Goal: Transaction & Acquisition: Purchase product/service

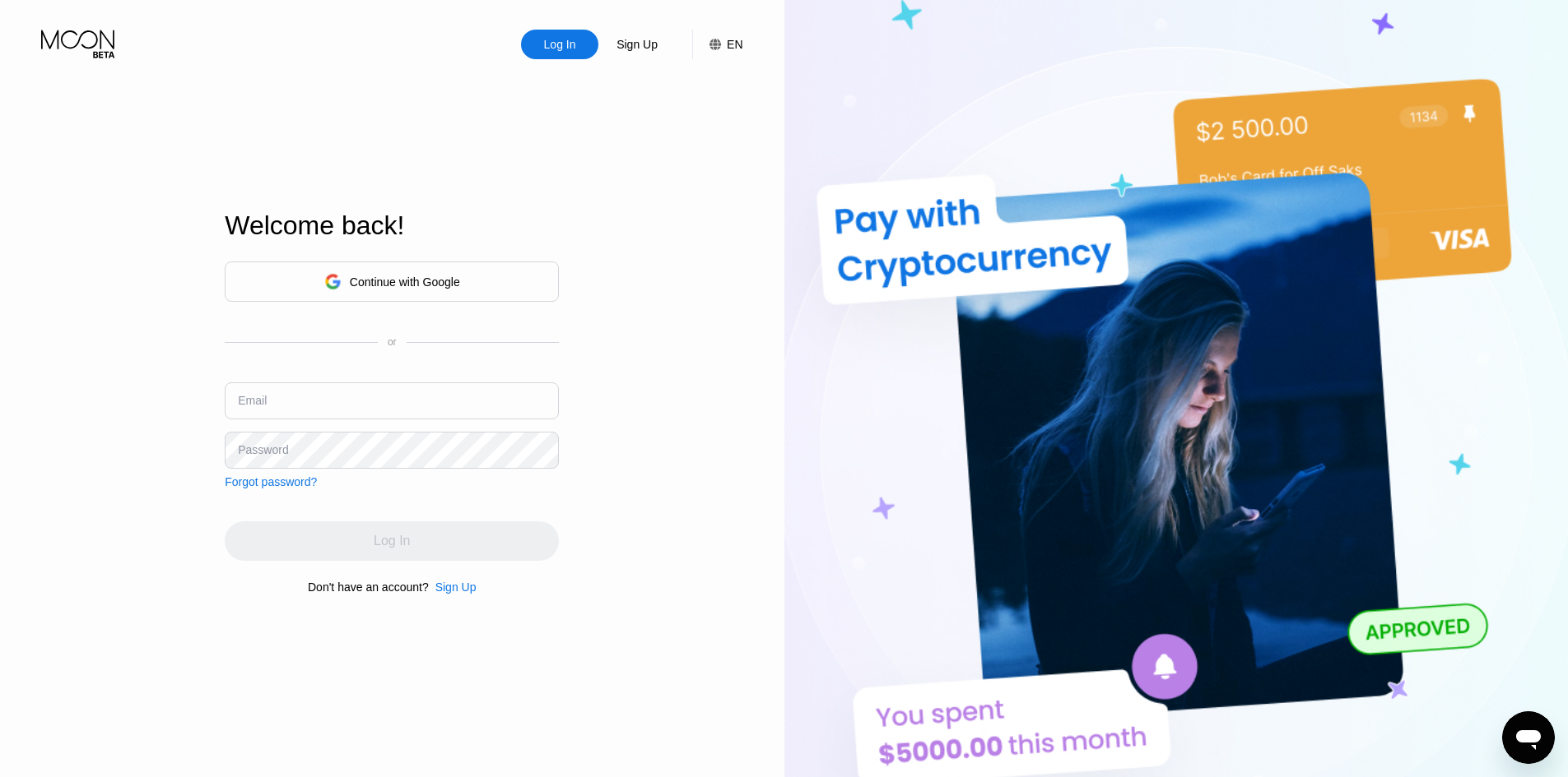
click at [54, 38] on icon at bounding box center [79, 43] width 76 height 29
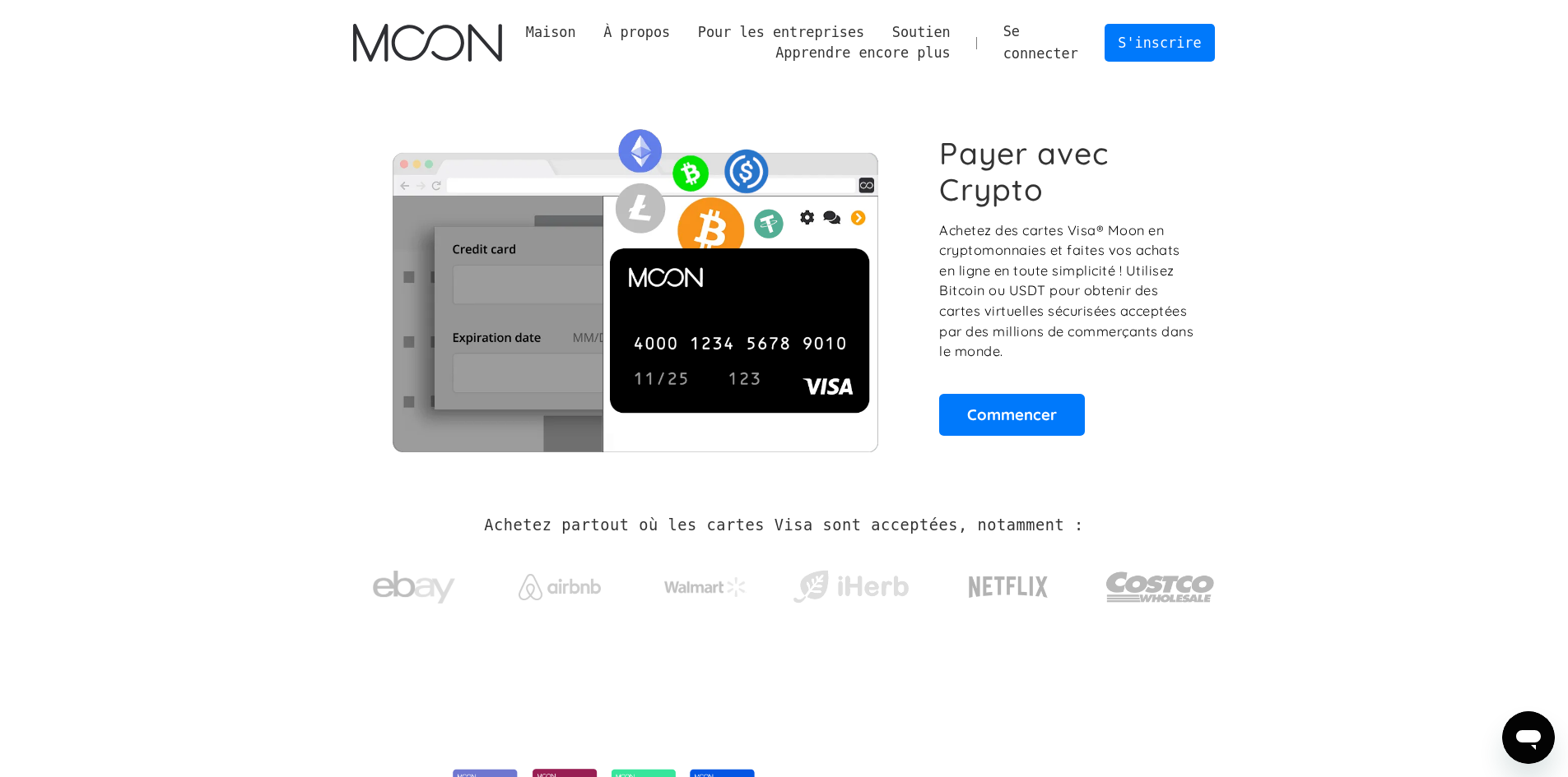
click at [1390, 216] on section "Payer avec Crypto Achetez des cartes Visa® Moon en cryptomonnaies et faites vos…" at bounding box center [784, 285] width 1568 height 399
click at [1036, 402] on link "Commencer" at bounding box center [1012, 414] width 146 height 41
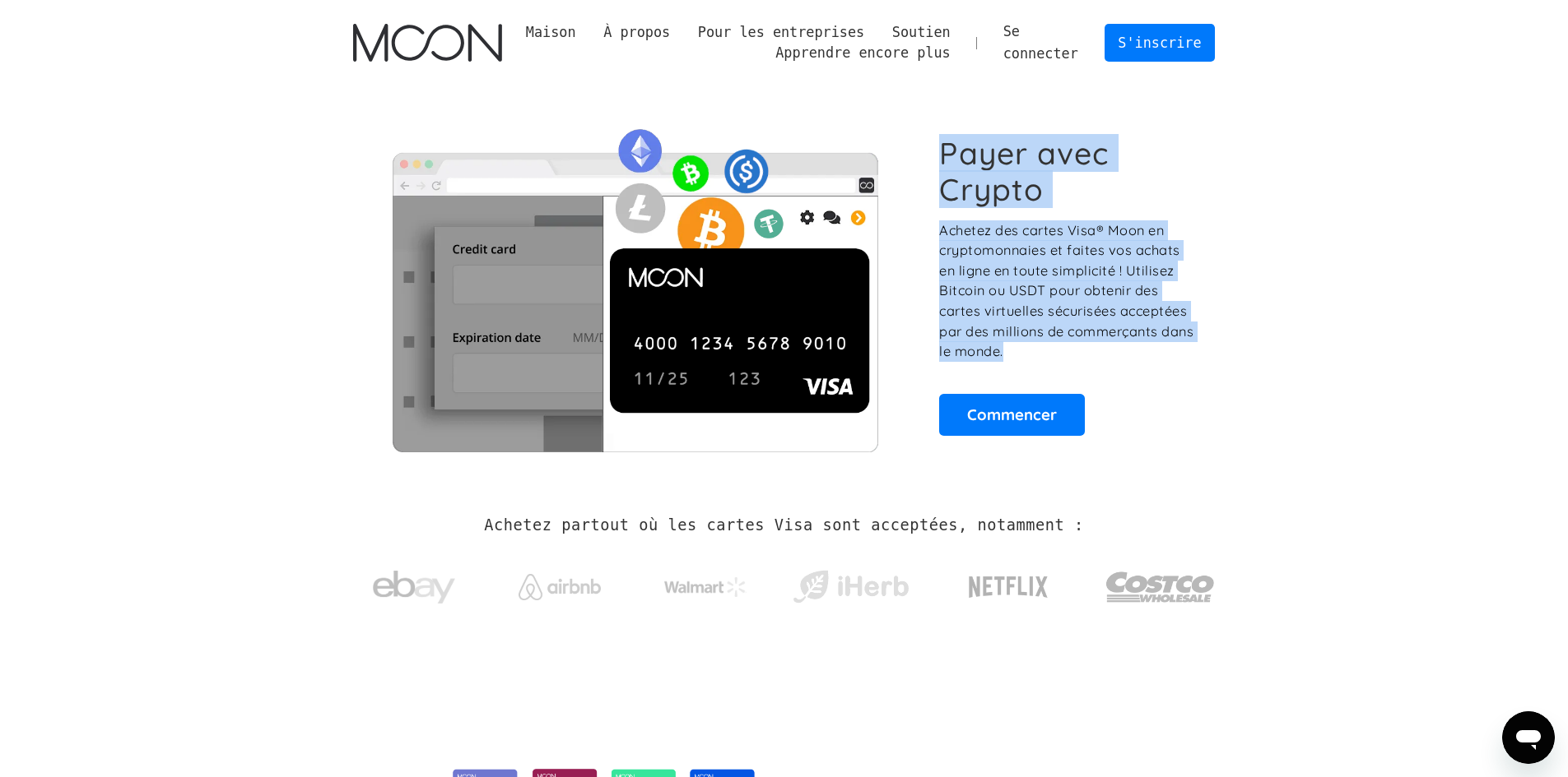
drag, startPoint x: 942, startPoint y: 151, endPoint x: 1149, endPoint y: 349, distance: 286.4
click at [1149, 349] on div "Payer avec Crypto Achetez des cartes Visa® Moon en cryptomonnaies et faites vos…" at bounding box center [1067, 285] width 258 height 301
copy div "Payer avec Crypto Achetez des cartes Visa® Moon en cryptomonnaies et faites vos…"
click at [1019, 263] on font "Achetez des cartes Visa® Moon en cryptomonnaies et faites vos achats en ligne e…" at bounding box center [1066, 291] width 254 height 137
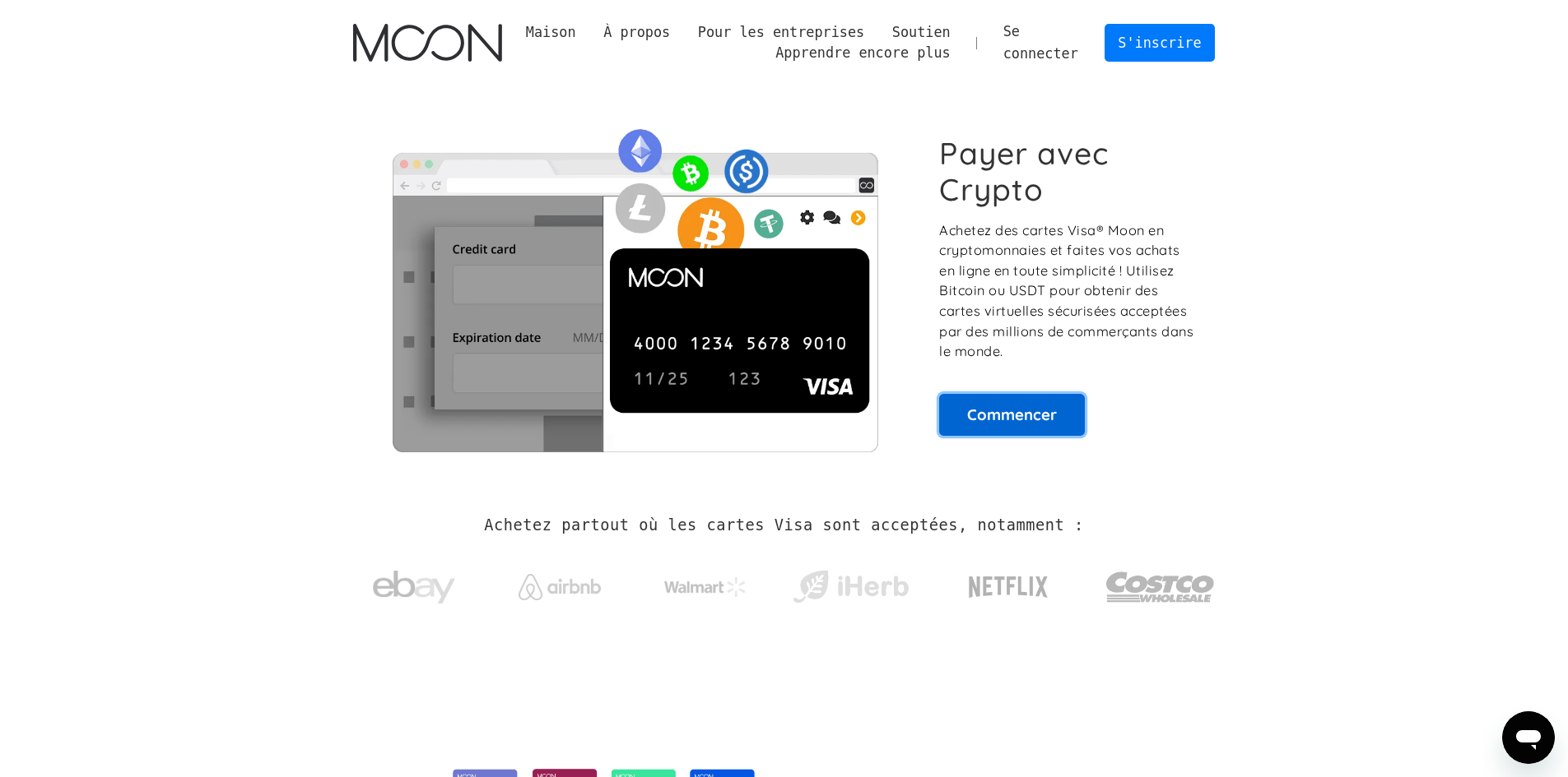
click at [1008, 412] on font "Commencer" at bounding box center [1011, 415] width 89 height 20
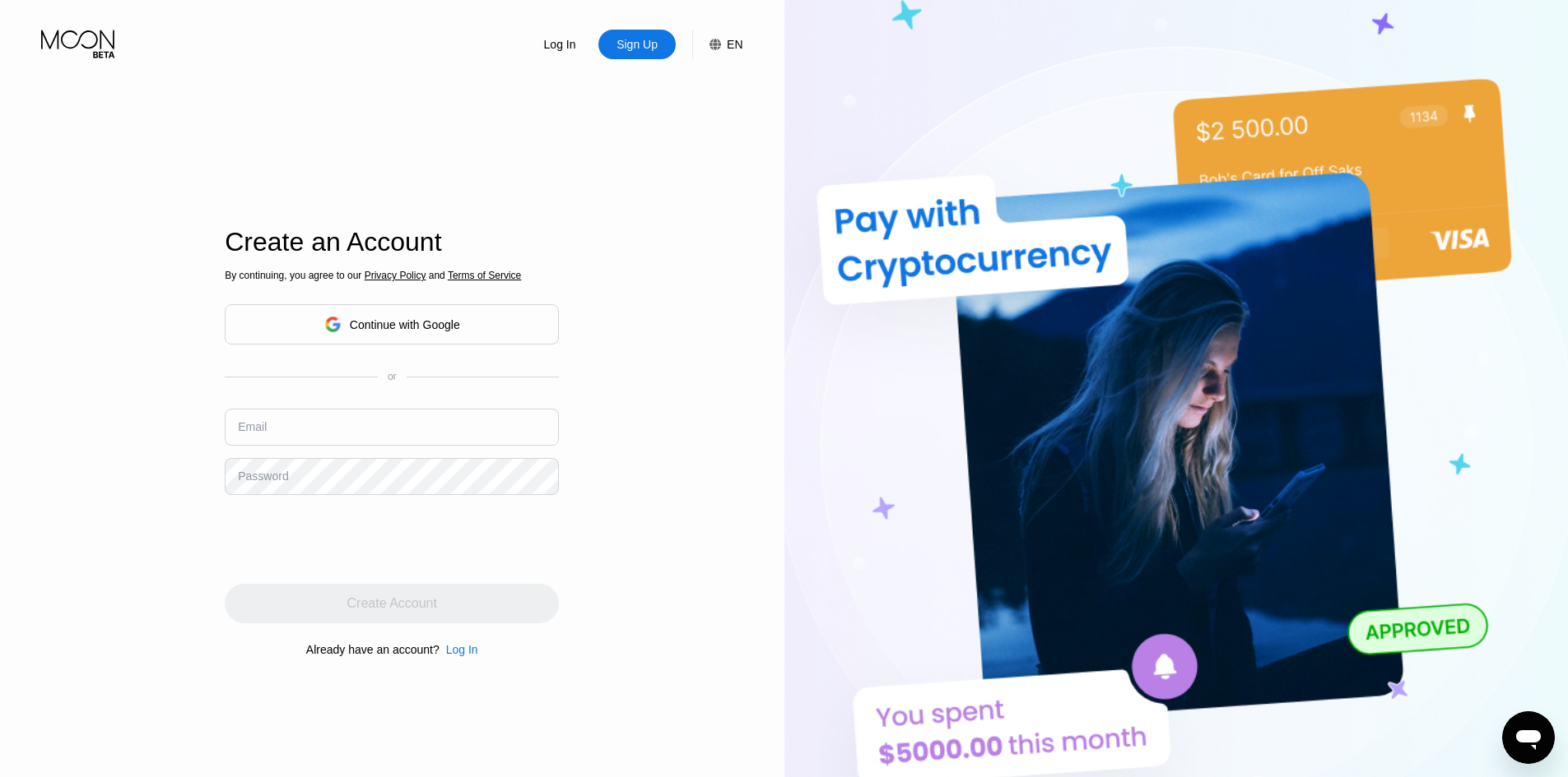
click at [353, 426] on input "text" at bounding box center [391, 427] width 334 height 37
type input "[EMAIL_ADDRESS][DOMAIN_NAME]"
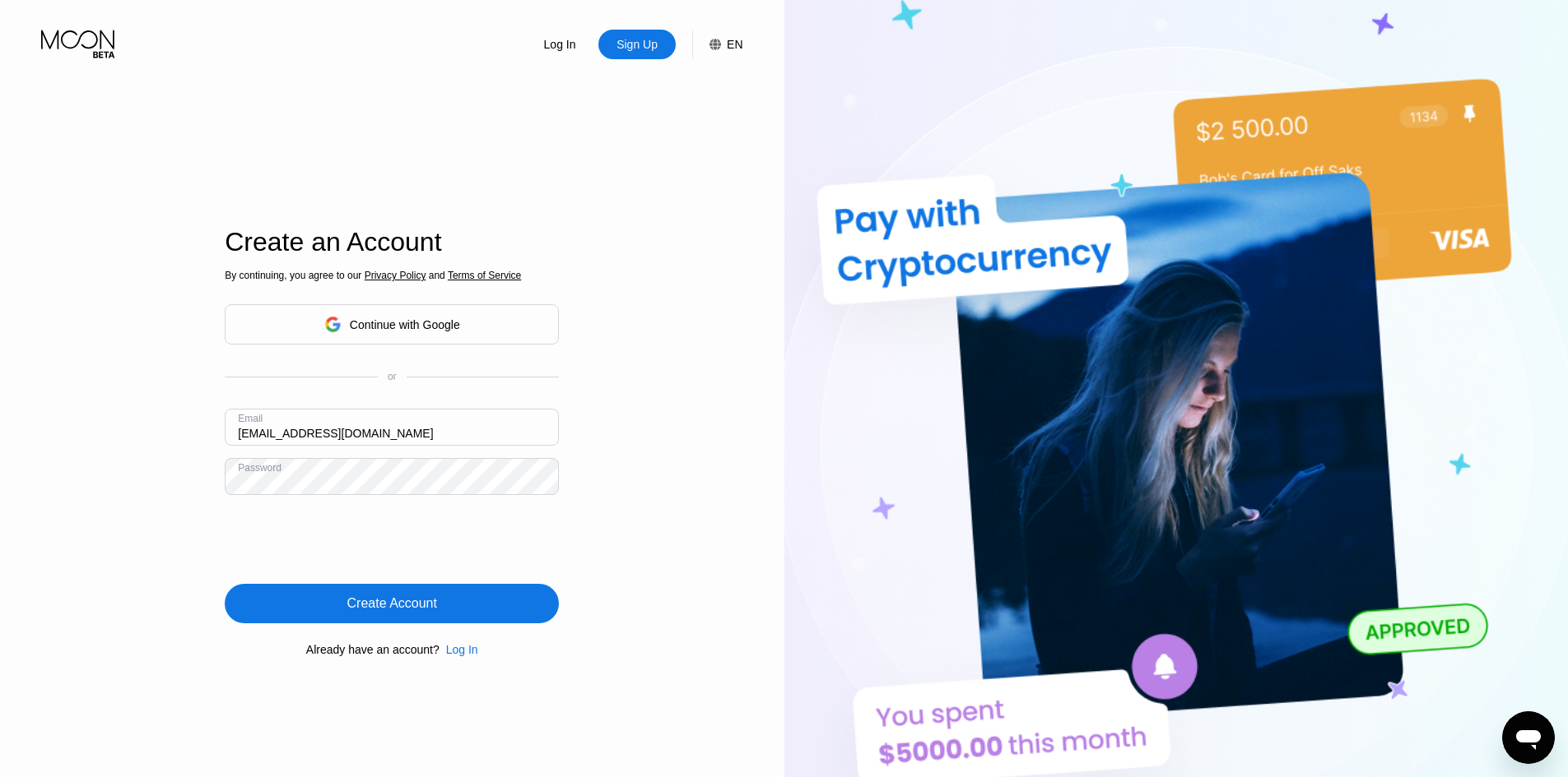
click at [337, 615] on div "Create Account" at bounding box center [391, 604] width 334 height 40
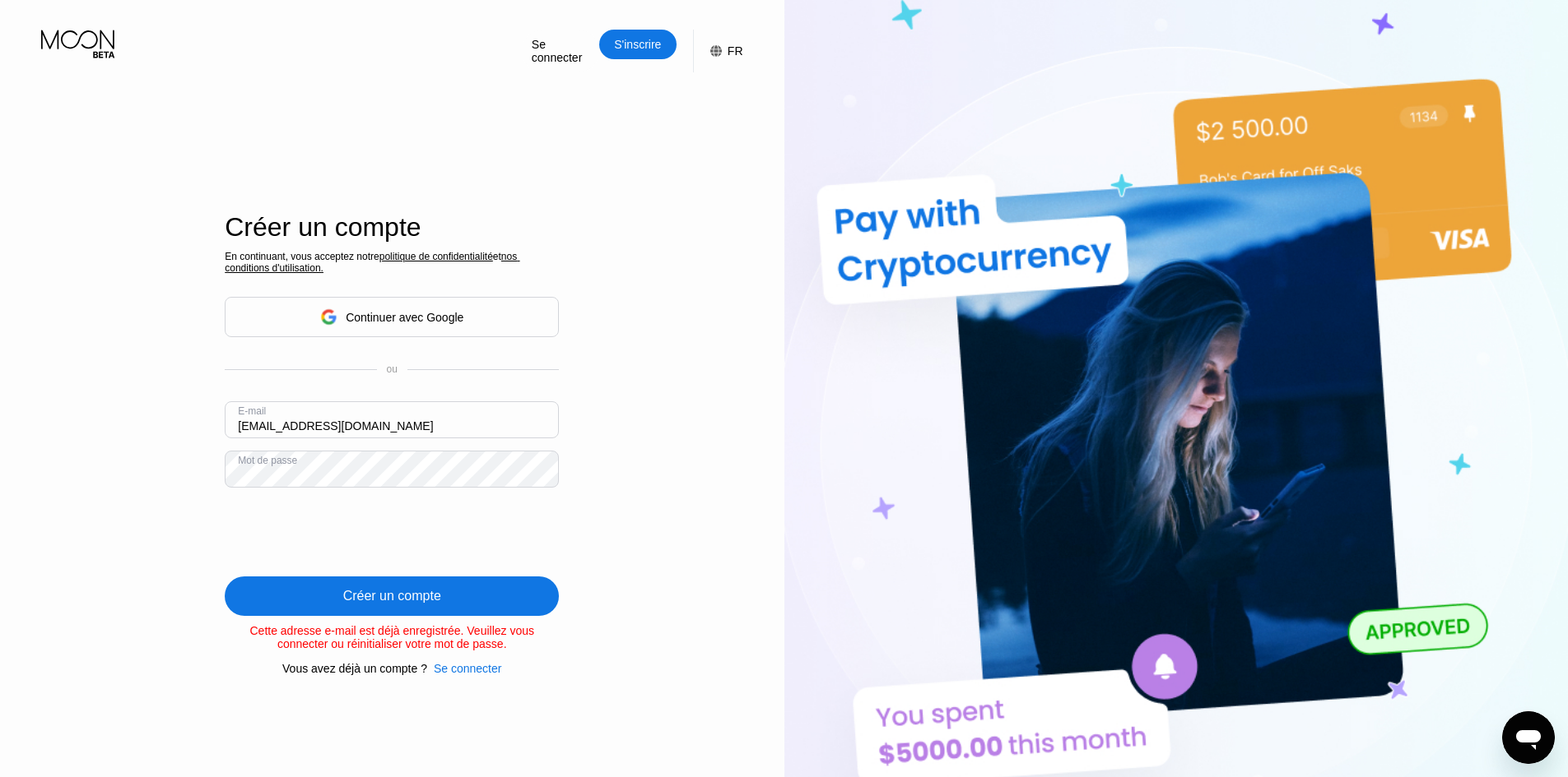
click at [702, 427] on div "Se connecter S'inscrire FR Langue Sélectionnez un élément Sauvegarder Créer un …" at bounding box center [392, 428] width 784 height 855
click at [554, 52] on div "Se connecter" at bounding box center [561, 51] width 61 height 29
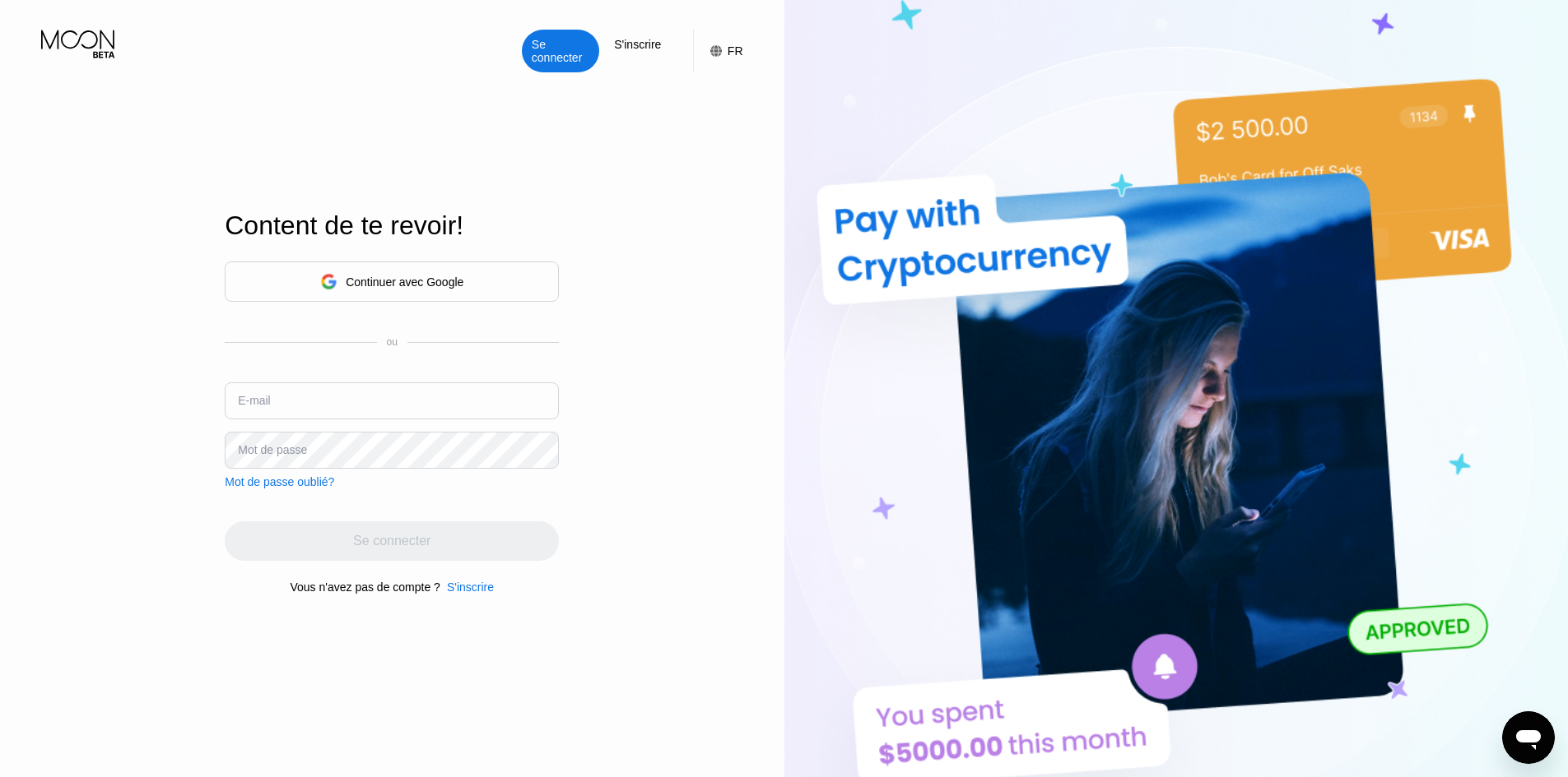
click at [333, 412] on input "text" at bounding box center [391, 401] width 334 height 37
type input "[EMAIL_ADDRESS][DOMAIN_NAME]"
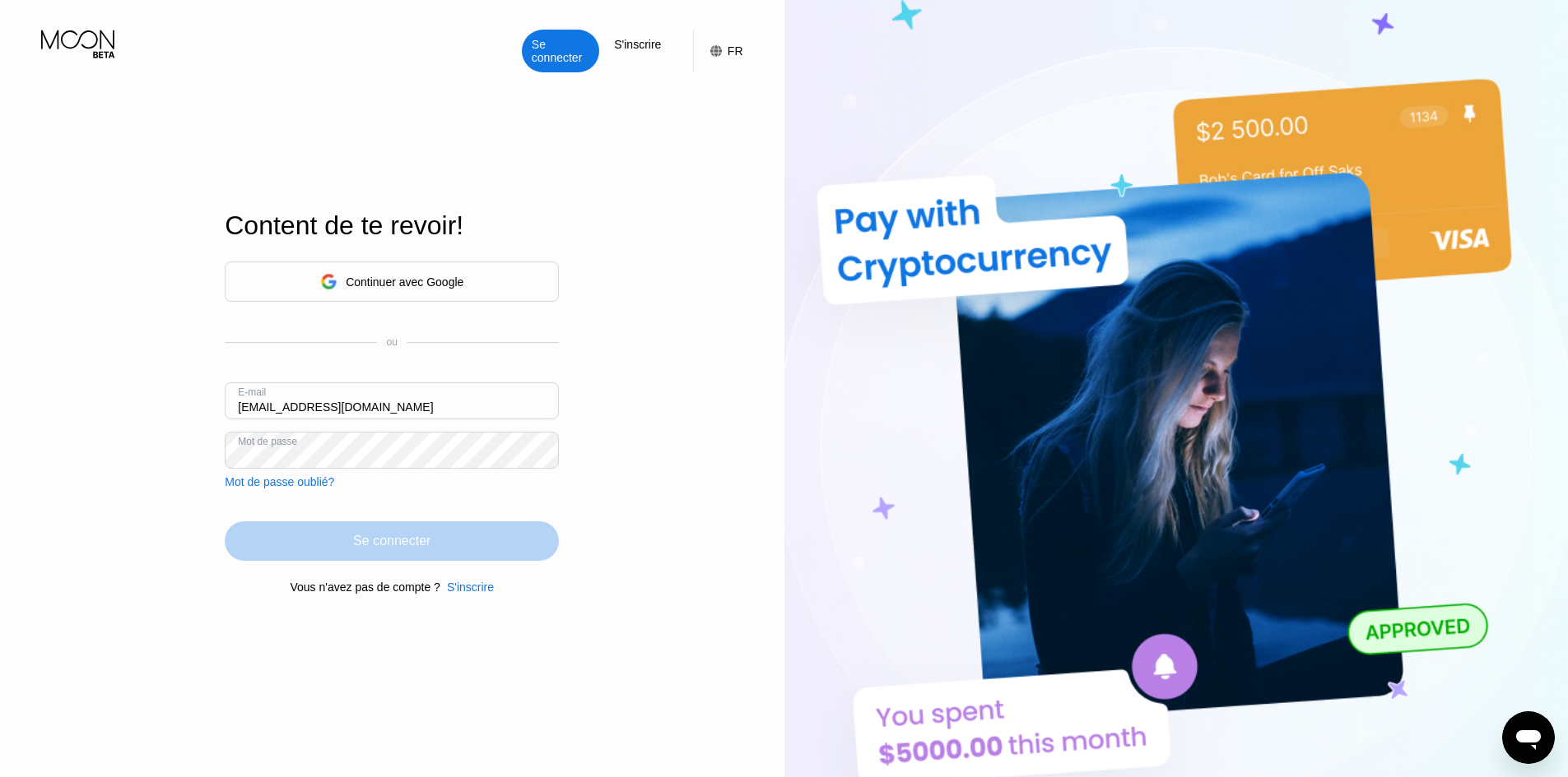
click at [347, 528] on div "Se connecter" at bounding box center [391, 541] width 334 height 40
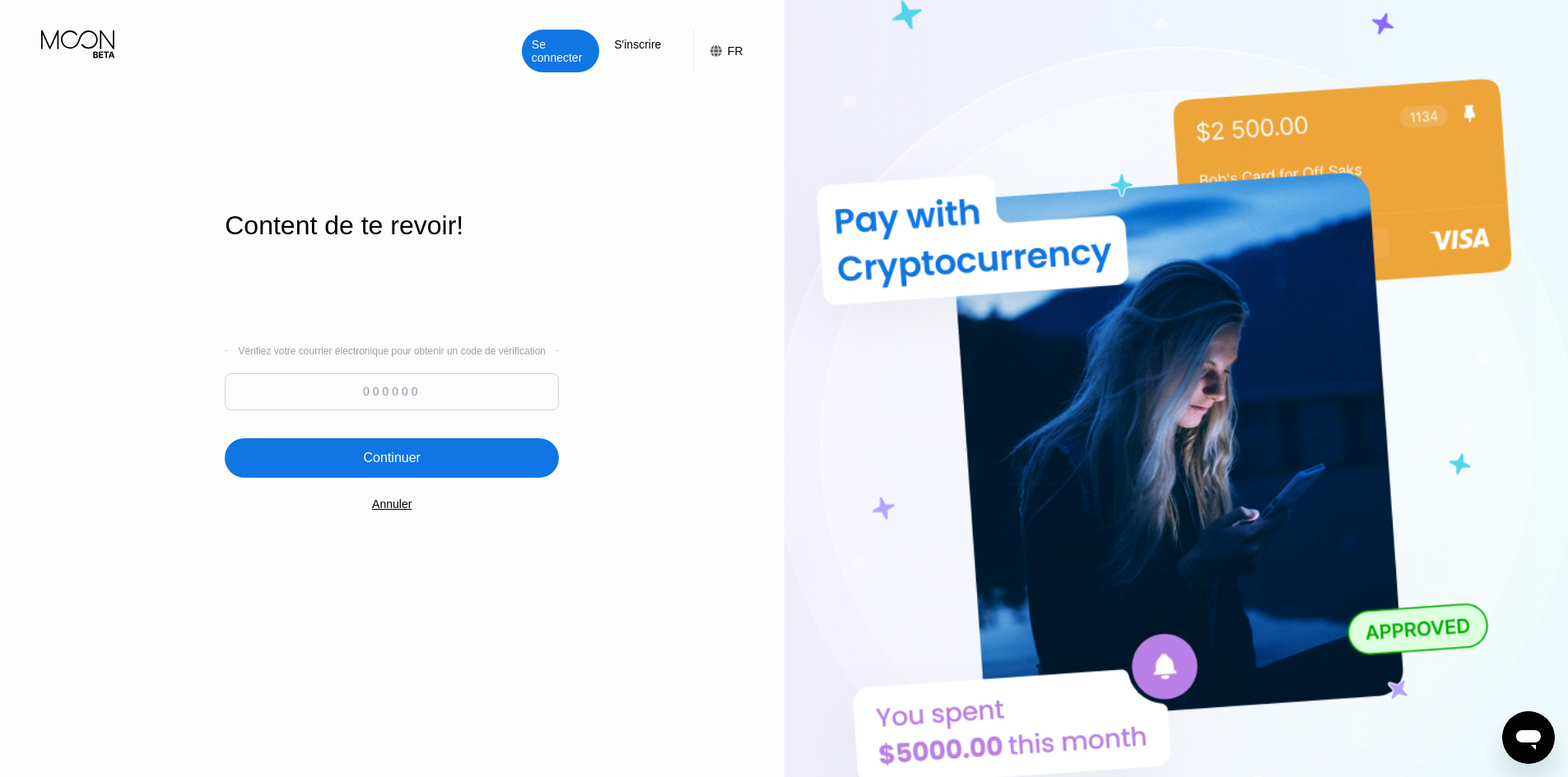
paste input "167391"
type input "167391"
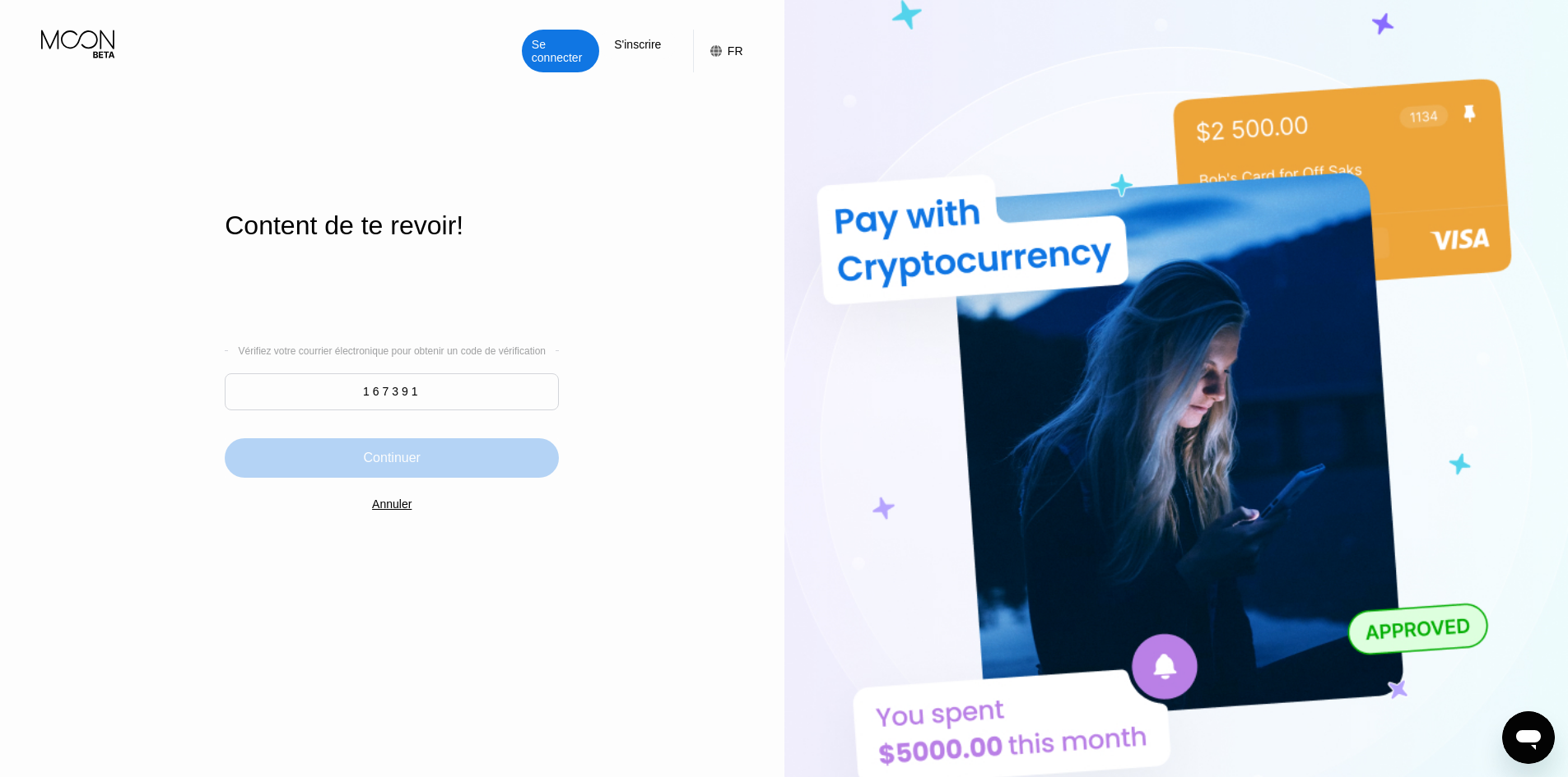
click at [453, 453] on div "Continuer" at bounding box center [391, 458] width 334 height 40
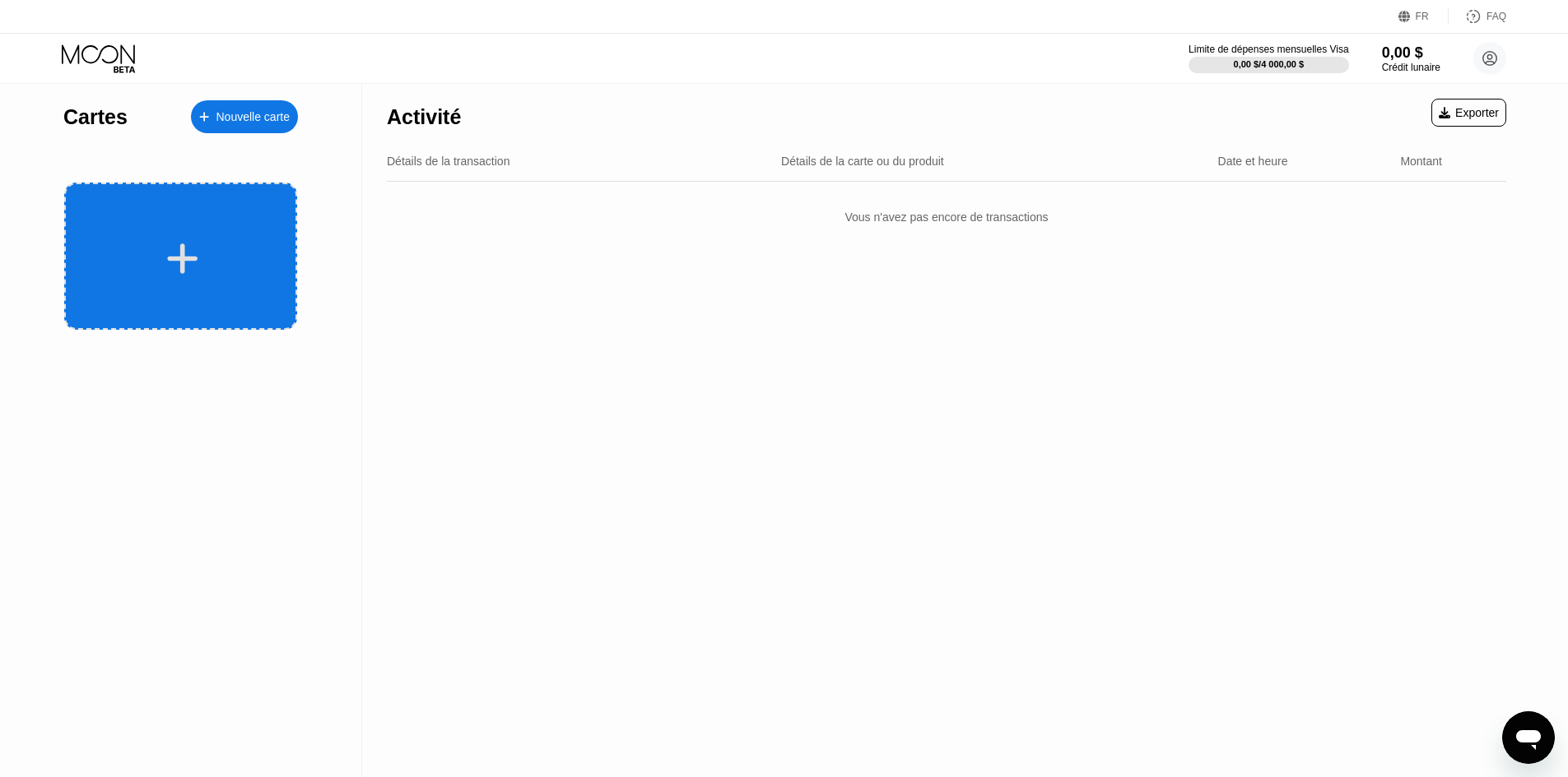
click at [141, 228] on div at bounding box center [180, 257] width 233 height 147
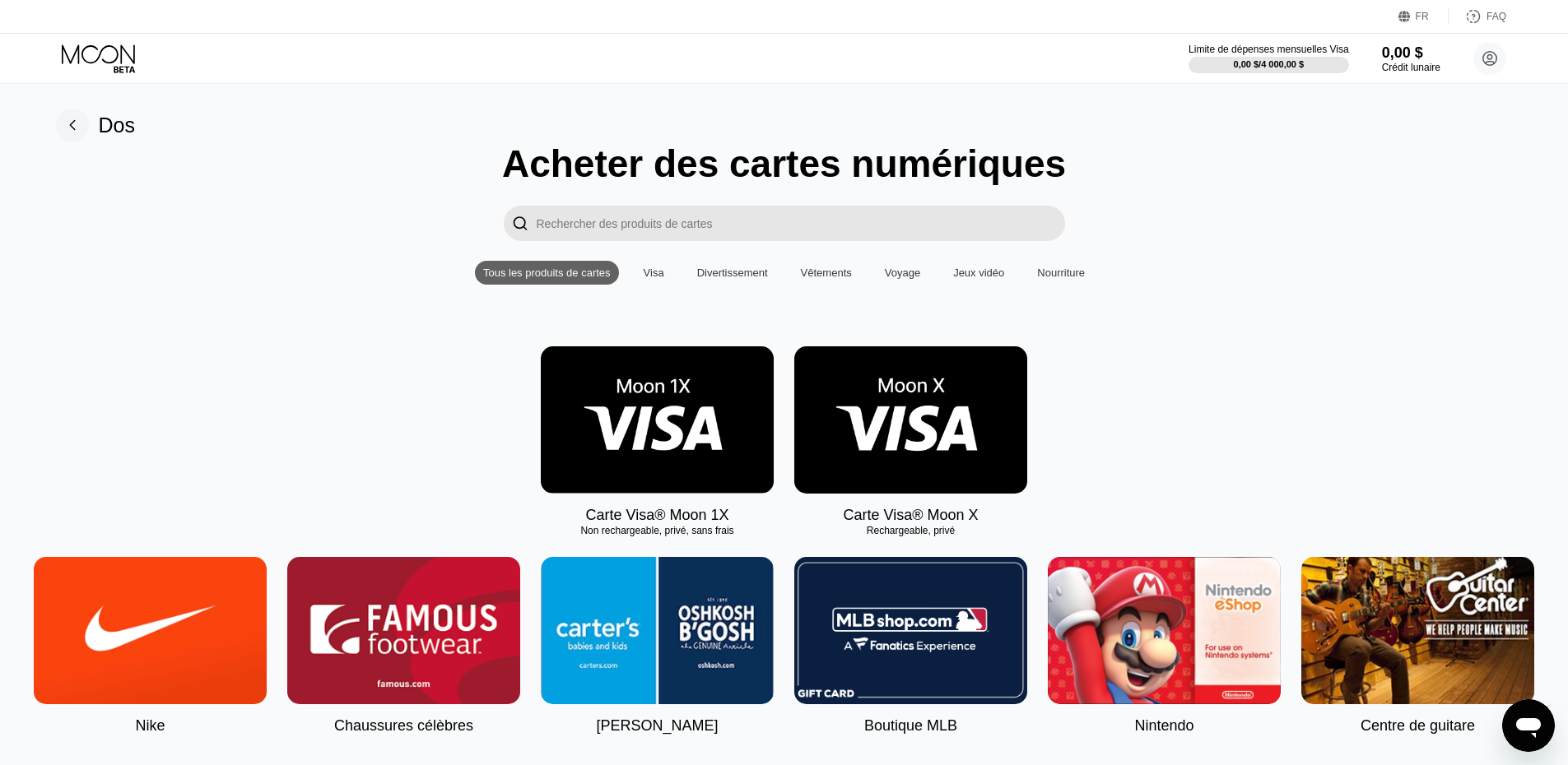
click at [1061, 447] on div "Carte Visa® Moon 1X Non rechargeable, privé, sans frais Carte Visa® Moon X Rech…" at bounding box center [784, 435] width 1531 height 178
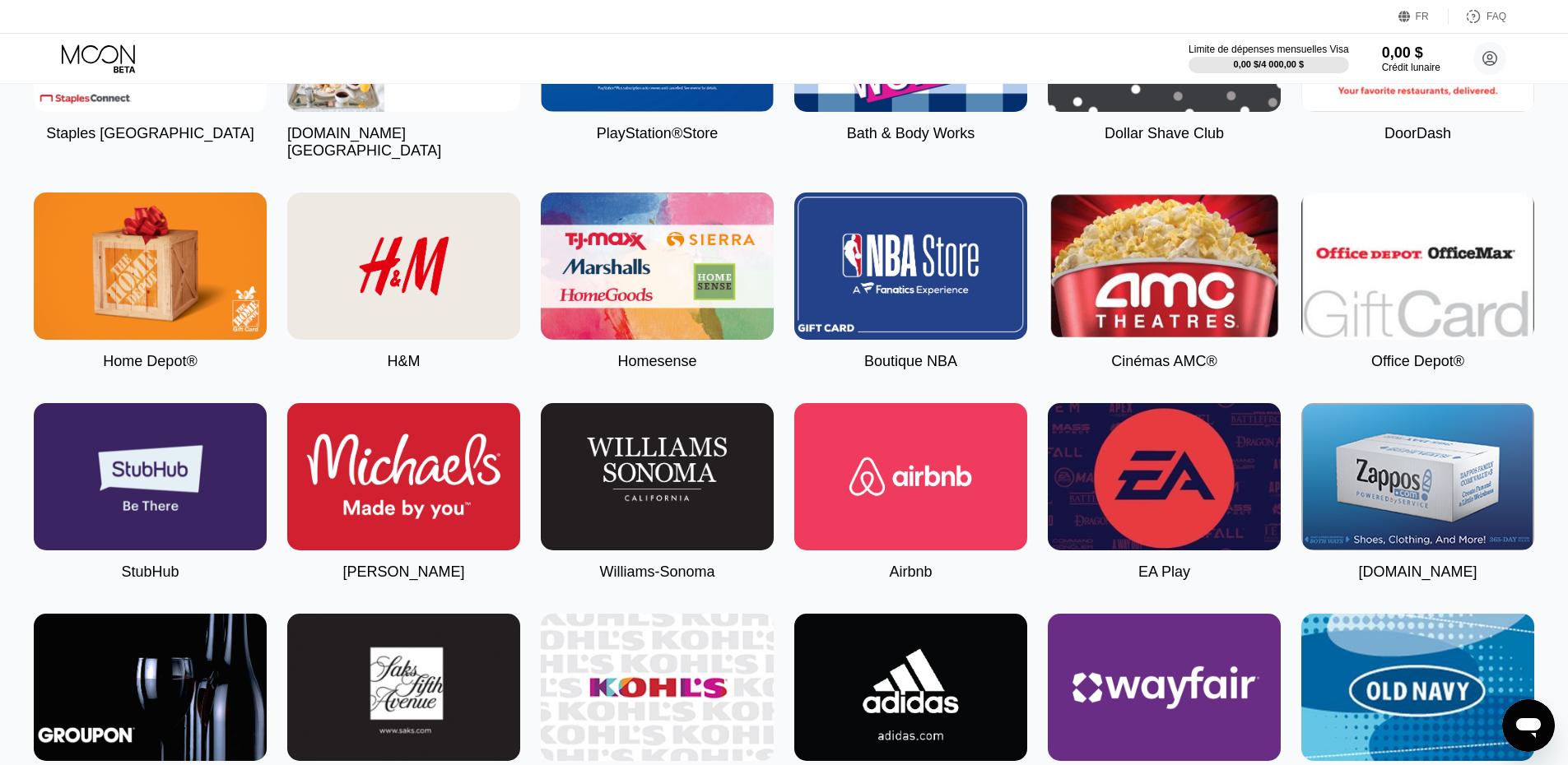
scroll to position [2385, 0]
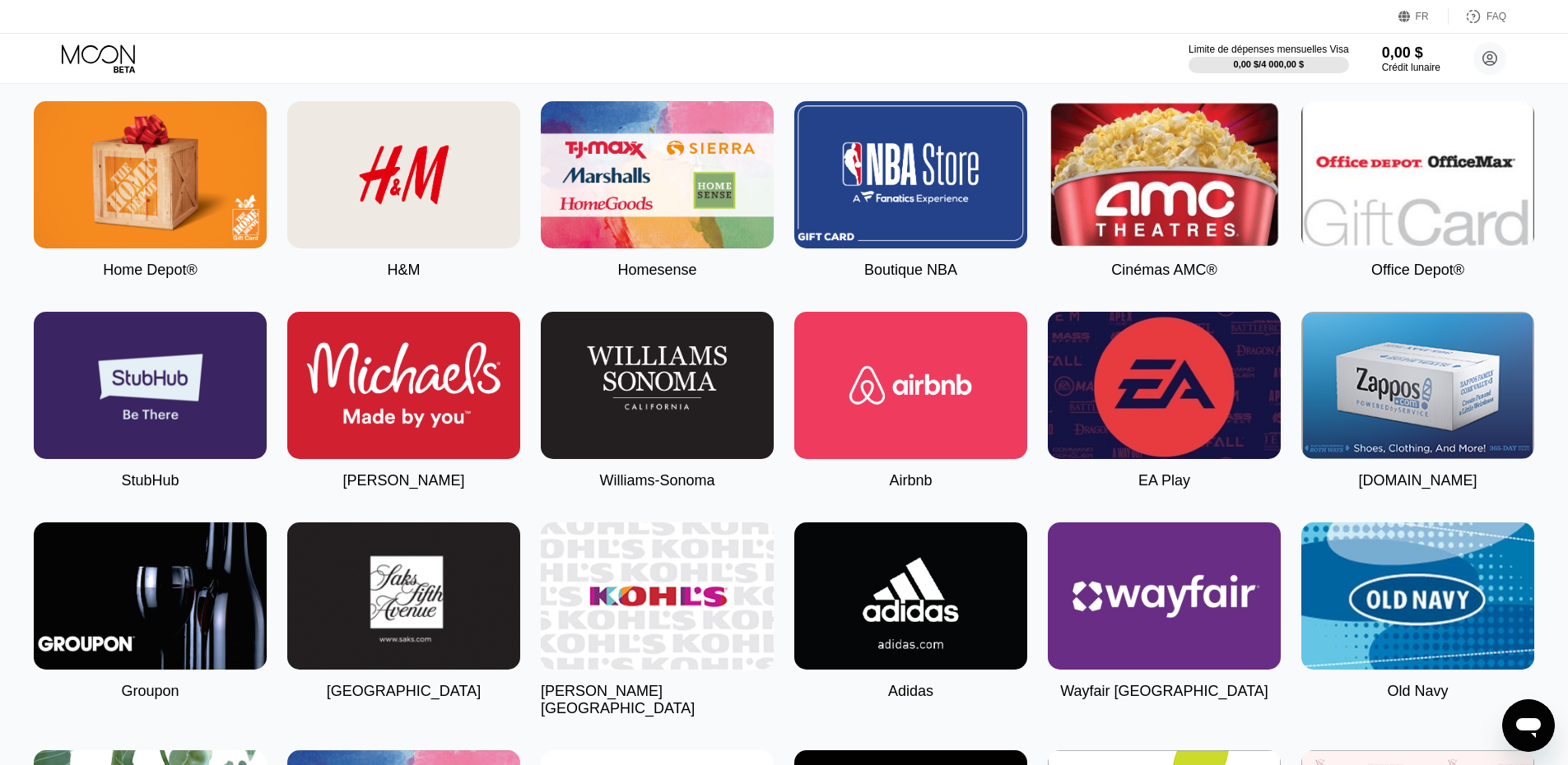
click at [933, 389] on img at bounding box center [910, 385] width 233 height 147
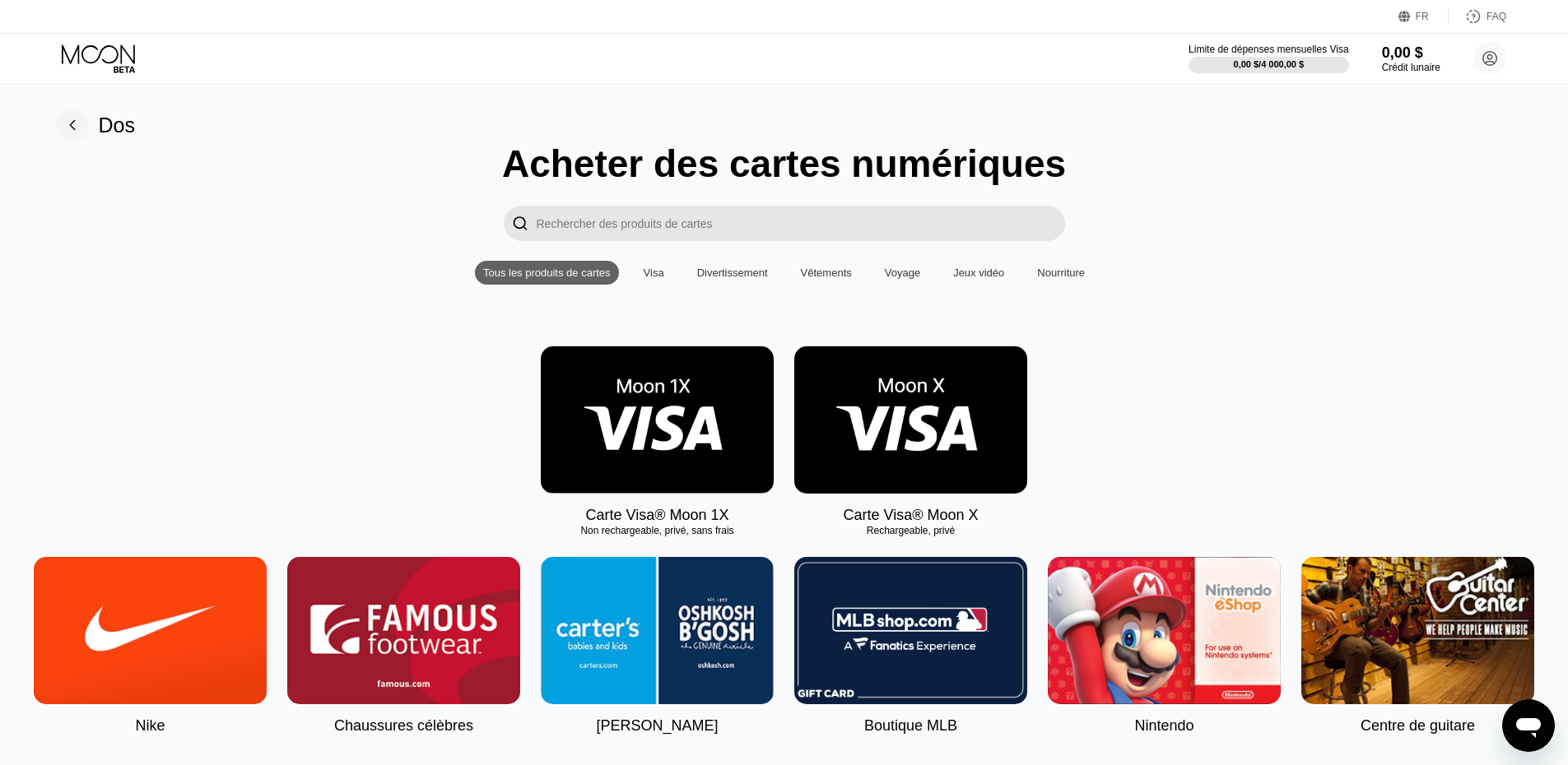
type input "0"
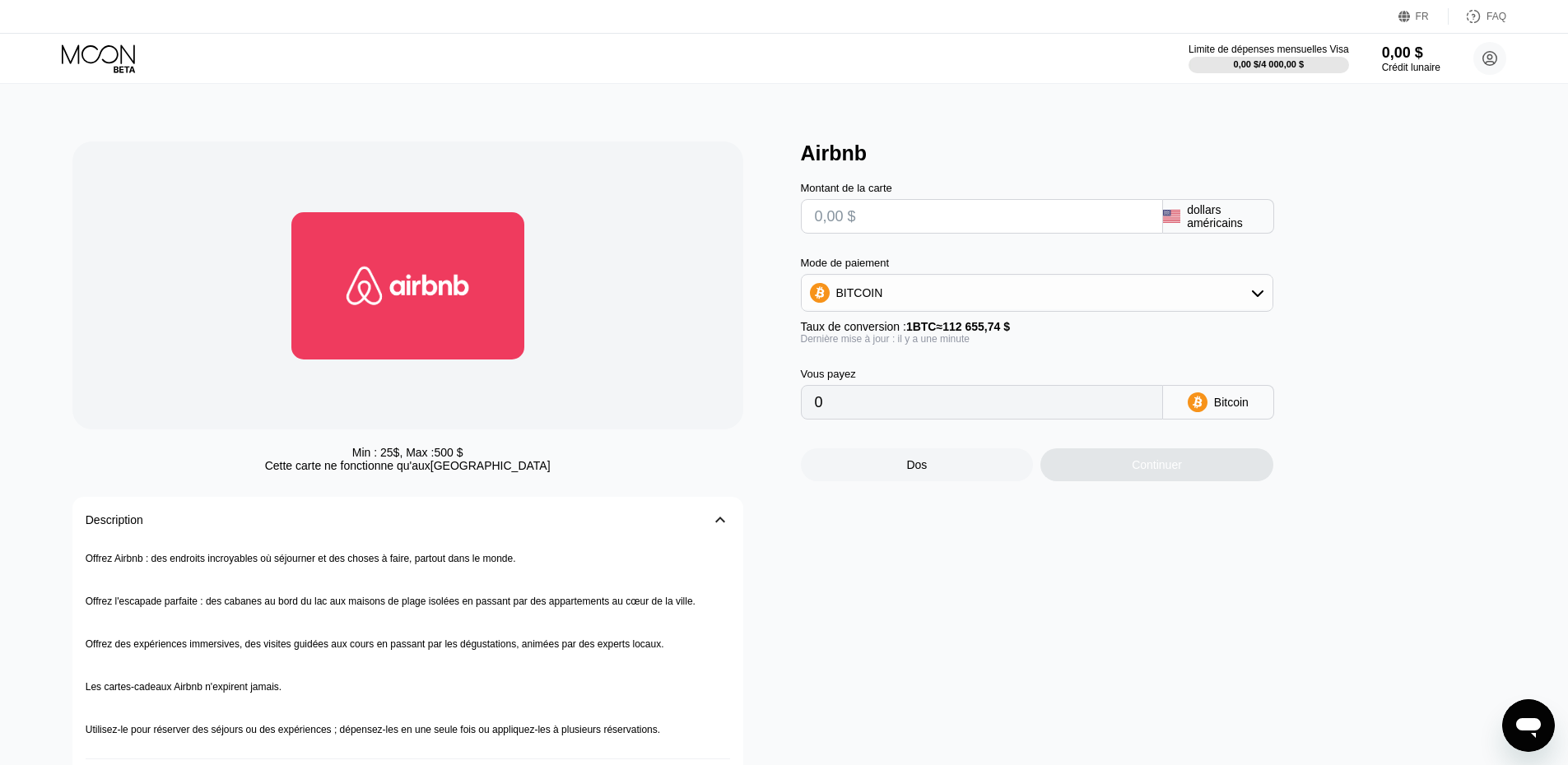
click at [1184, 299] on div "BITCOIN" at bounding box center [1037, 293] width 470 height 33
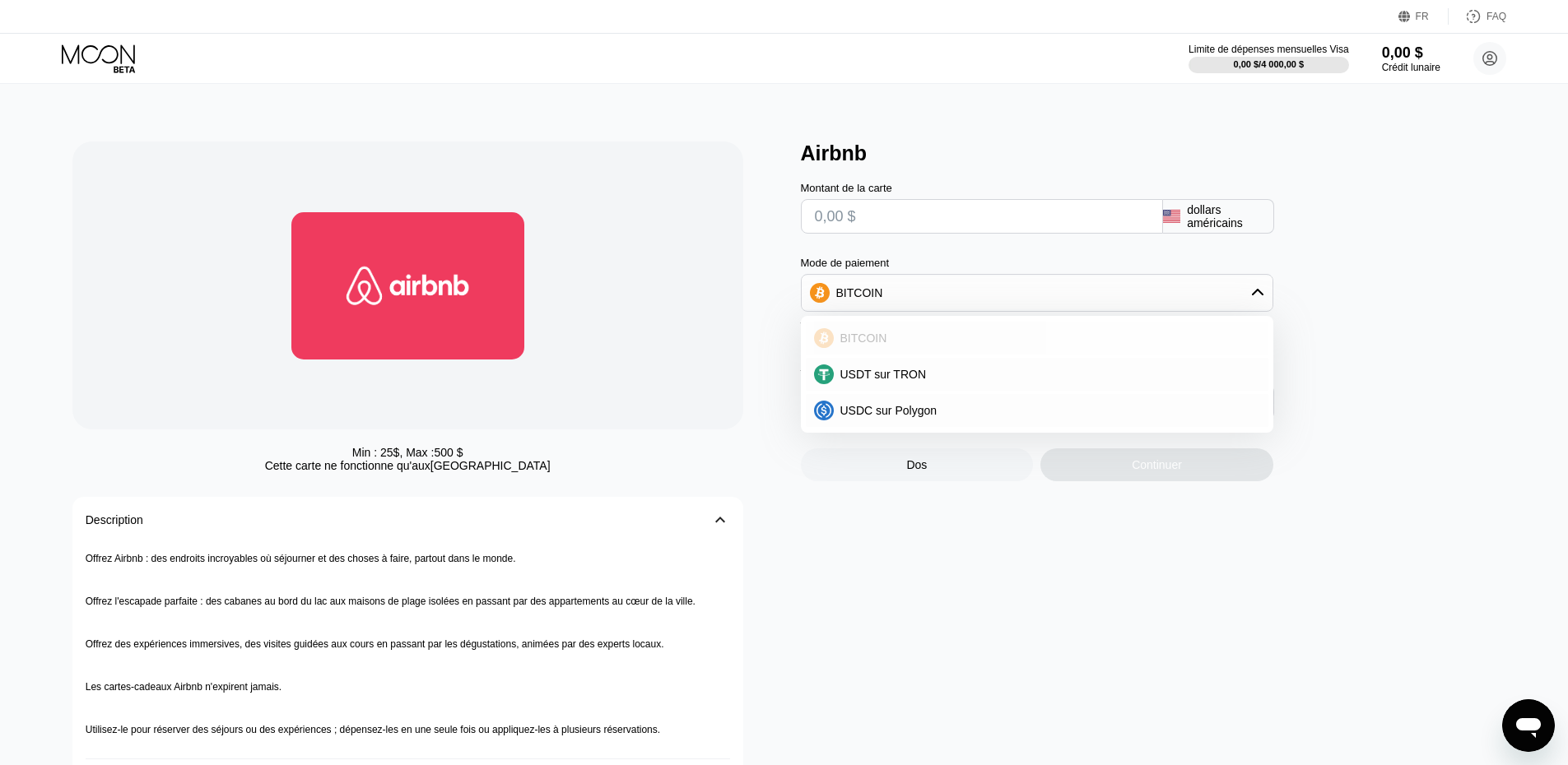
click at [1066, 341] on div "BITCOIN" at bounding box center [1046, 337] width 426 height 13
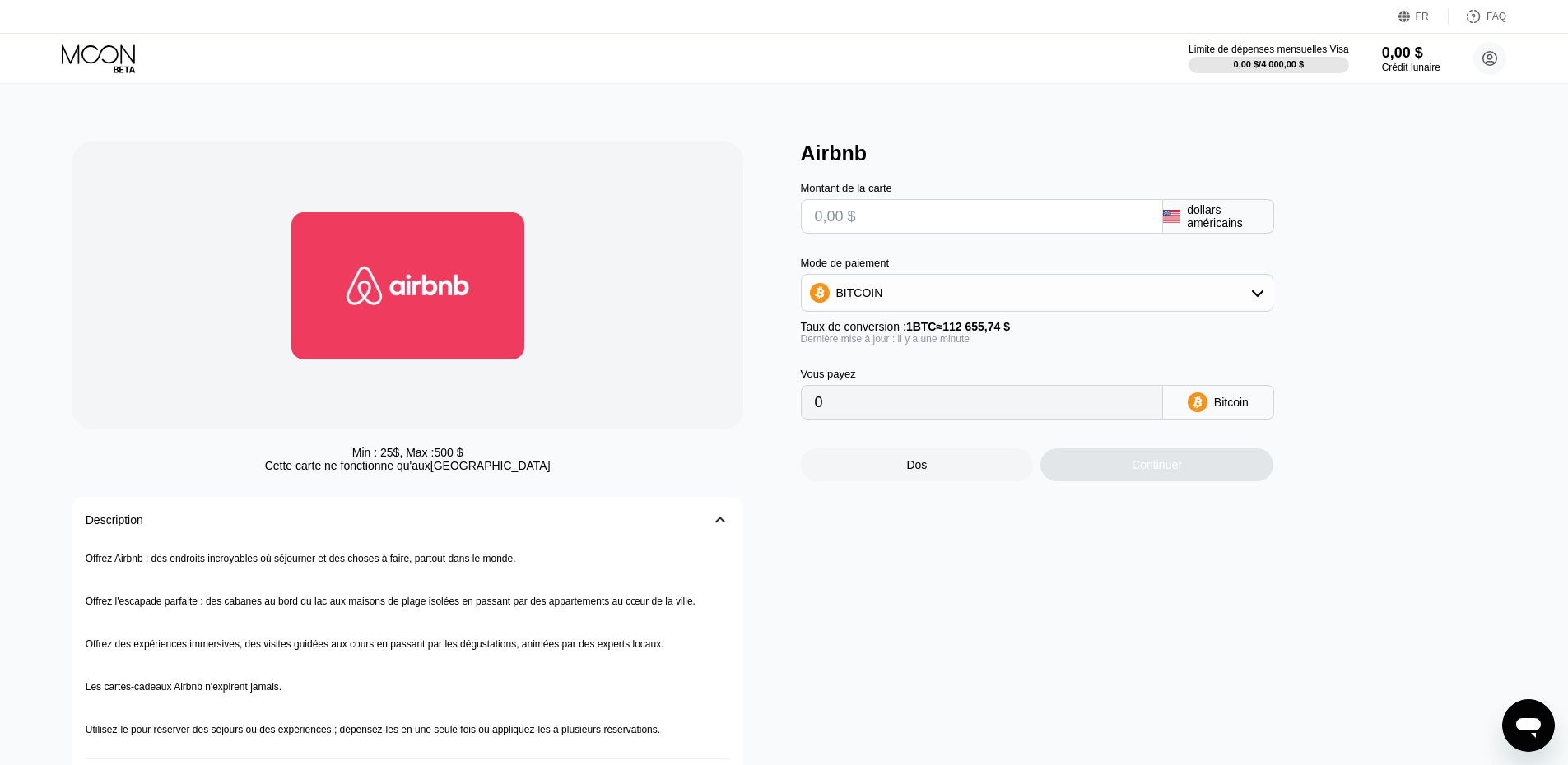
click at [977, 231] on input "text" at bounding box center [981, 216] width 334 height 33
type input "$5"
type input "0.00004439"
type input "$50"
type input "0.00044384"
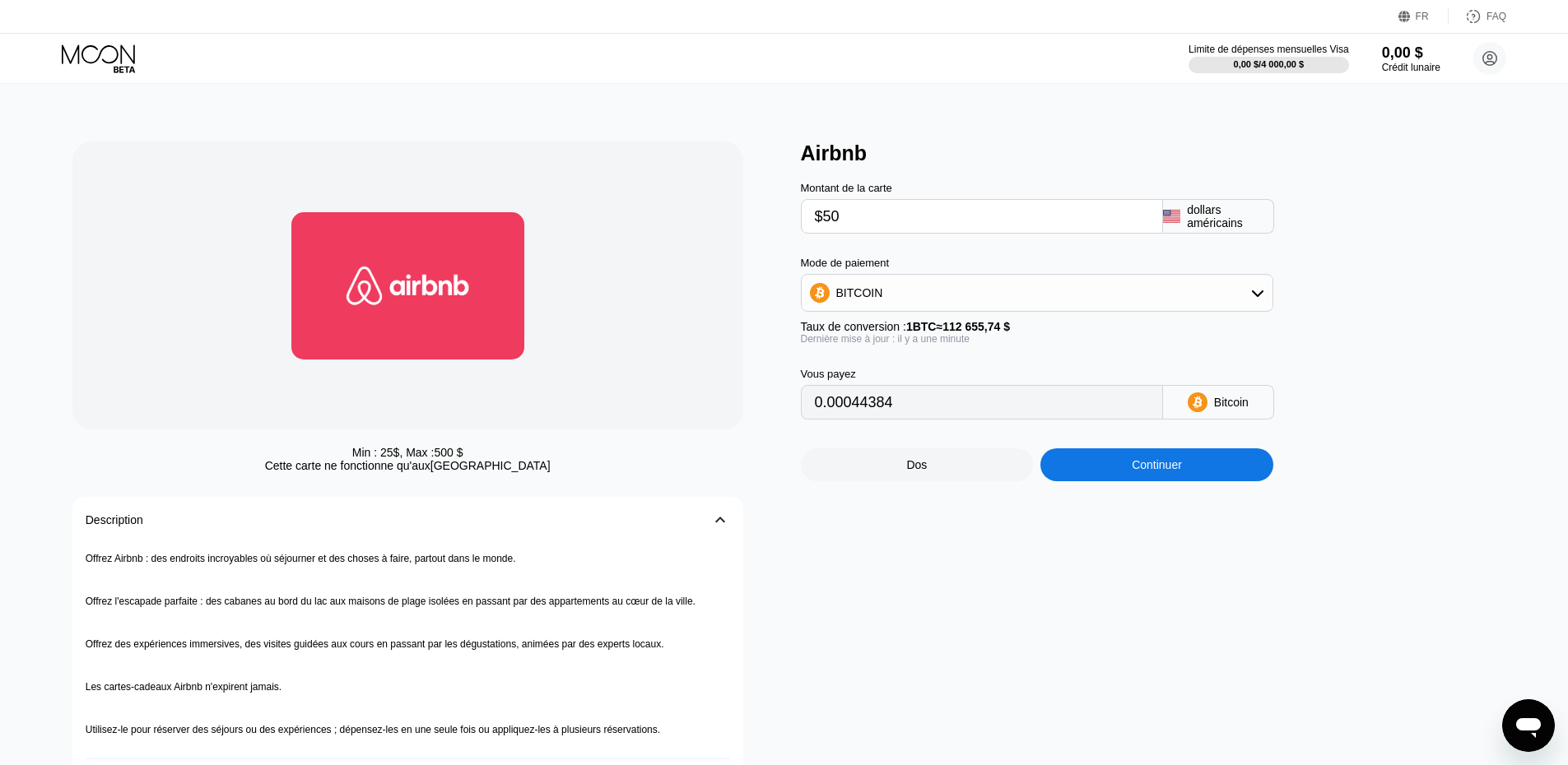
type input "$500"
type input "0.00443831"
type input "$5000"
type input "0.04438301"
type input "$50000"
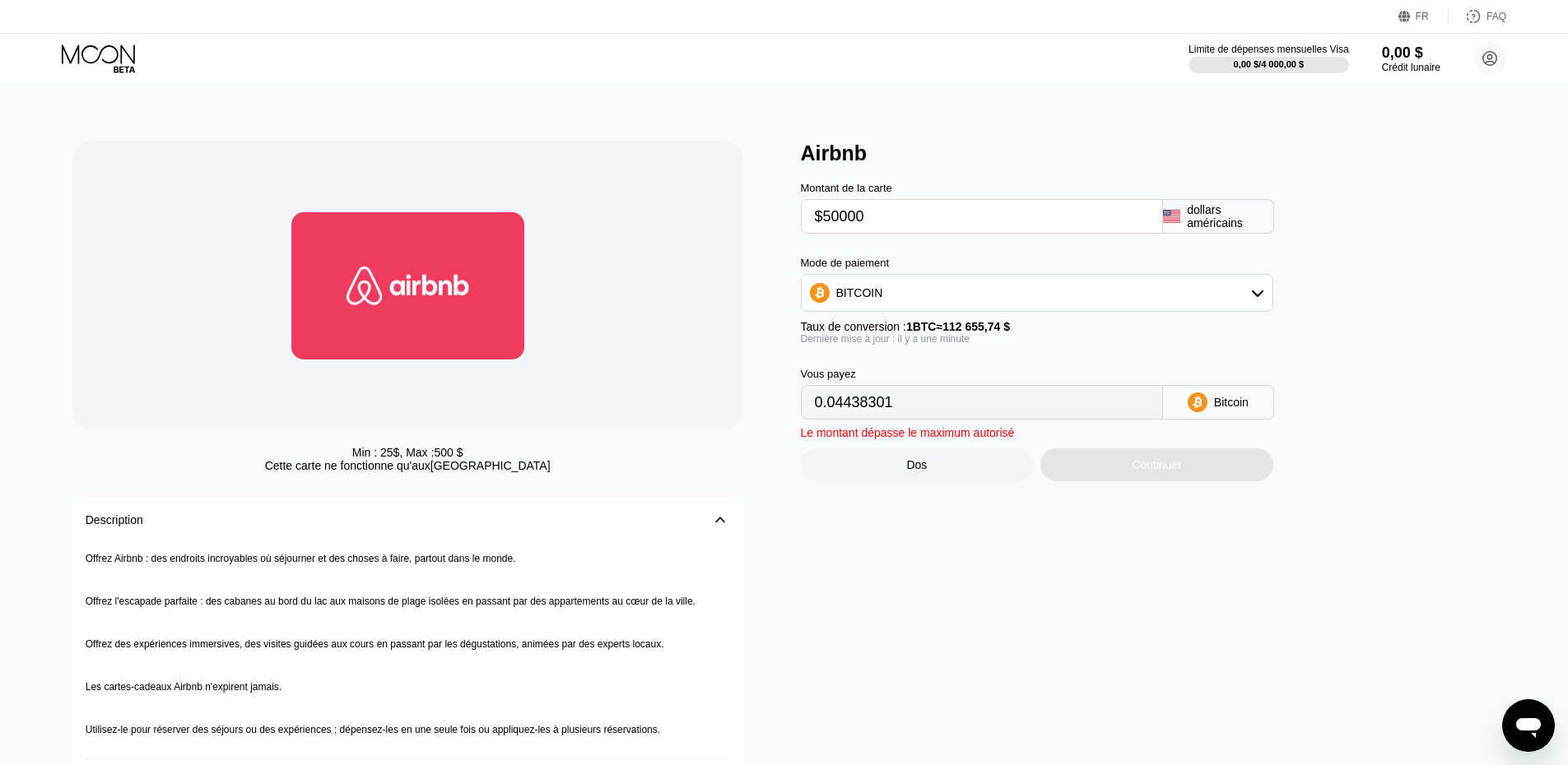
type input "0.44383003"
type input "$5000"
type input "0.04438301"
type input "$500"
type input "0.00443831"
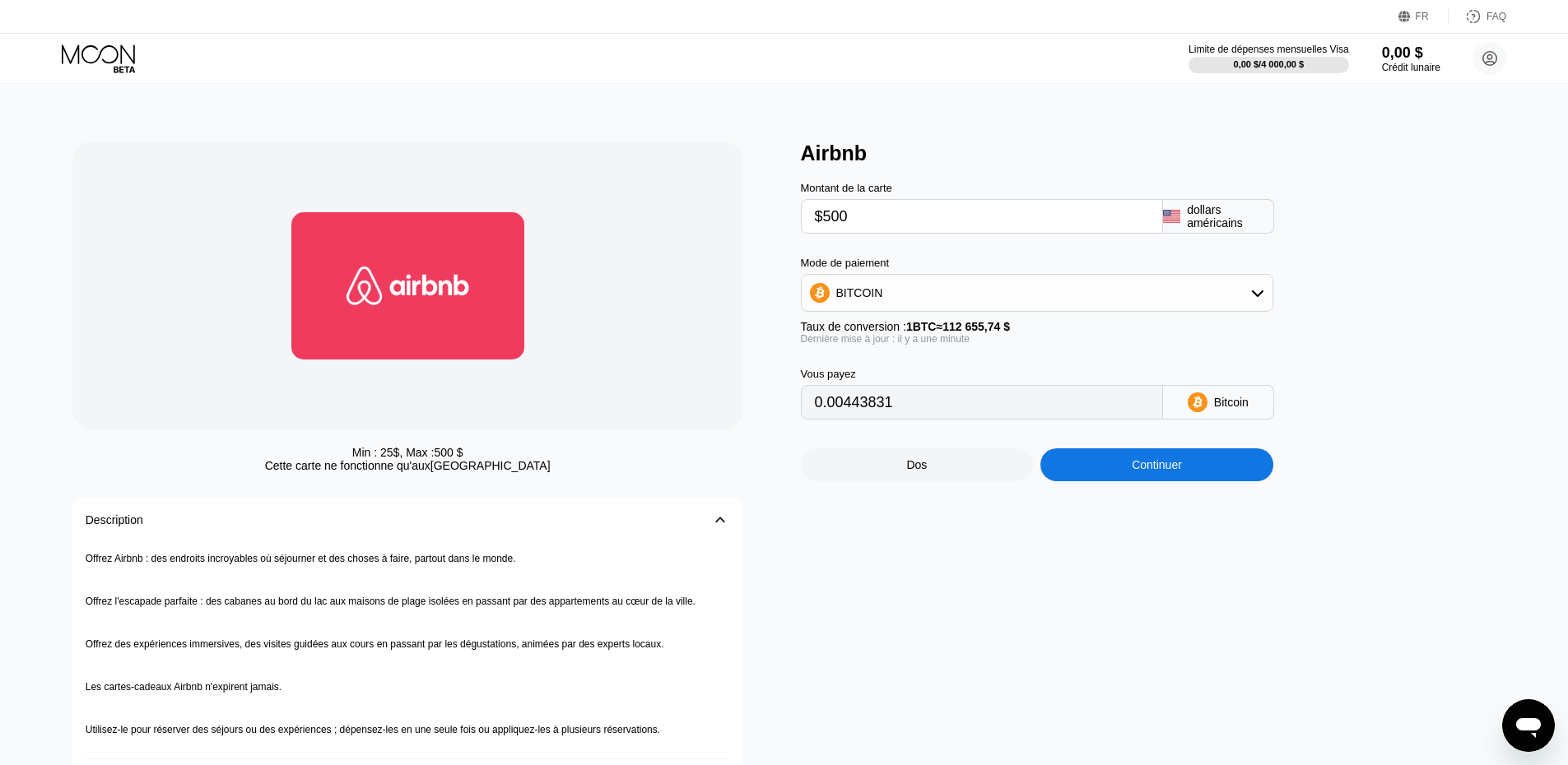
type input "$50"
type input "0.00044384"
type input "$5"
type input "0.00004439"
type input "0"
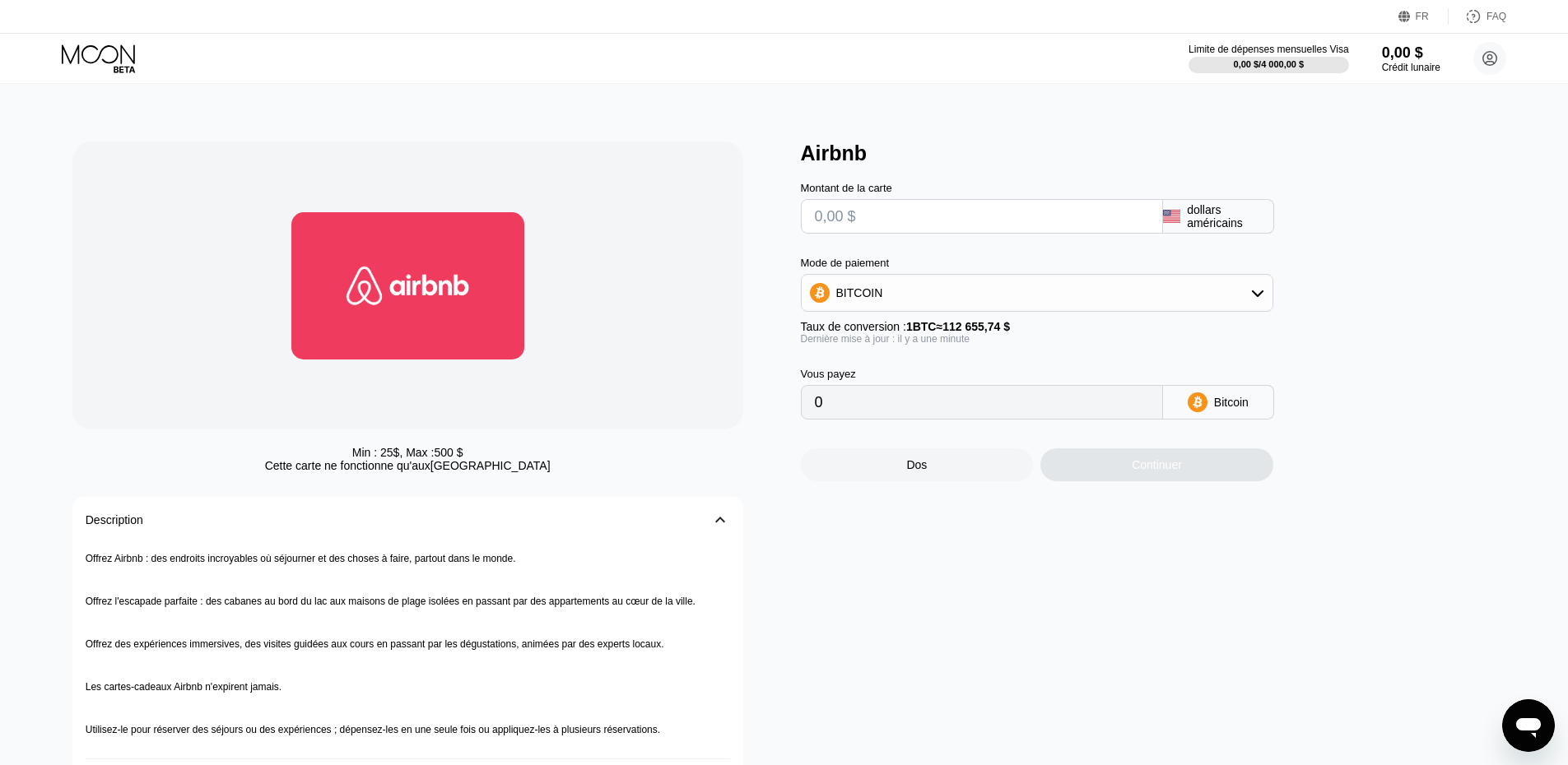
type input "$1"
type input "0.00000888"
type input "$10"
type input "0.00008877"
type input "$100"
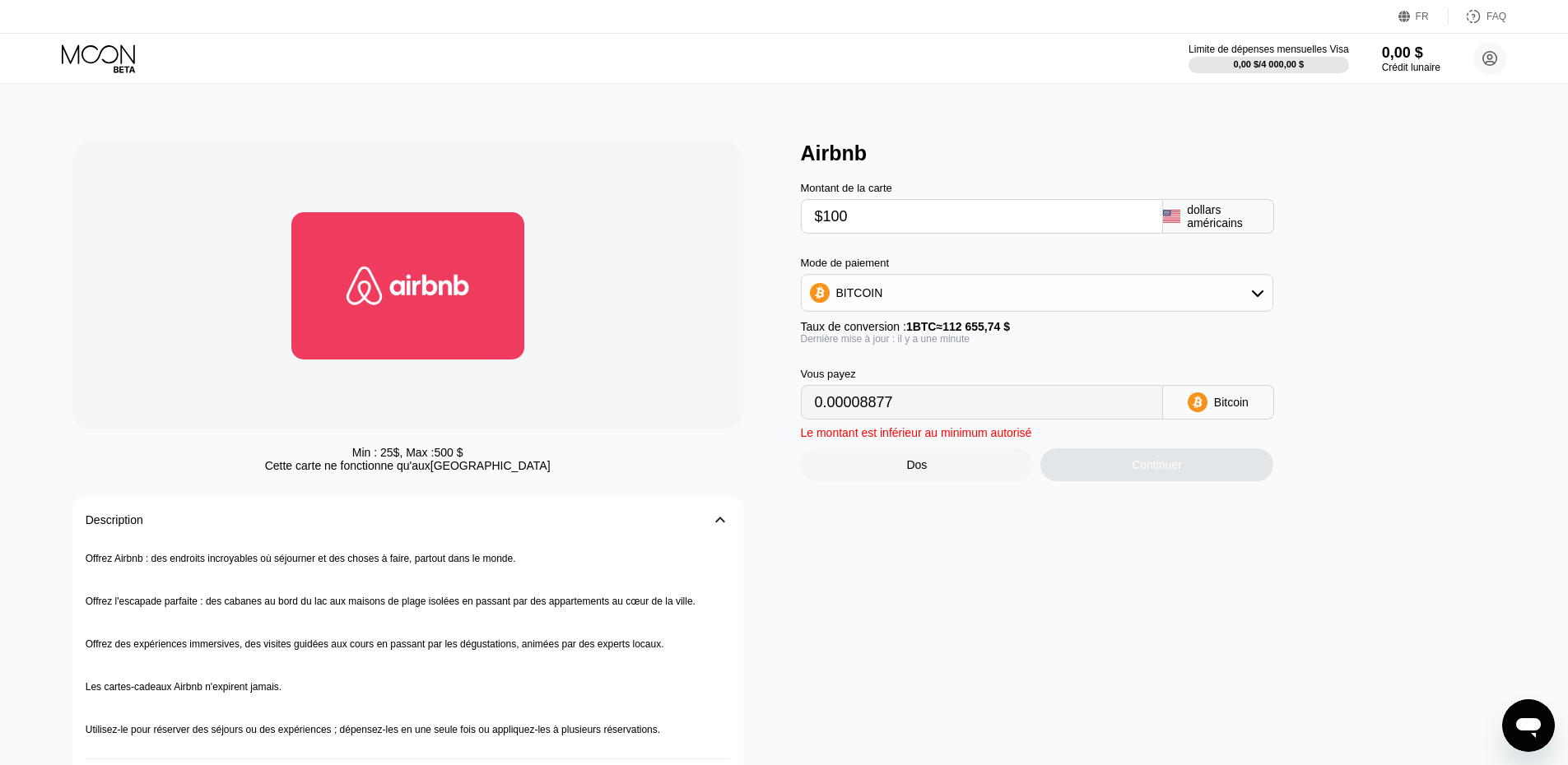
type input "0.00088767"
type input "$1000"
type input "0.00887661"
type input "$100"
type input "0.00088767"
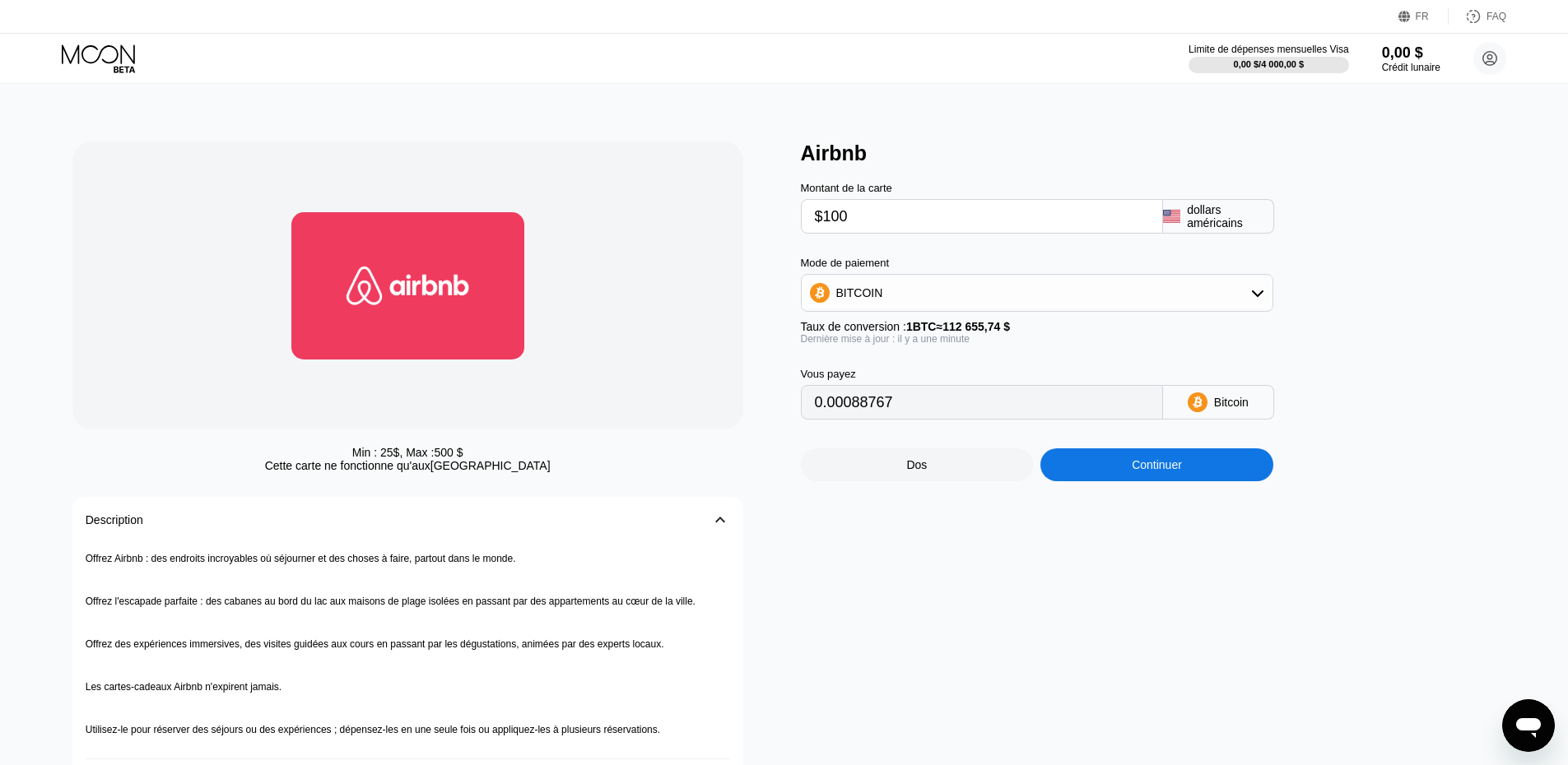
type input "$10"
type input "0.00008877"
type input "$1"
type input "0.00000888"
type input "0"
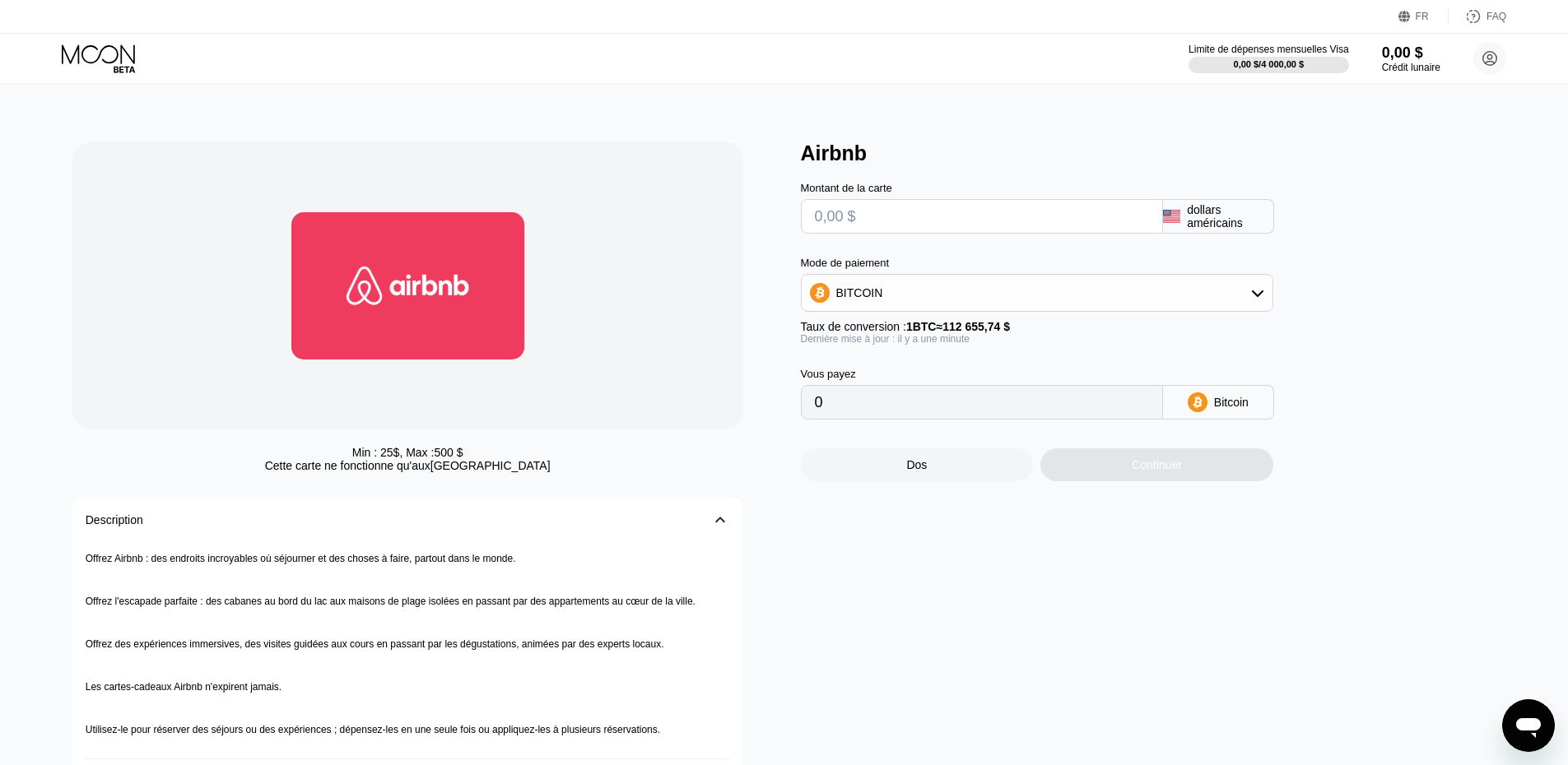
type input "$9"
type input "0.00007989"
type input "$99"
type input "0.00087879"
type input "$999"
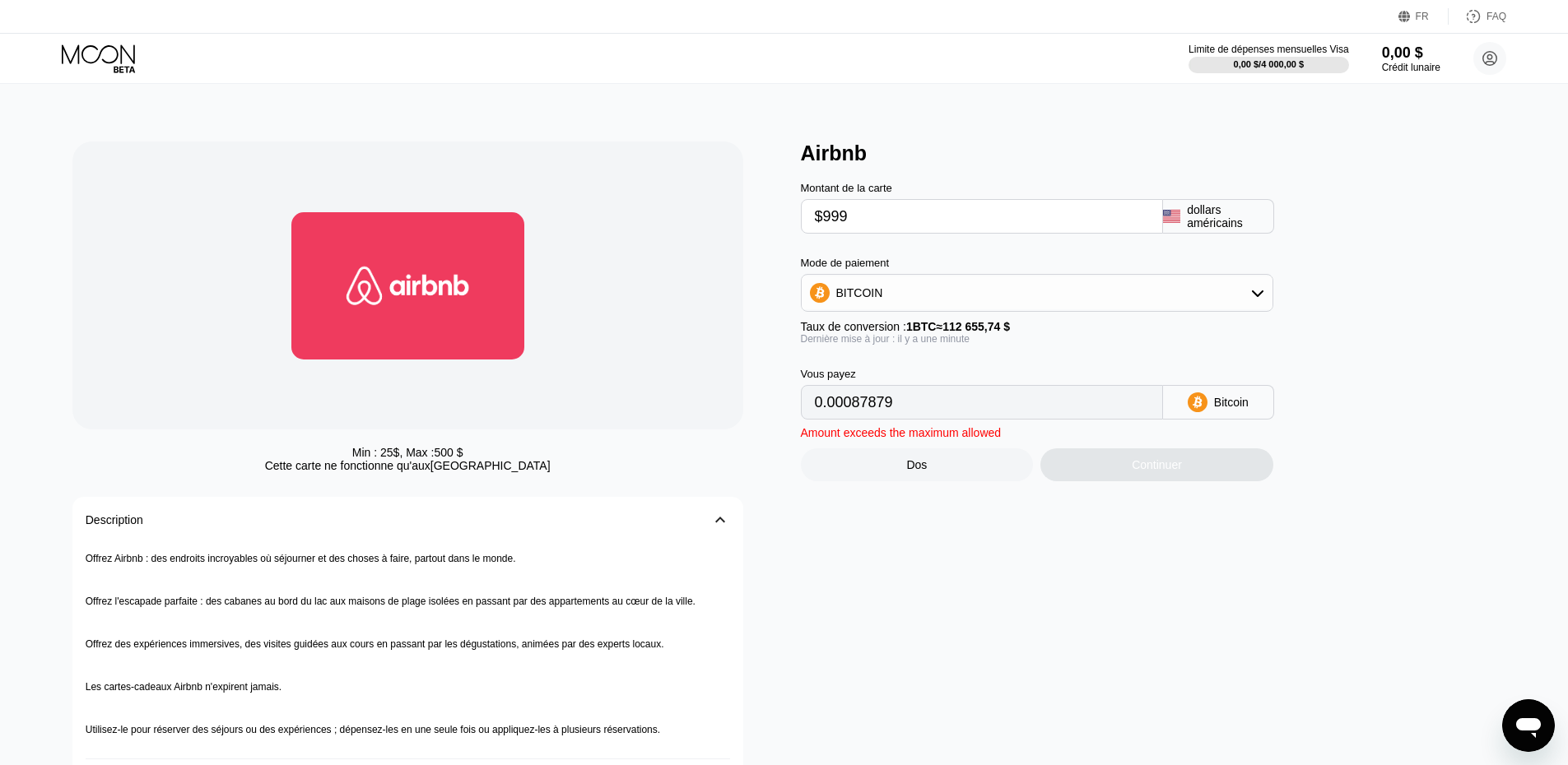
type input "0.00886773"
type input "$99"
type input "0.00087879"
type input "$9"
type input "0.00007989"
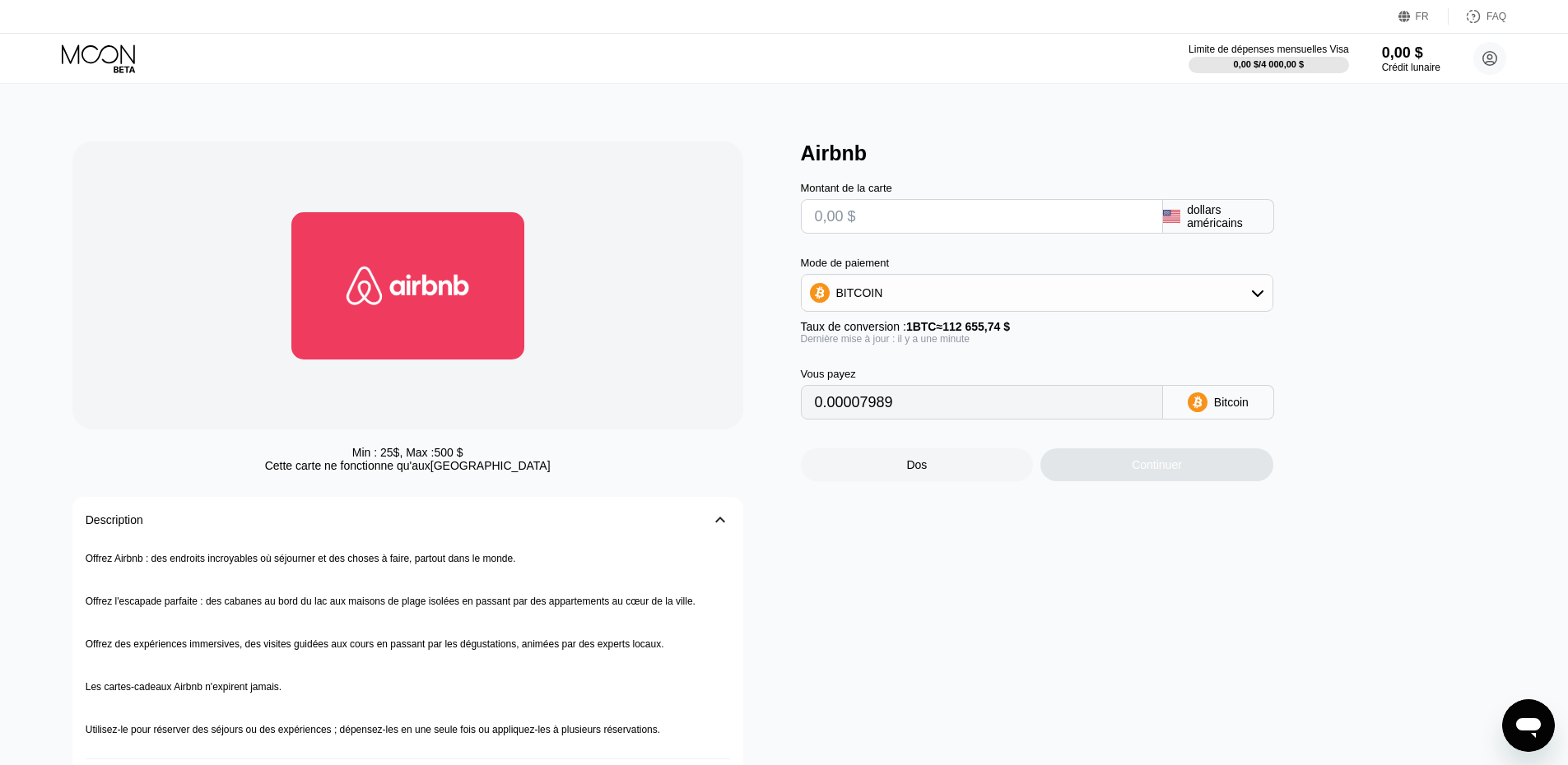
type input "0"
type input "$6"
type input "0.00005326"
type input "$60"
type input "0.00053260"
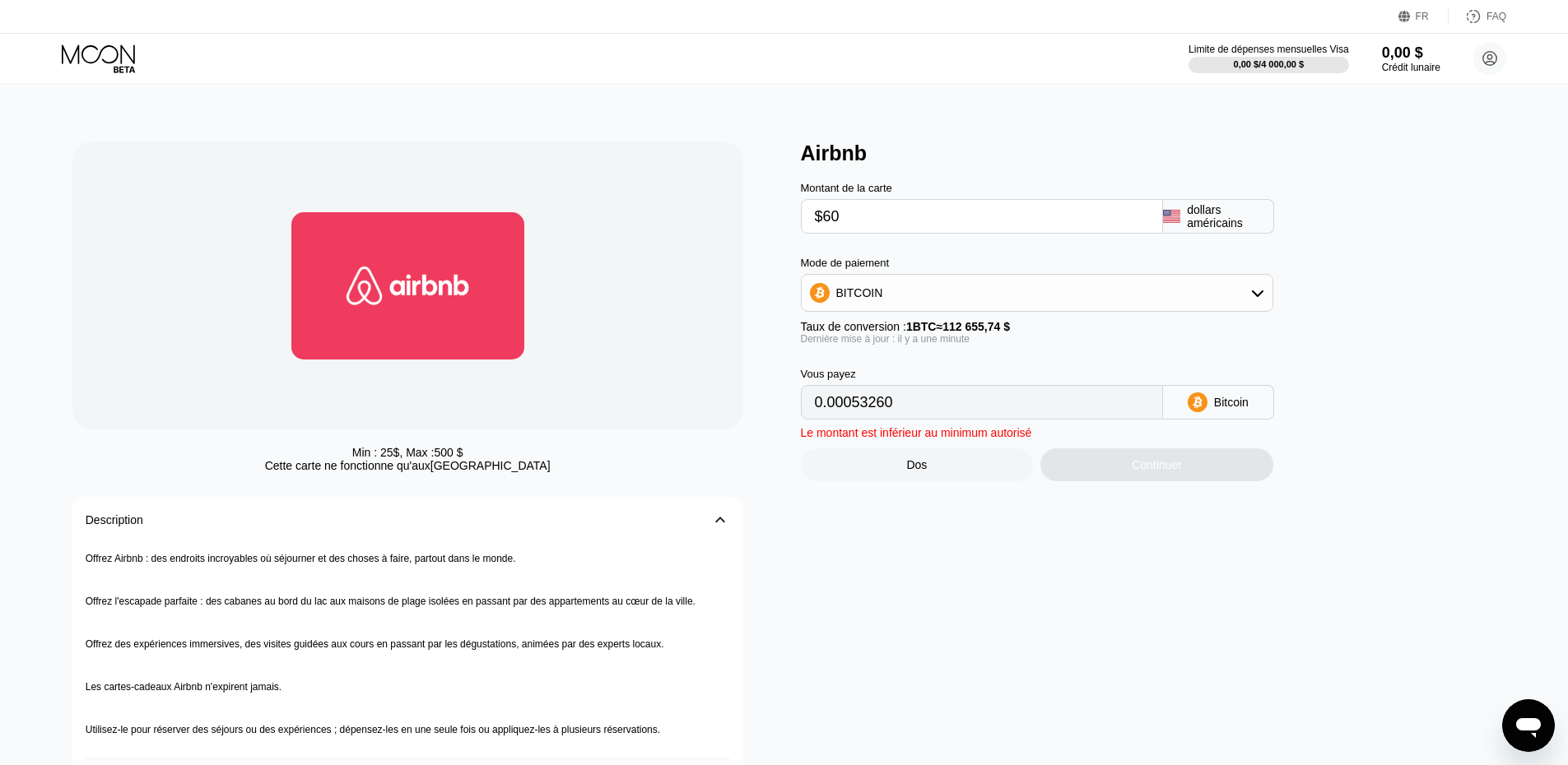
type input "$600"
type input "0.00532597"
type input "$60"
type input "0.00053260"
type input "$6"
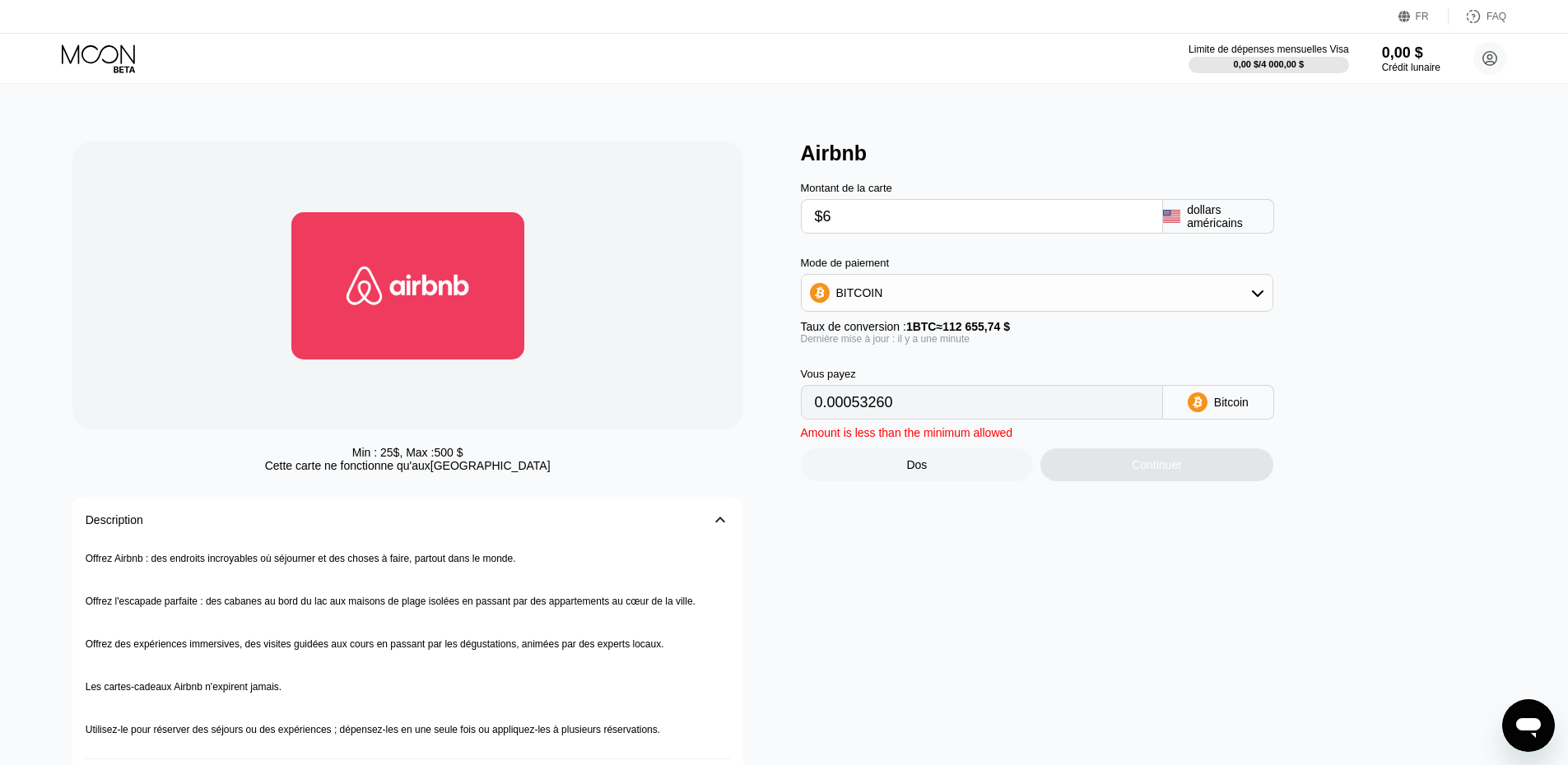
type input "0.00005326"
type input "0"
type input "$5"
type input "0.00004439"
type input "$50"
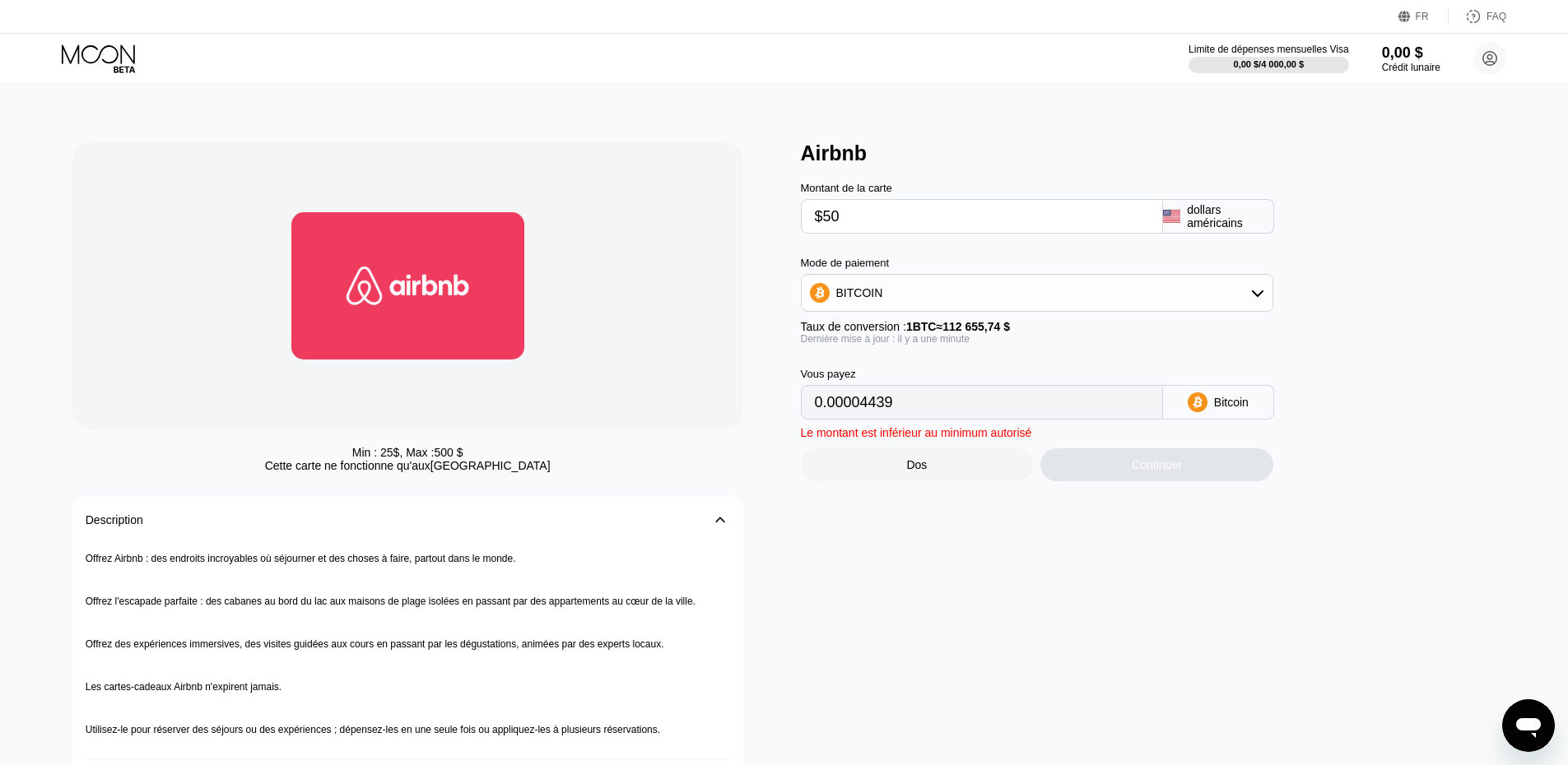
type input "0.00044384"
type input "$500"
type input "0.00443831"
type input "$500"
click at [1185, 225] on div "dollars américains" at bounding box center [1218, 217] width 111 height 35
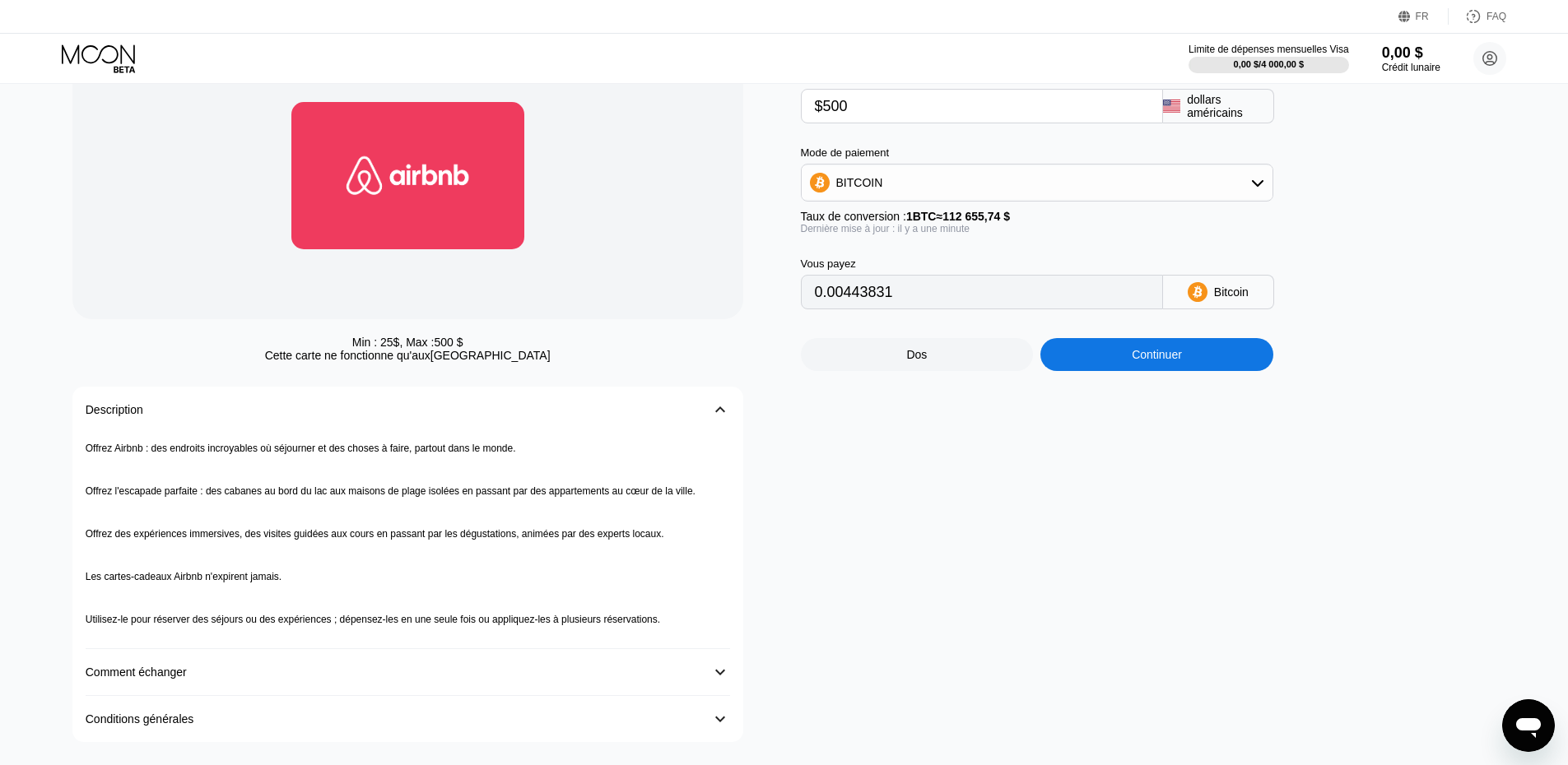
scroll to position [247, 0]
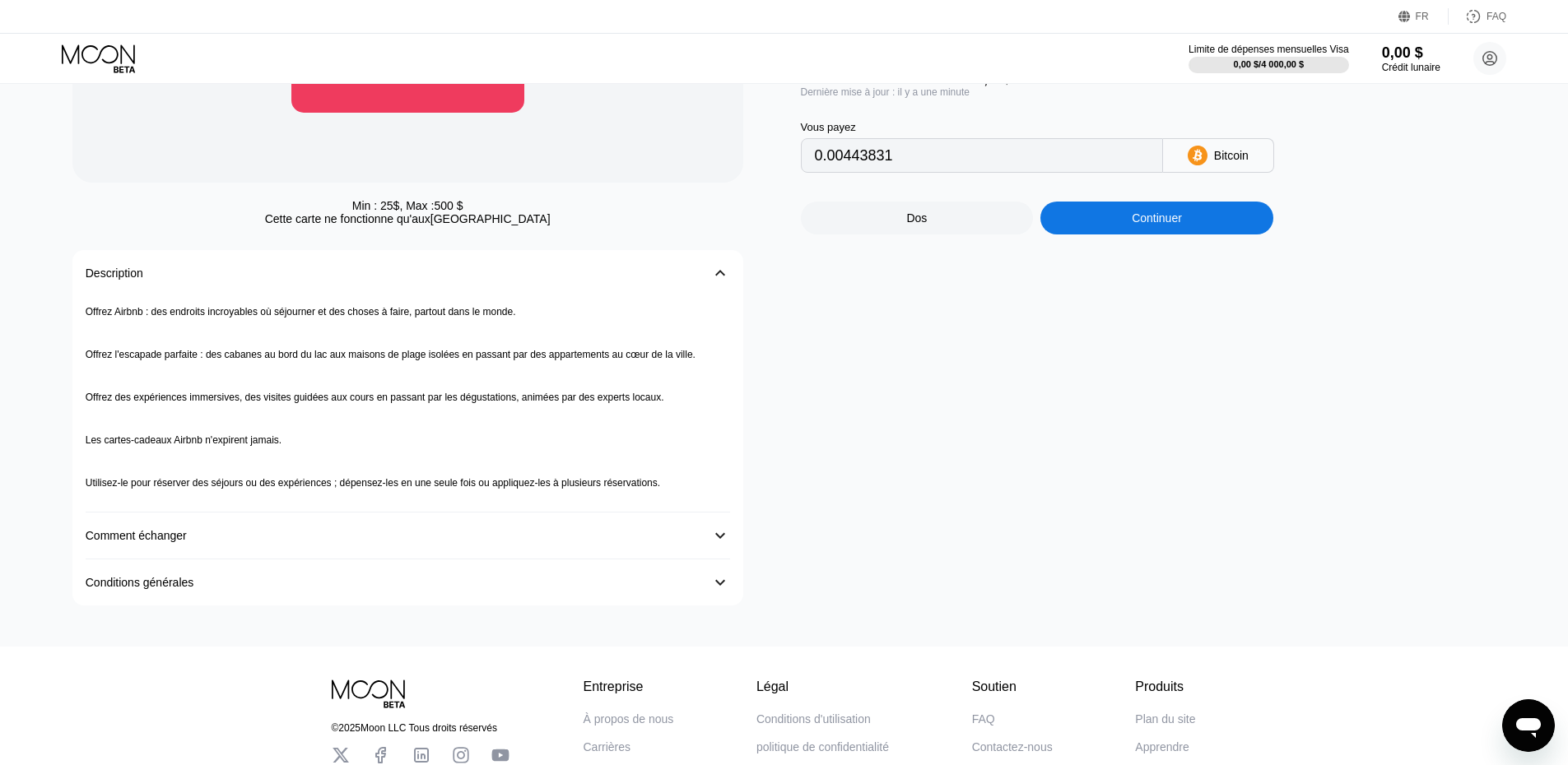
click at [688, 310] on div "Offrez Airbnb : des endroits incroyables où séjourner et des choses à faire, pa…" at bounding box center [408, 403] width 645 height 216
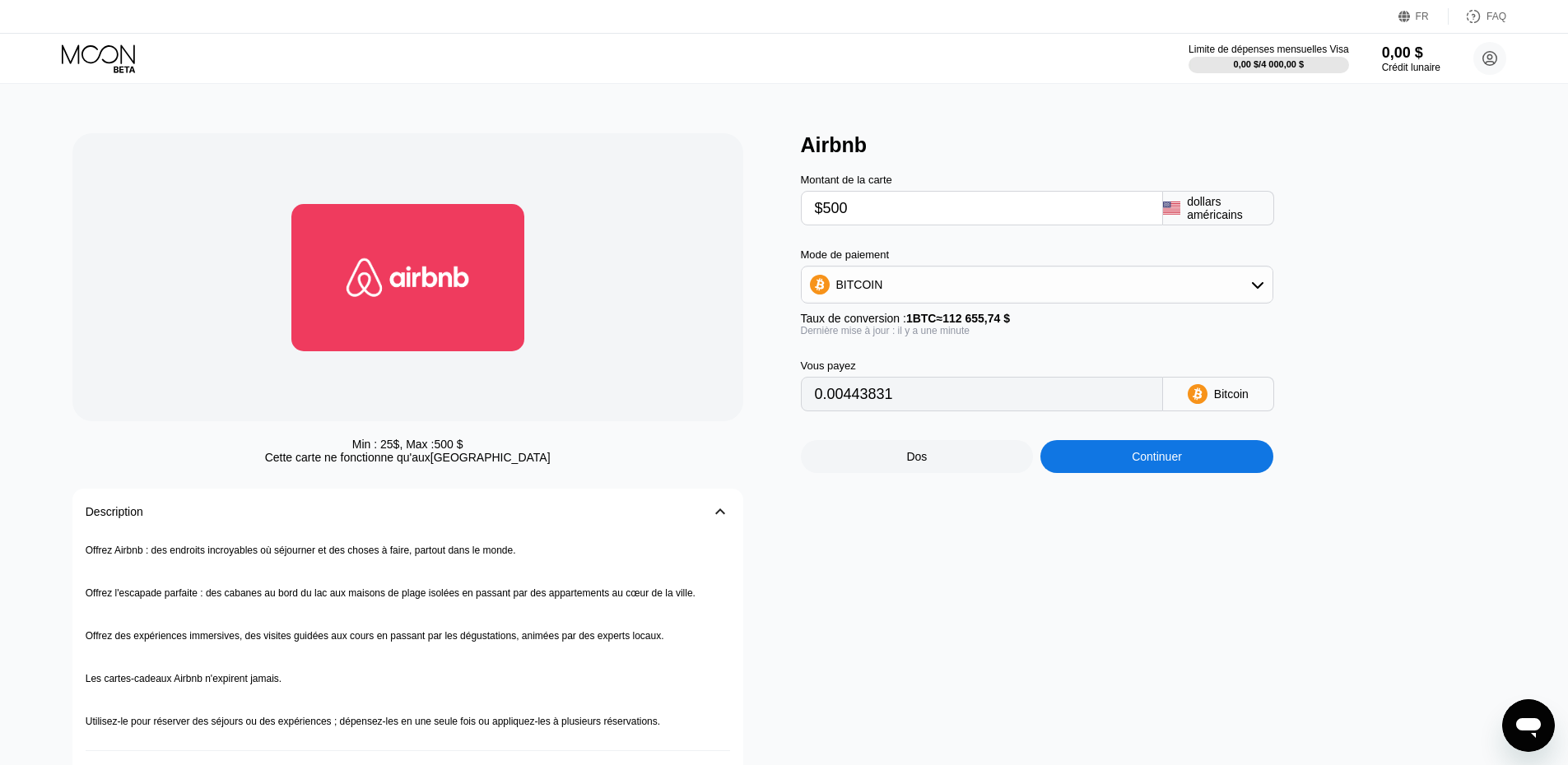
scroll to position [0, 0]
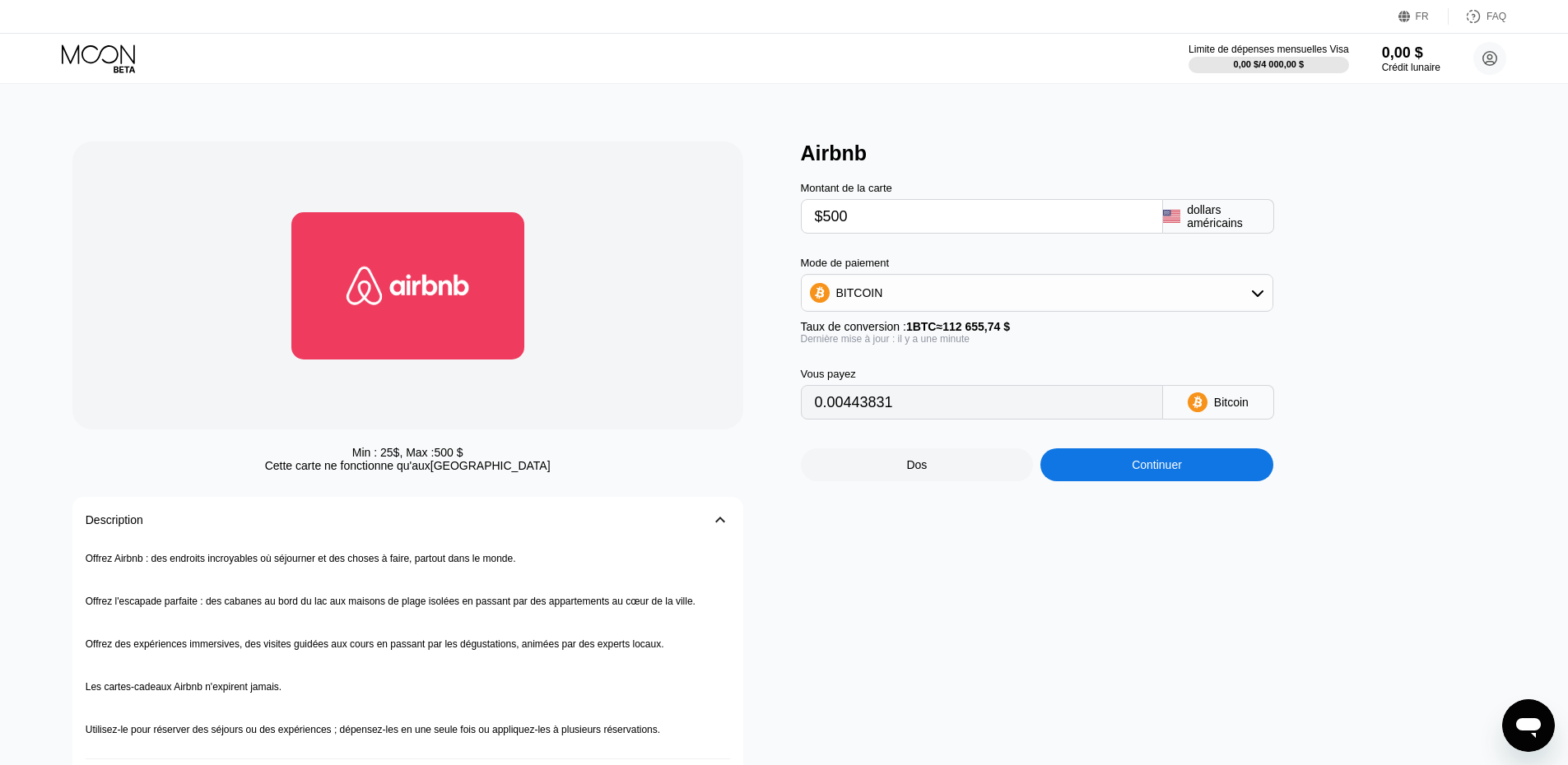
click at [721, 376] on div at bounding box center [407, 285] width 671 height 288
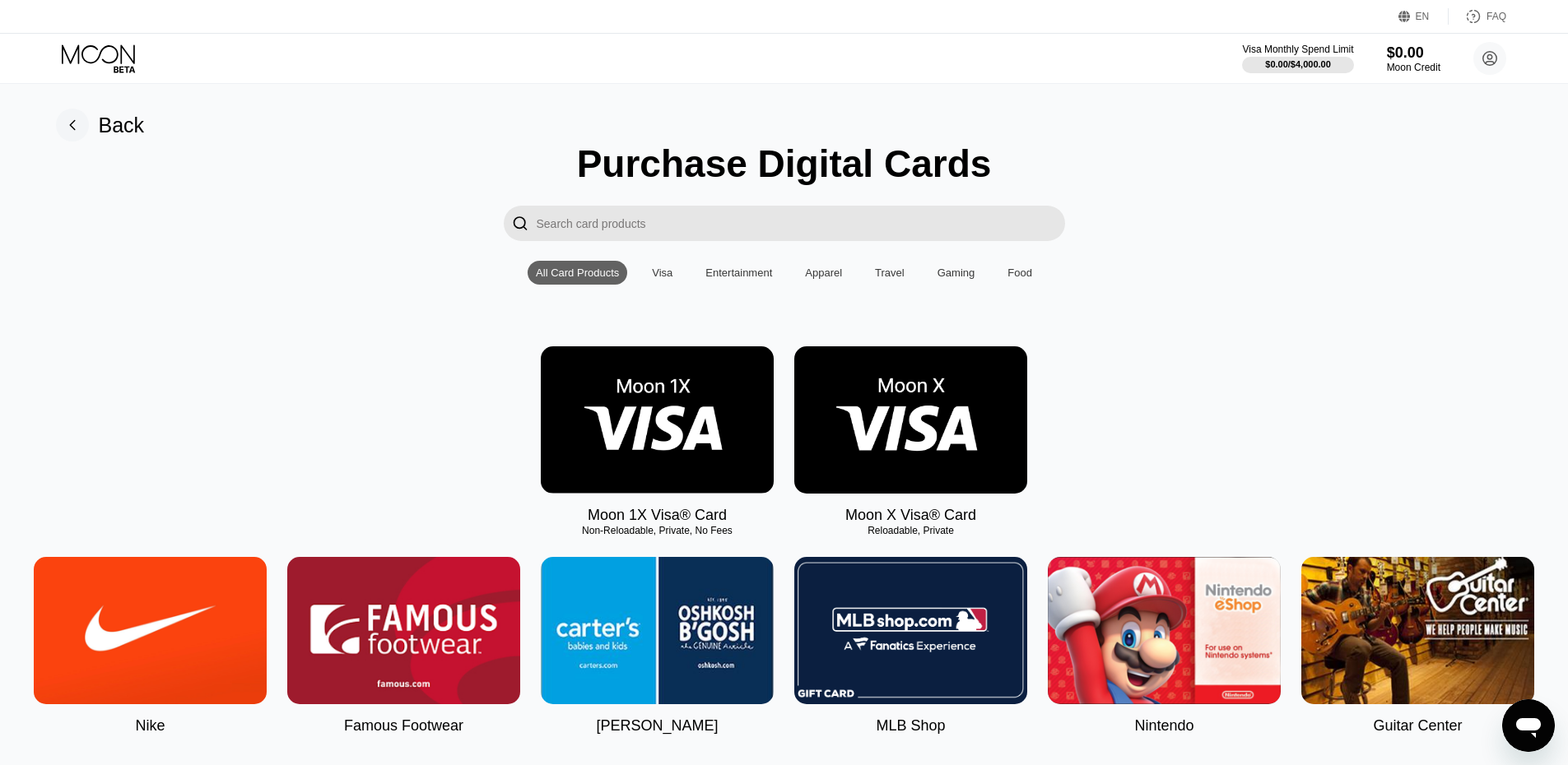
click at [337, 368] on div "Moon 1X Visa® Card Non-Reloadable, Private, No Fees Moon X Visa® Card Reloadabl…" at bounding box center [784, 435] width 1531 height 178
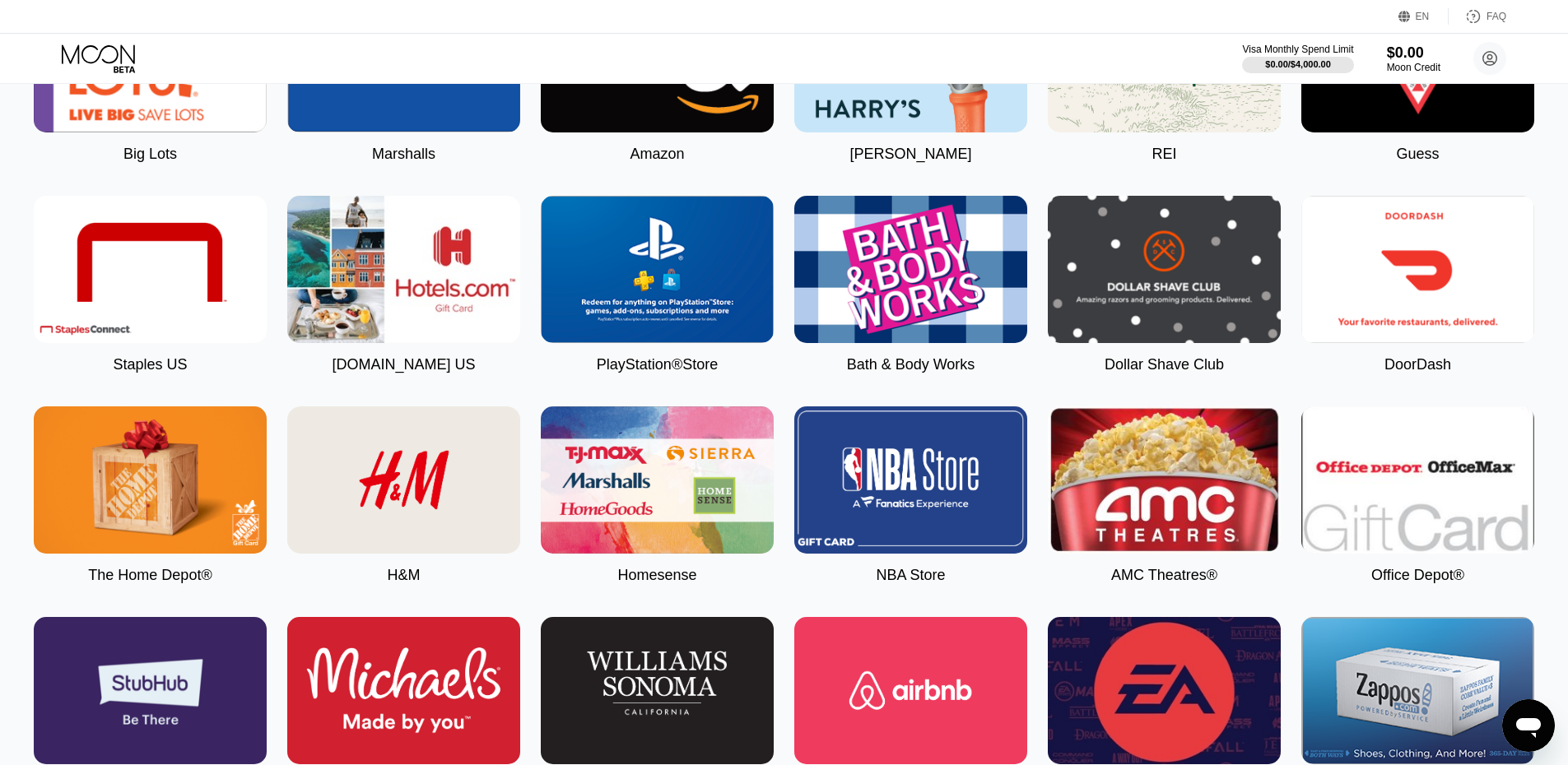
scroll to position [2056, 0]
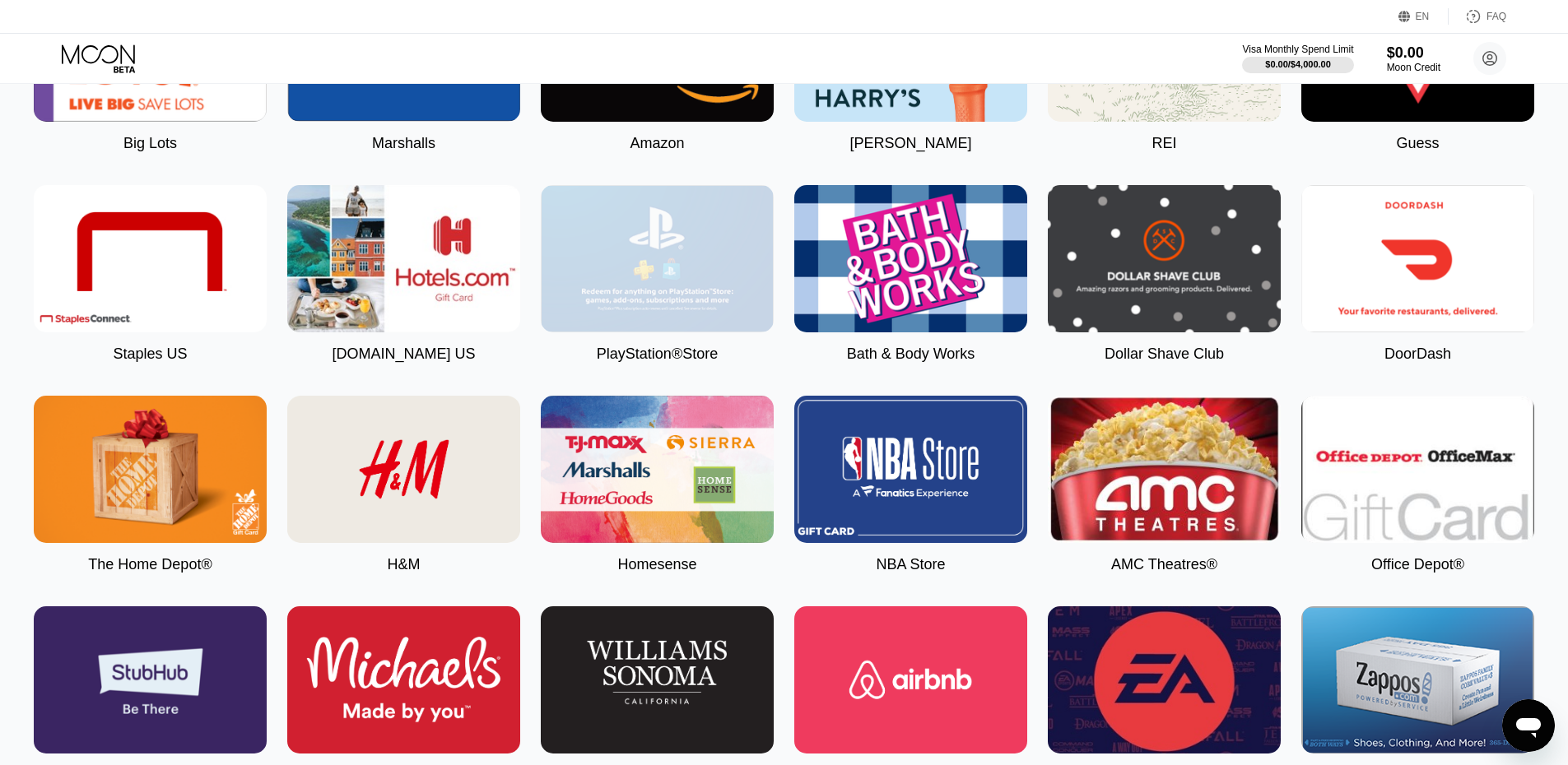
click at [619, 327] on img at bounding box center [657, 258] width 233 height 147
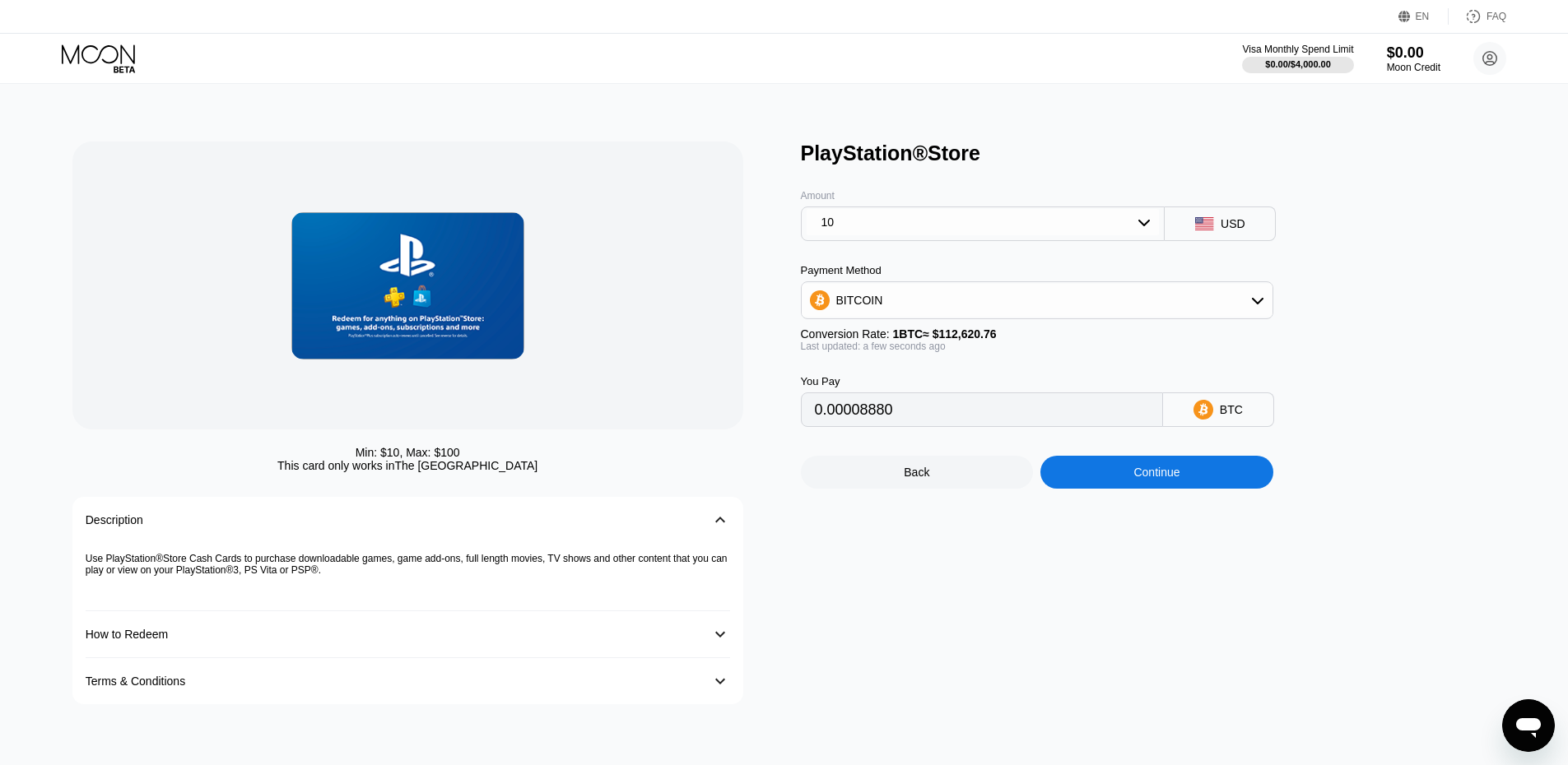
click at [990, 235] on div "10" at bounding box center [982, 222] width 353 height 26
click at [969, 303] on div "50" at bounding box center [982, 290] width 355 height 26
type input "0.00044397"
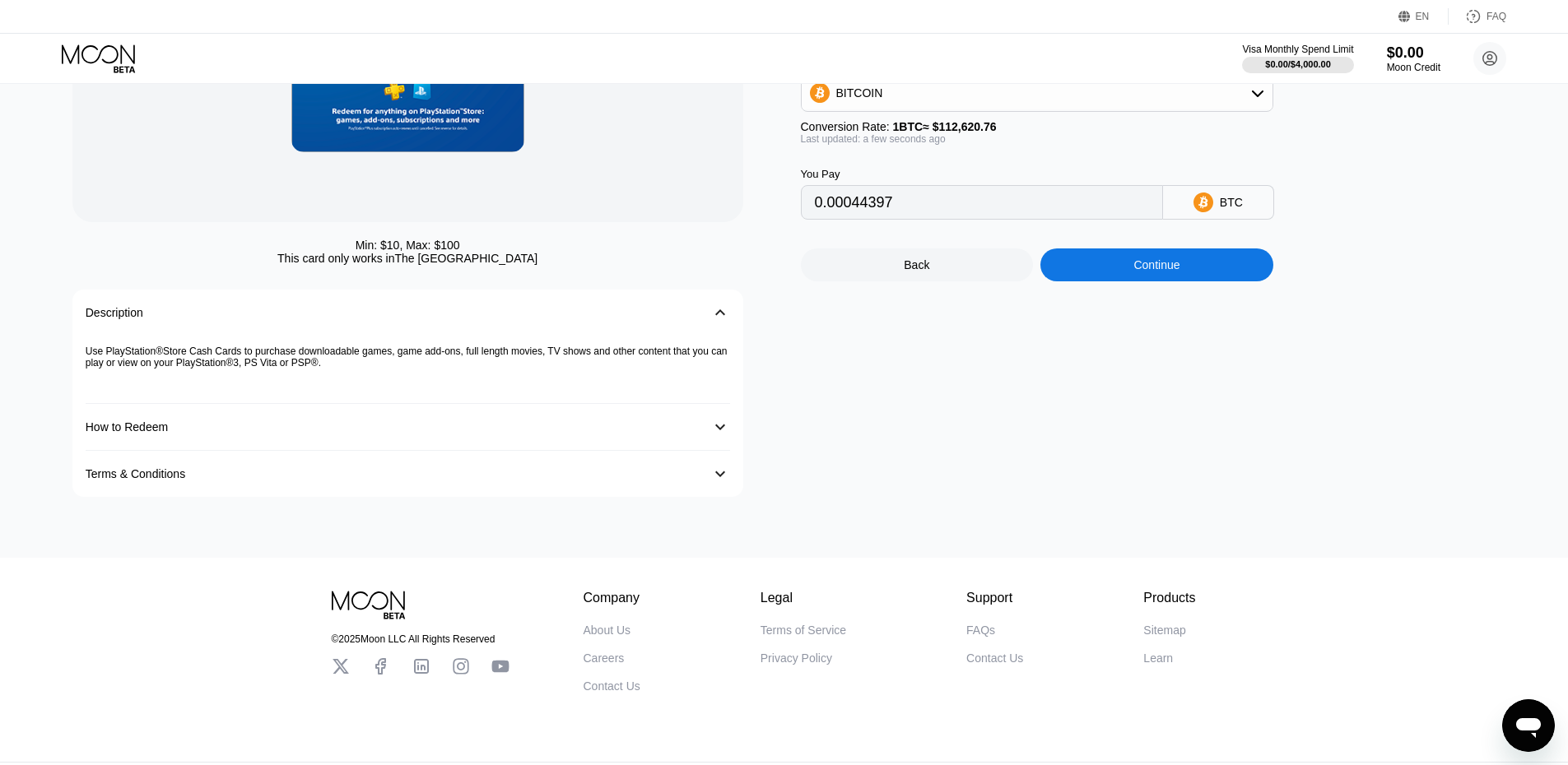
scroll to position [247, 0]
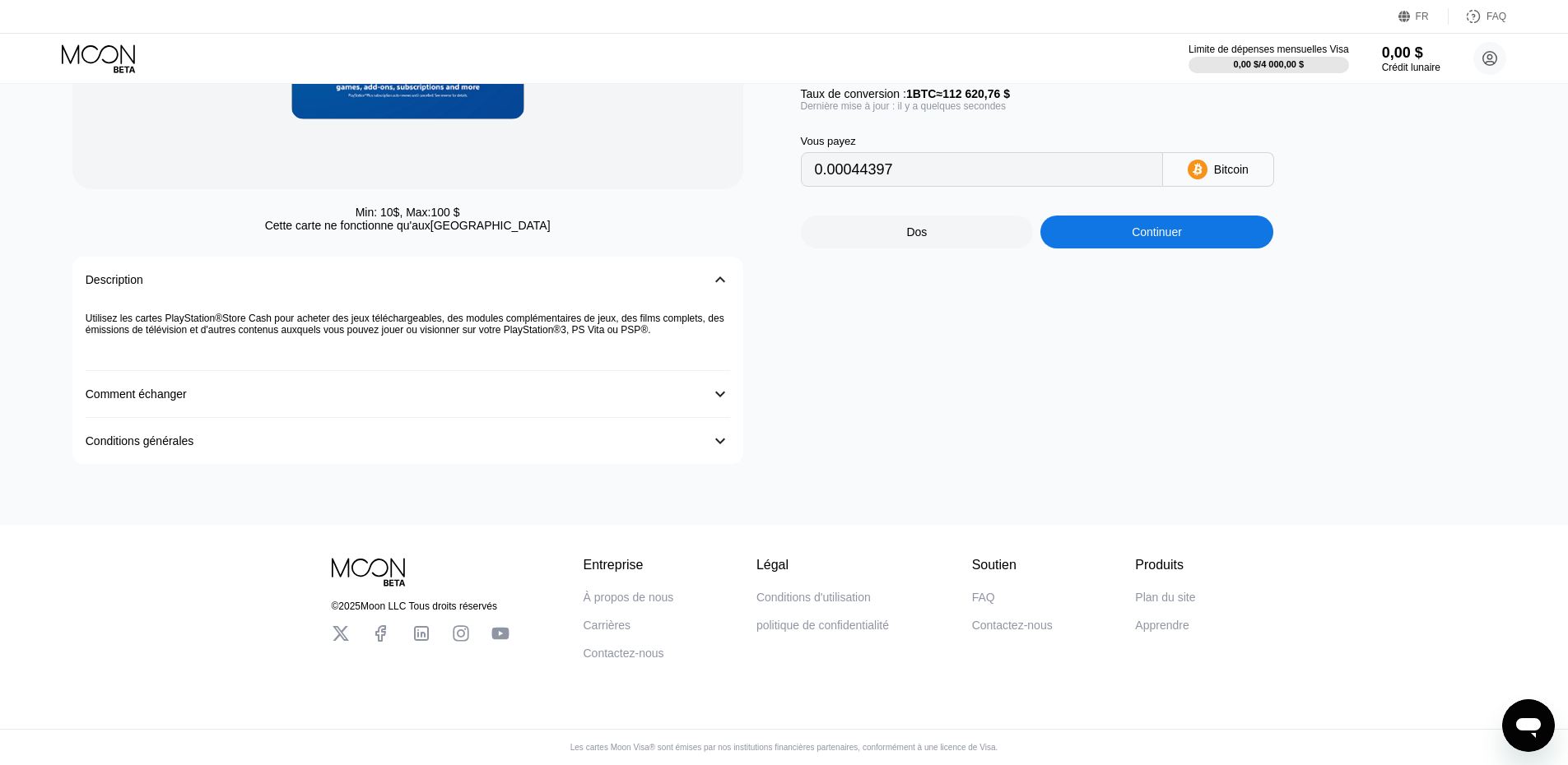
click at [1105, 389] on div "PlayStation®Store Montant 50 dollars américains Mode de paiement BITCOIN Taux d…" at bounding box center [1157, 182] width 712 height 563
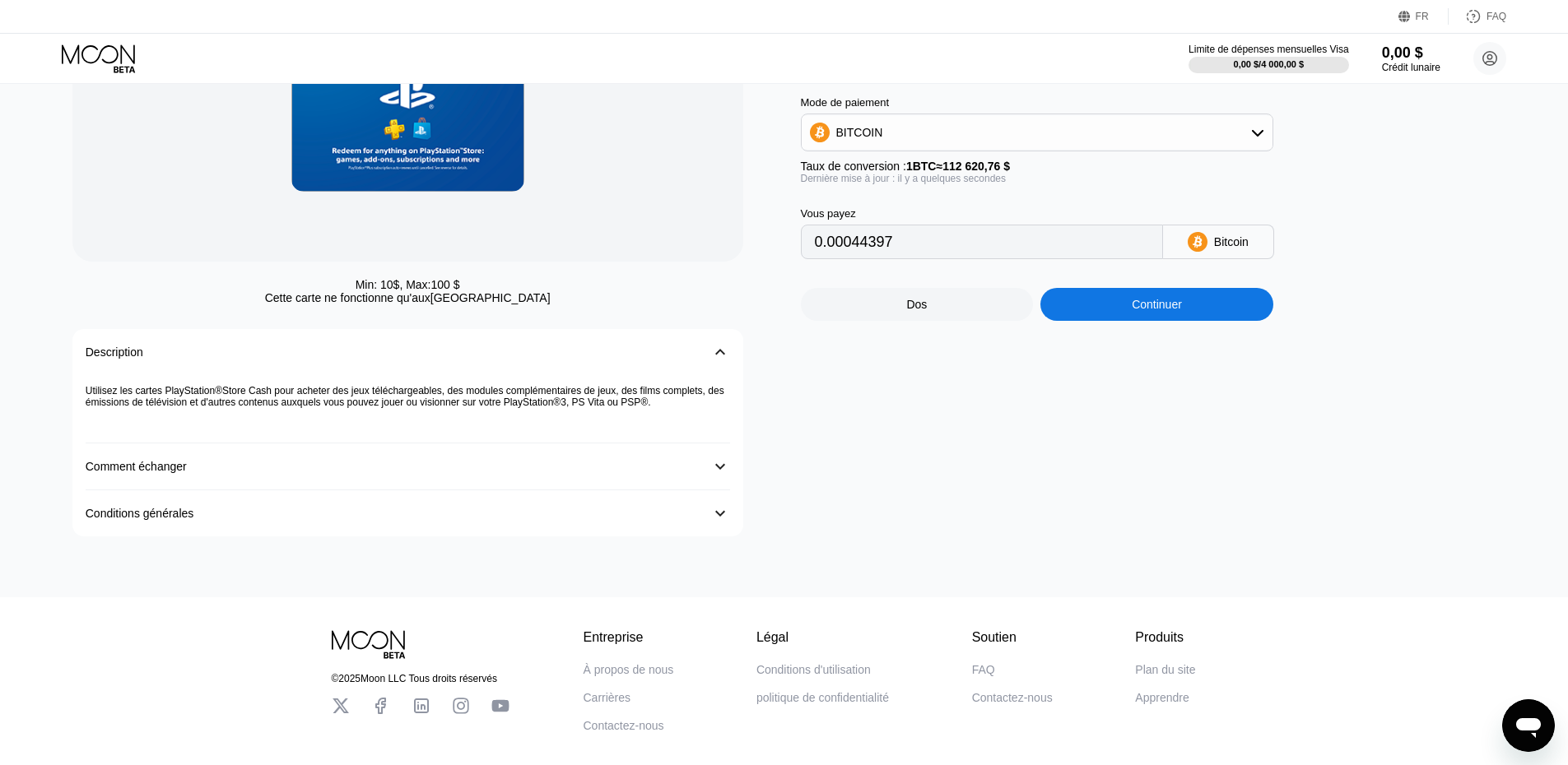
scroll to position [0, 0]
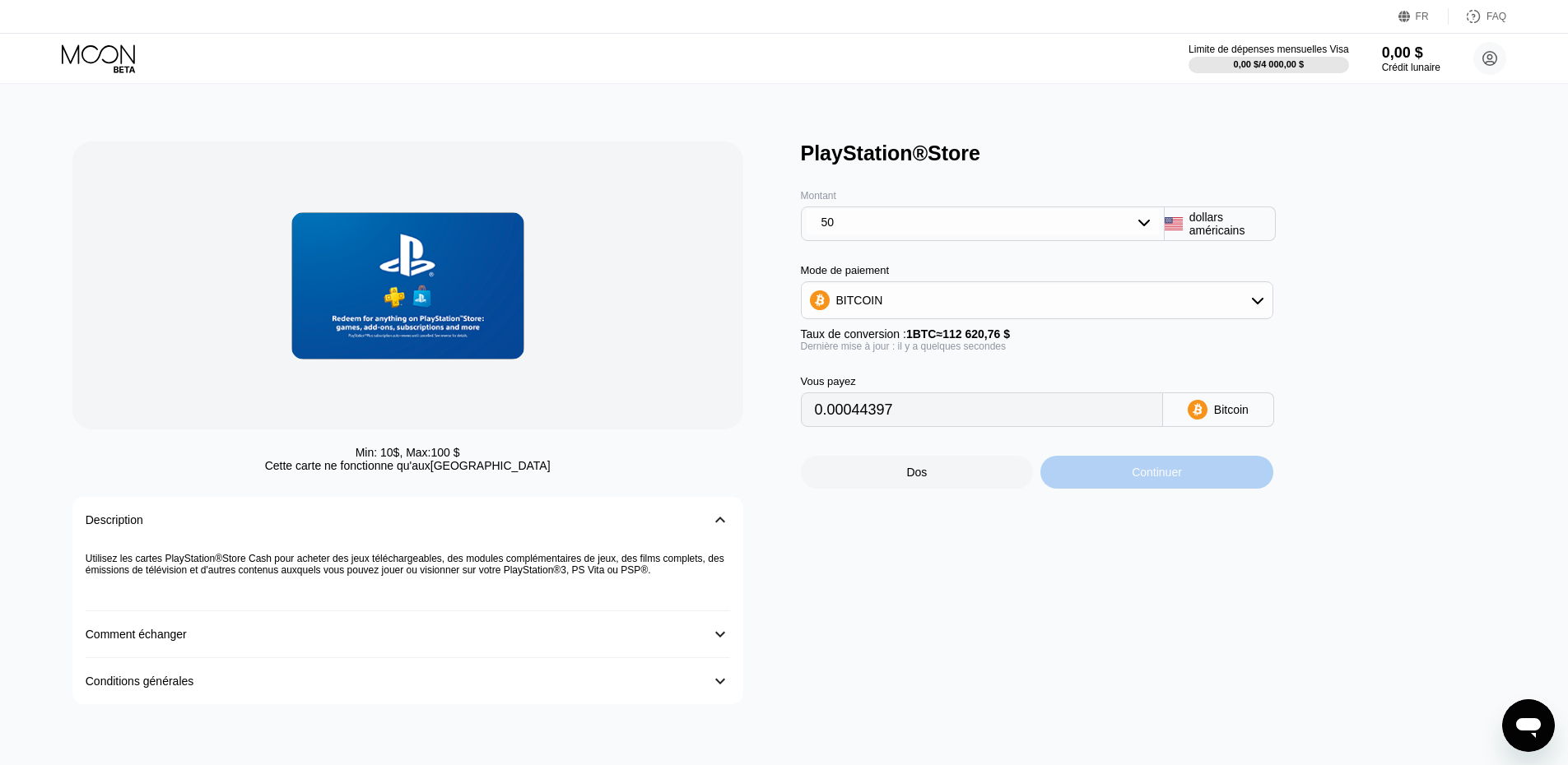
click at [1170, 479] on font "Continuer" at bounding box center [1157, 472] width 50 height 13
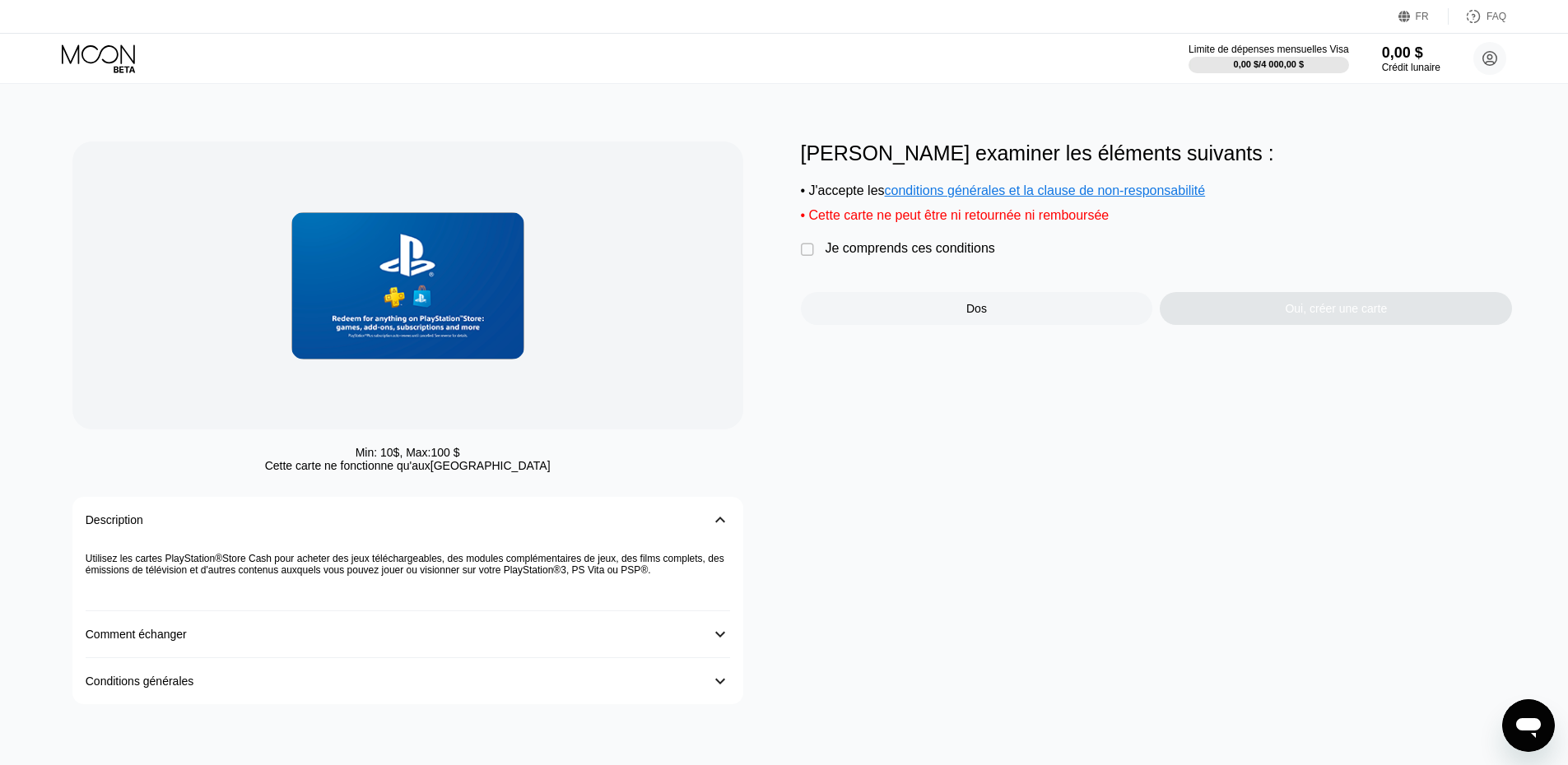
click at [825, 252] on font "Je comprends ces conditions" at bounding box center [909, 248] width 169 height 14
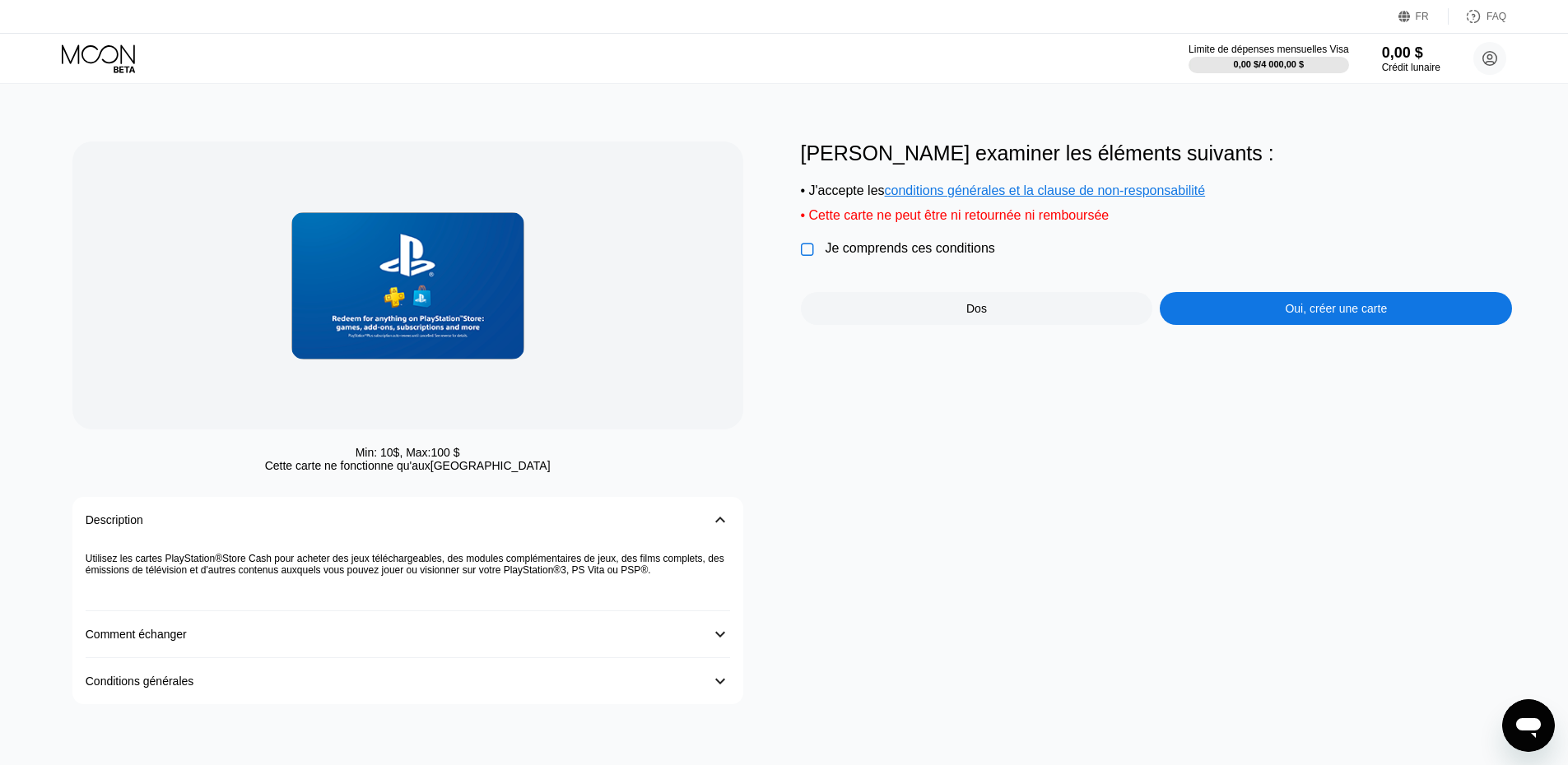
click at [1325, 315] on font "Oui, créer une carte" at bounding box center [1335, 308] width 102 height 13
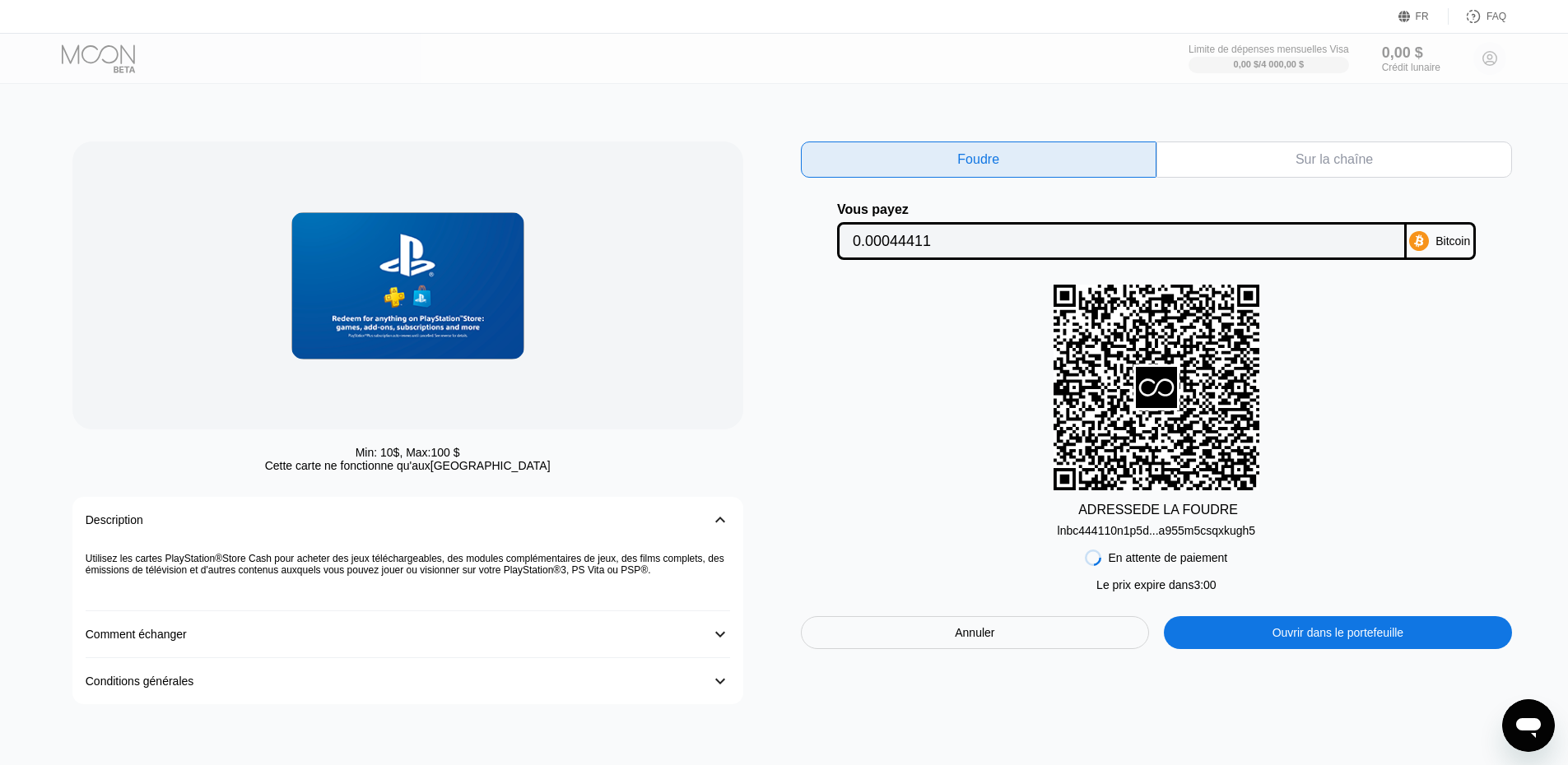
click at [1281, 639] on font "Ouvrir dans le portefeuille" at bounding box center [1338, 632] width 132 height 13
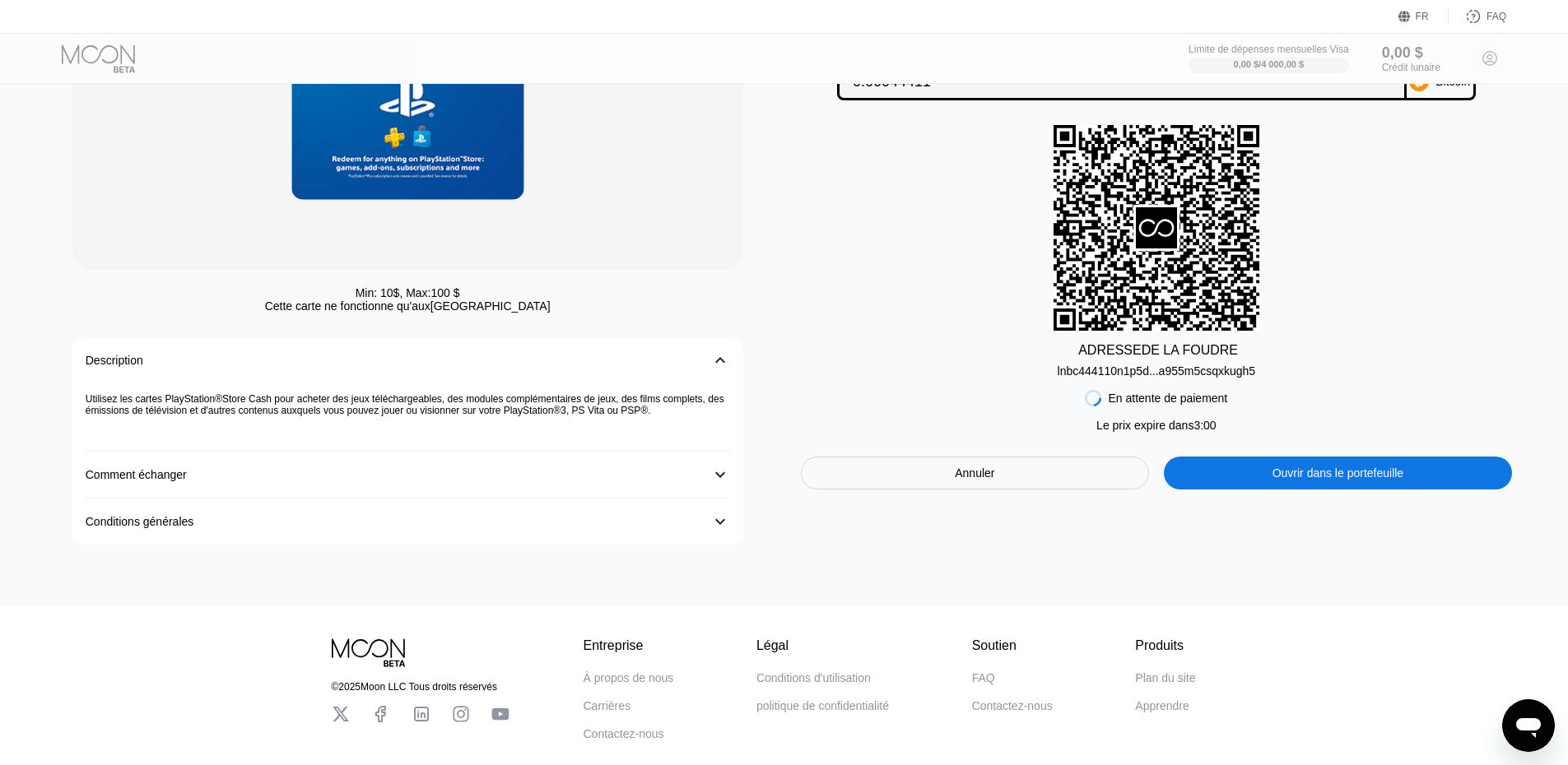
scroll to position [165, 0]
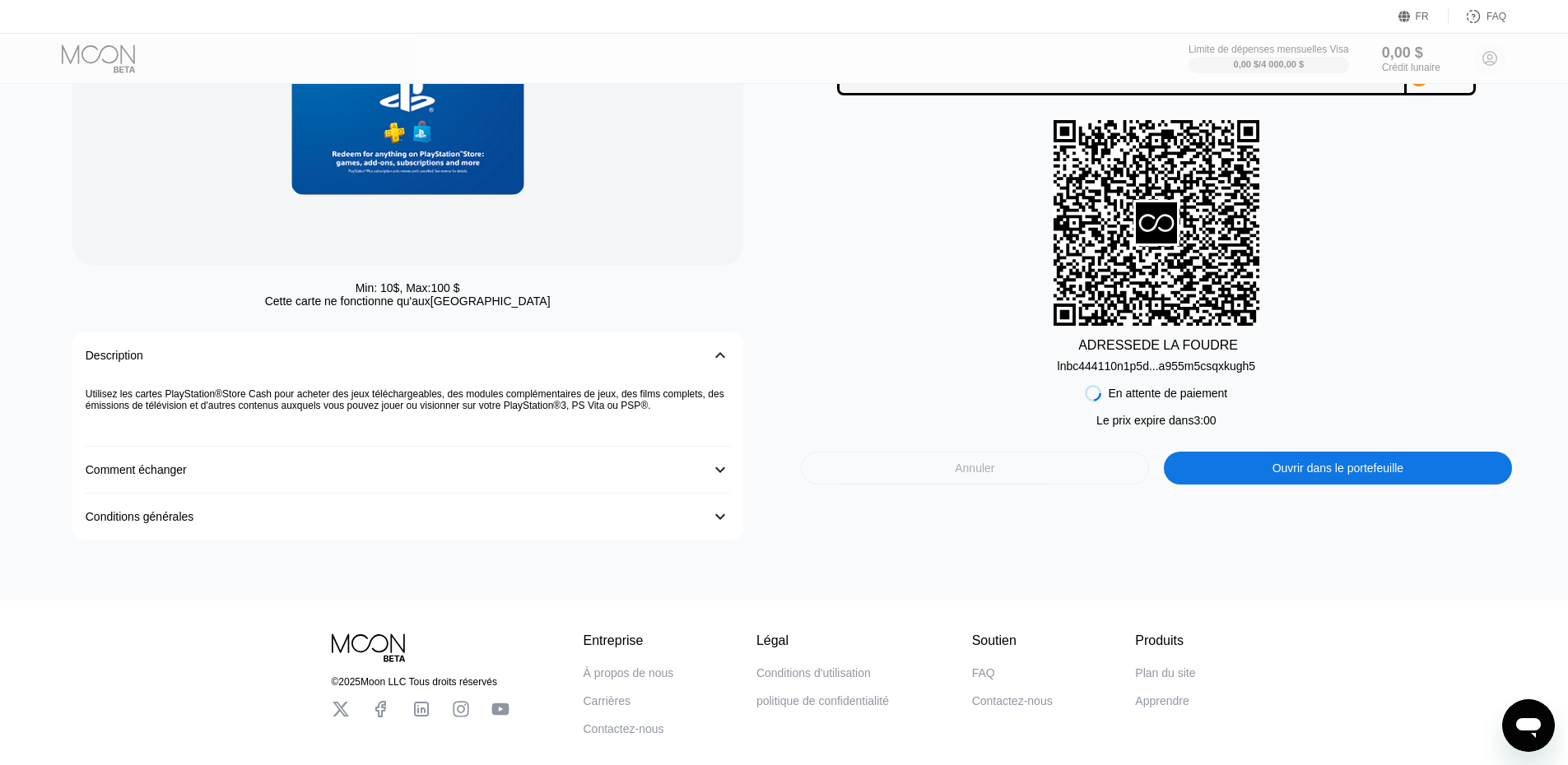
click at [975, 470] on font "Annuler" at bounding box center [974, 468] width 40 height 13
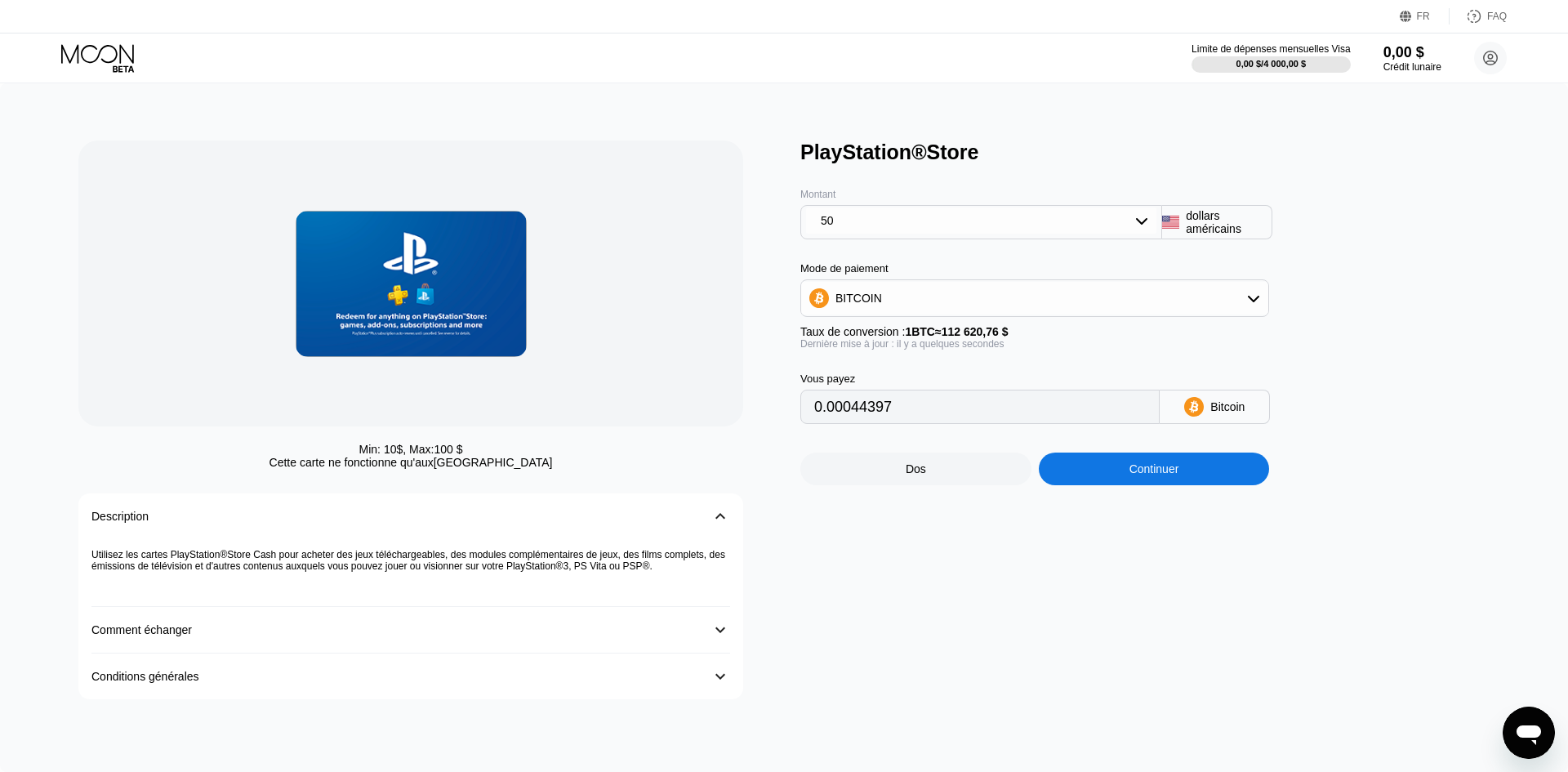
click at [1154, 485] on div "Continuer" at bounding box center [1154, 469] width 231 height 33
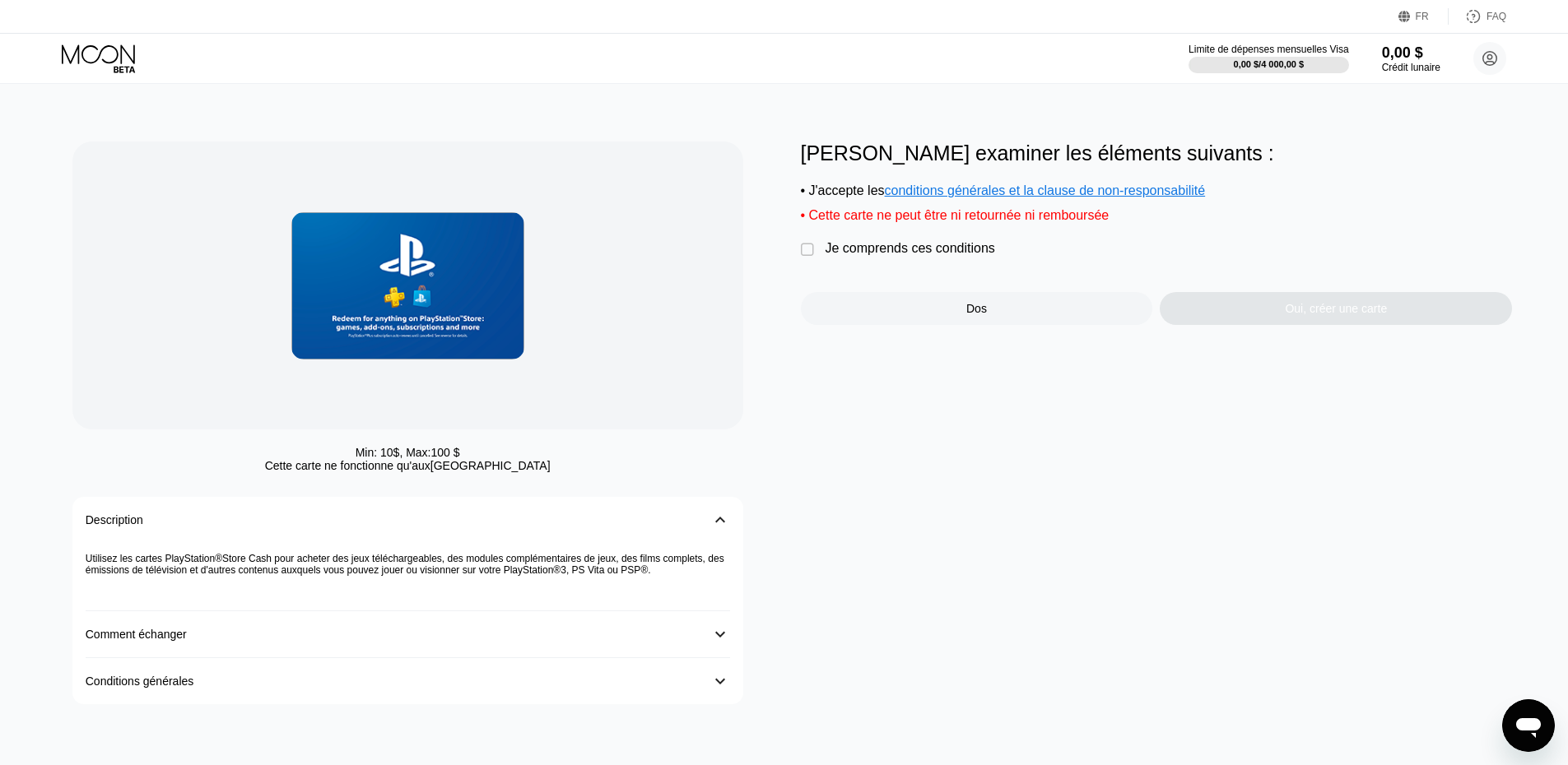
click at [974, 255] on font "Je comprends ces conditions" at bounding box center [909, 248] width 169 height 14
click at [1194, 317] on div "Oui, créer une carte" at bounding box center [1335, 309] width 352 height 33
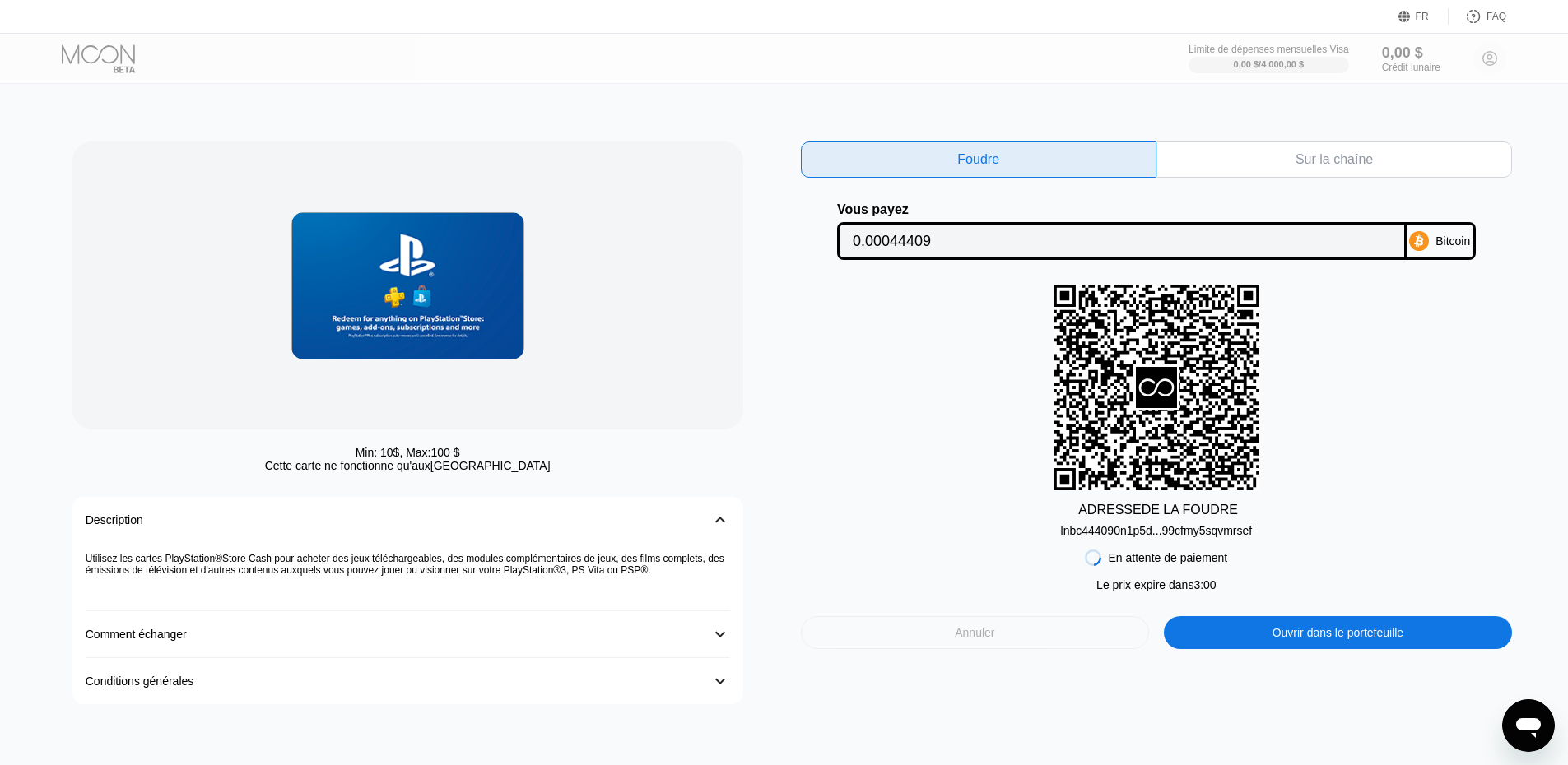
click at [936, 649] on div "Annuler" at bounding box center [975, 632] width 349 height 33
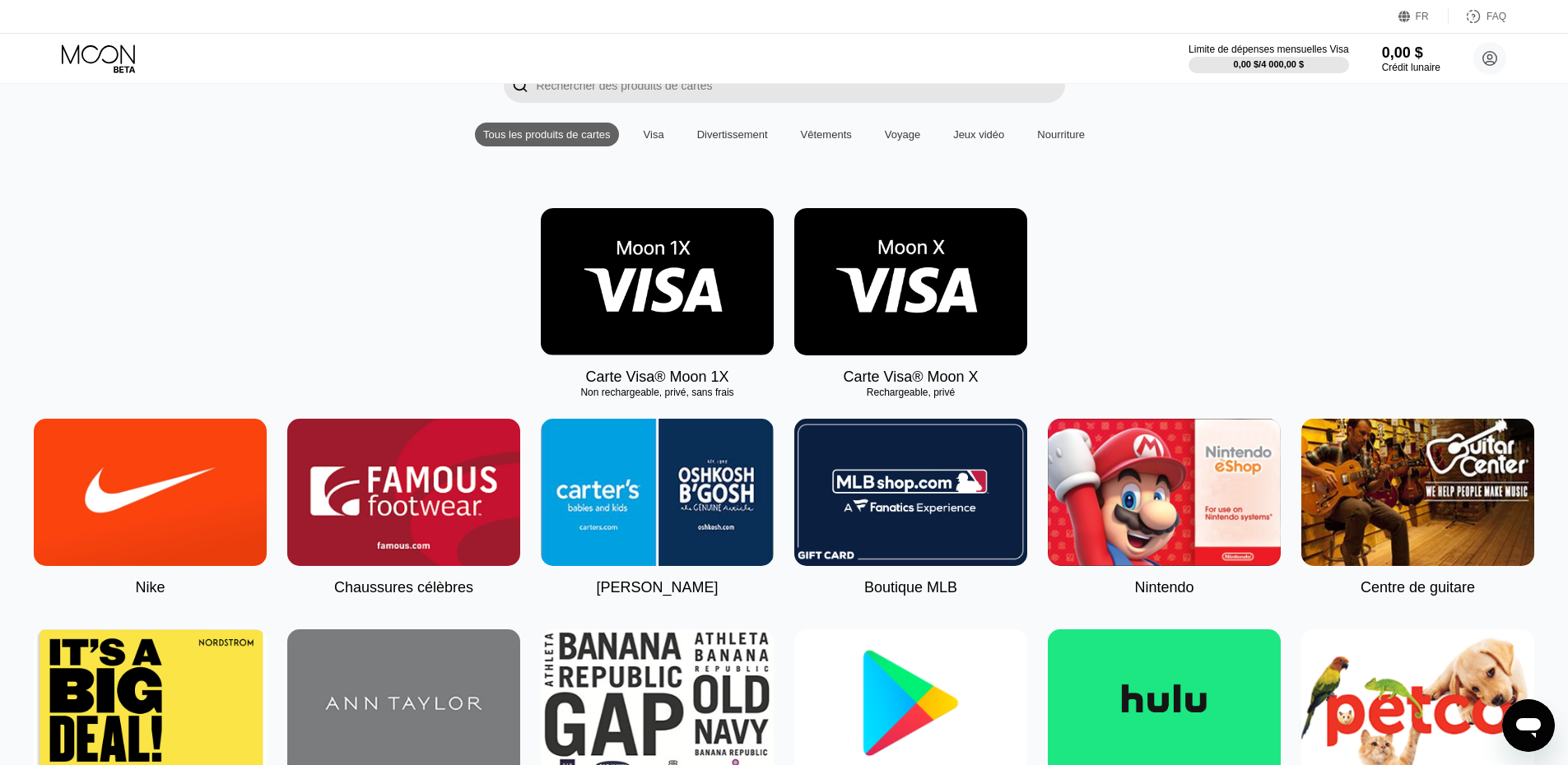
scroll to position [165, 0]
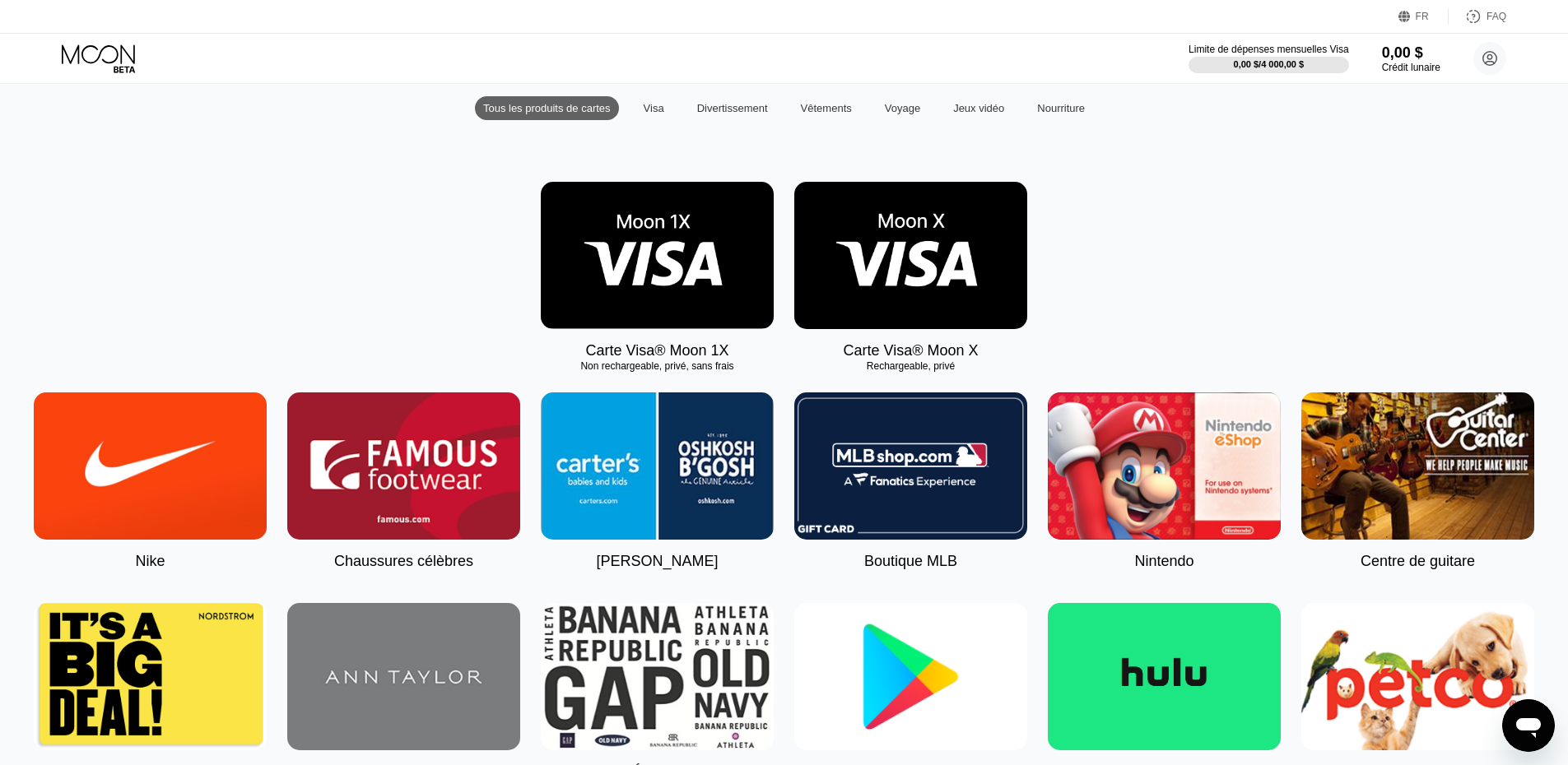
click at [909, 114] on font "Voyage" at bounding box center [902, 108] width 36 height 12
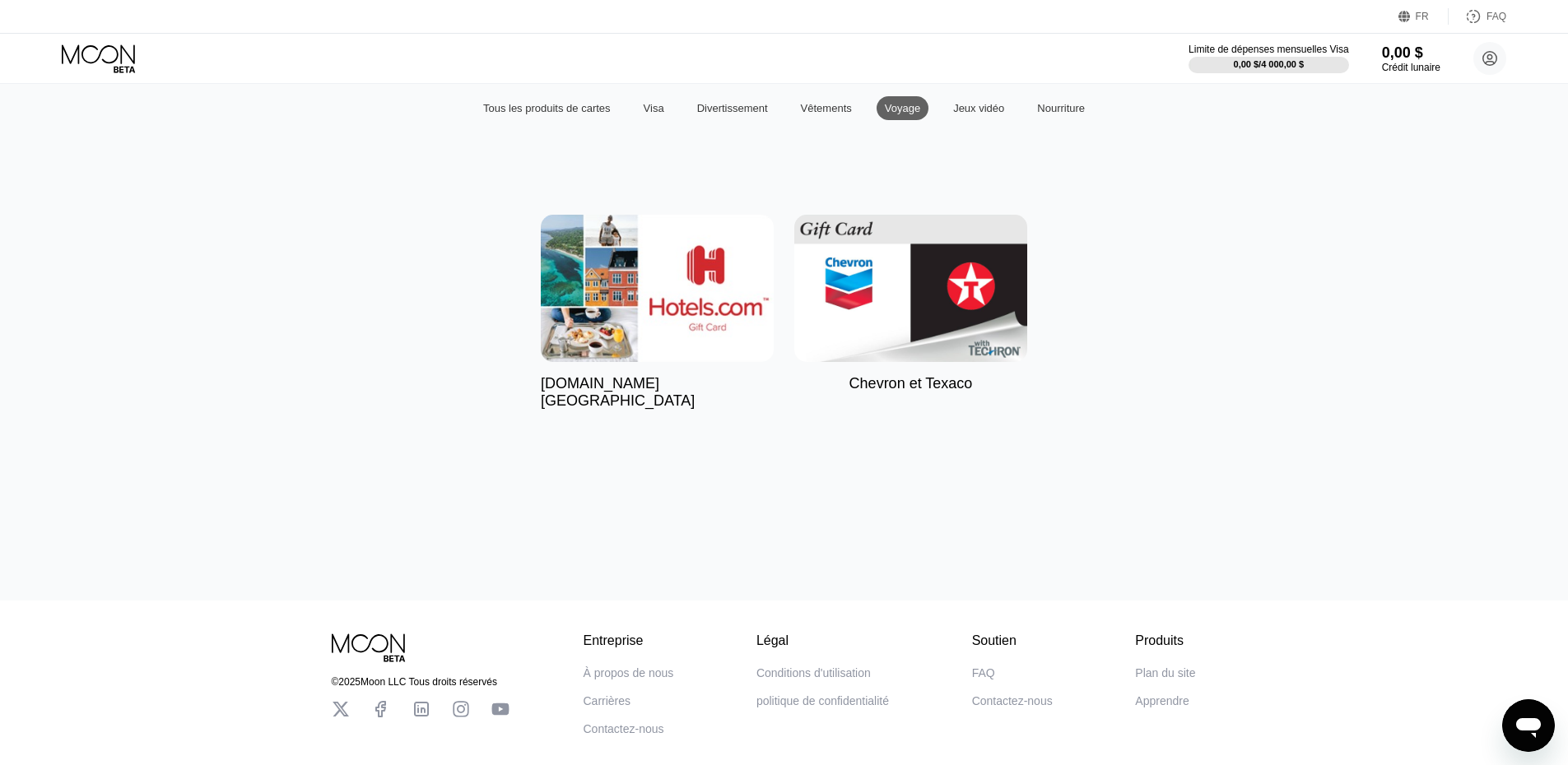
click at [972, 114] on font "Jeux vidéo" at bounding box center [978, 108] width 51 height 12
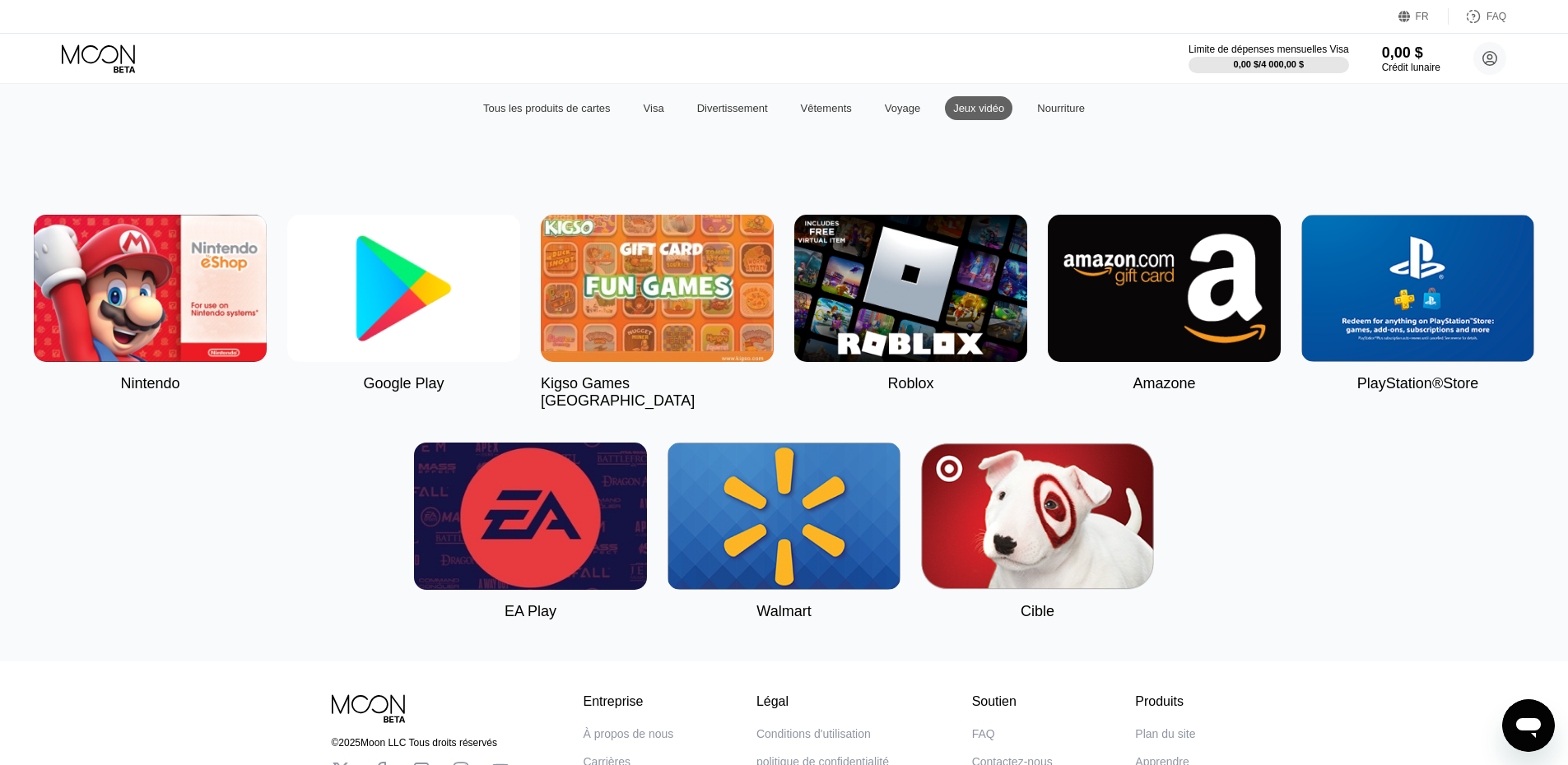
click at [1040, 114] on font "Nourriture" at bounding box center [1060, 108] width 48 height 12
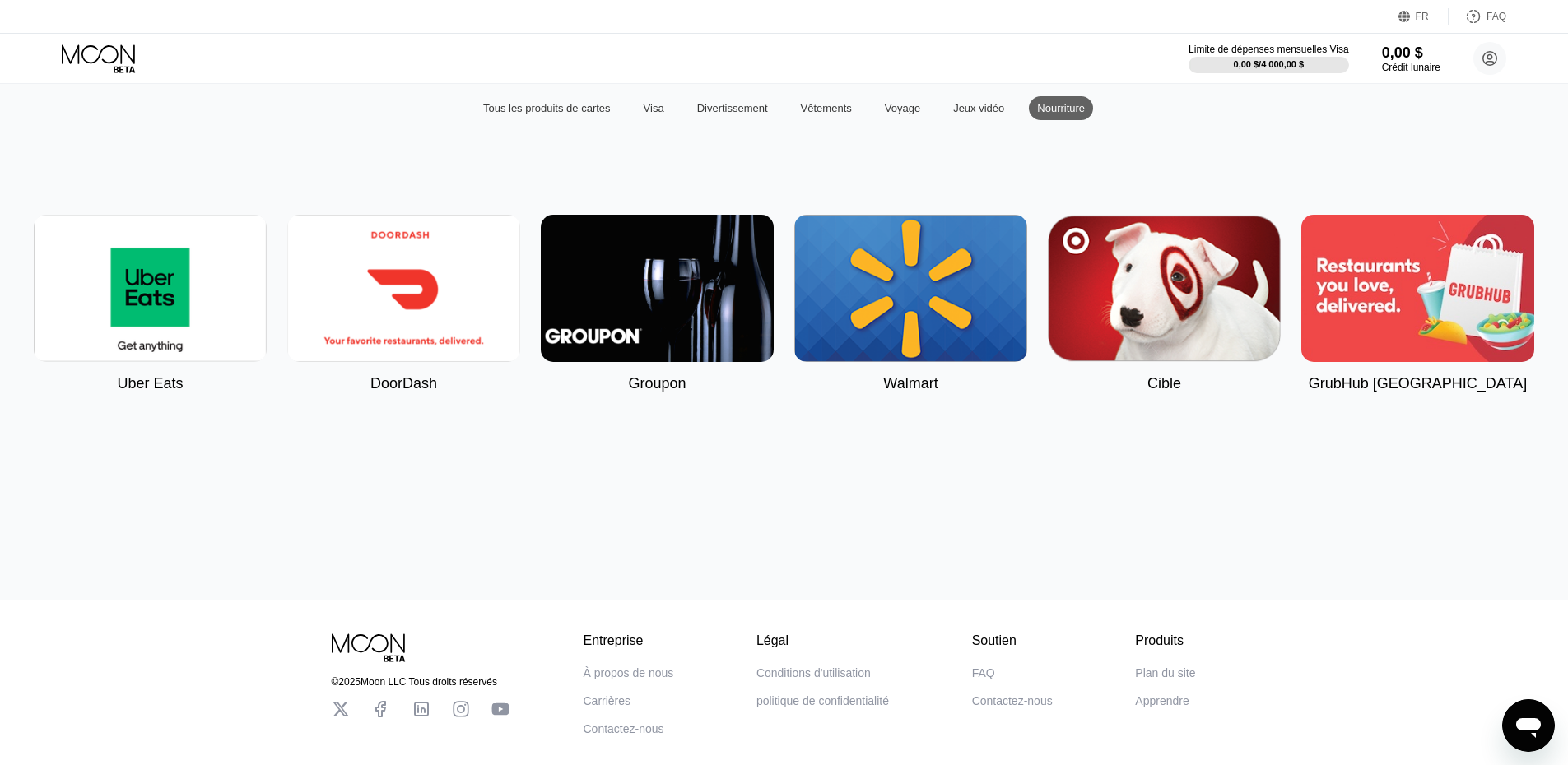
click at [809, 114] on font "Vêtements" at bounding box center [826, 108] width 51 height 12
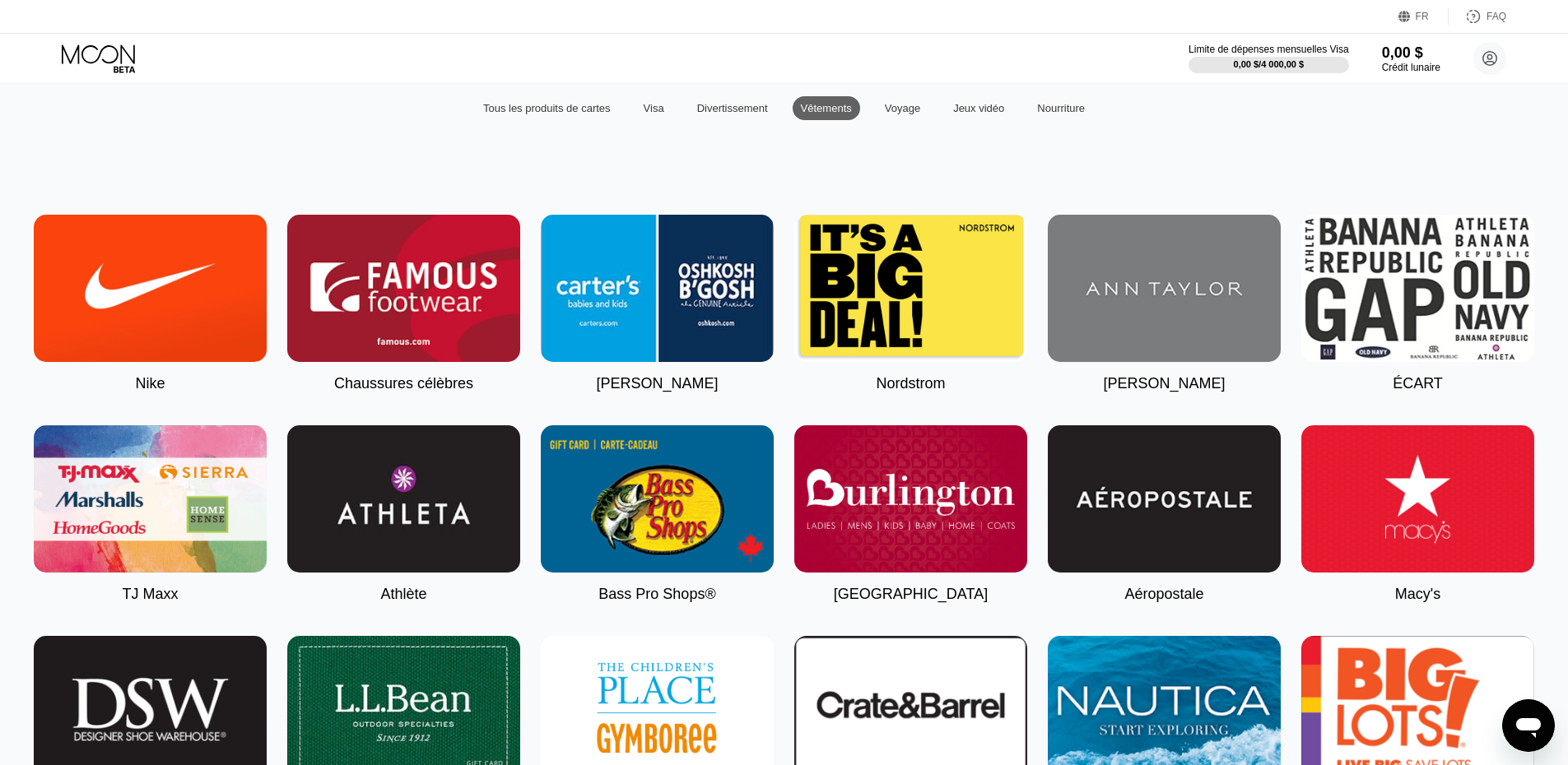
click at [692, 114] on div "Divertissement" at bounding box center [732, 108] width 88 height 24
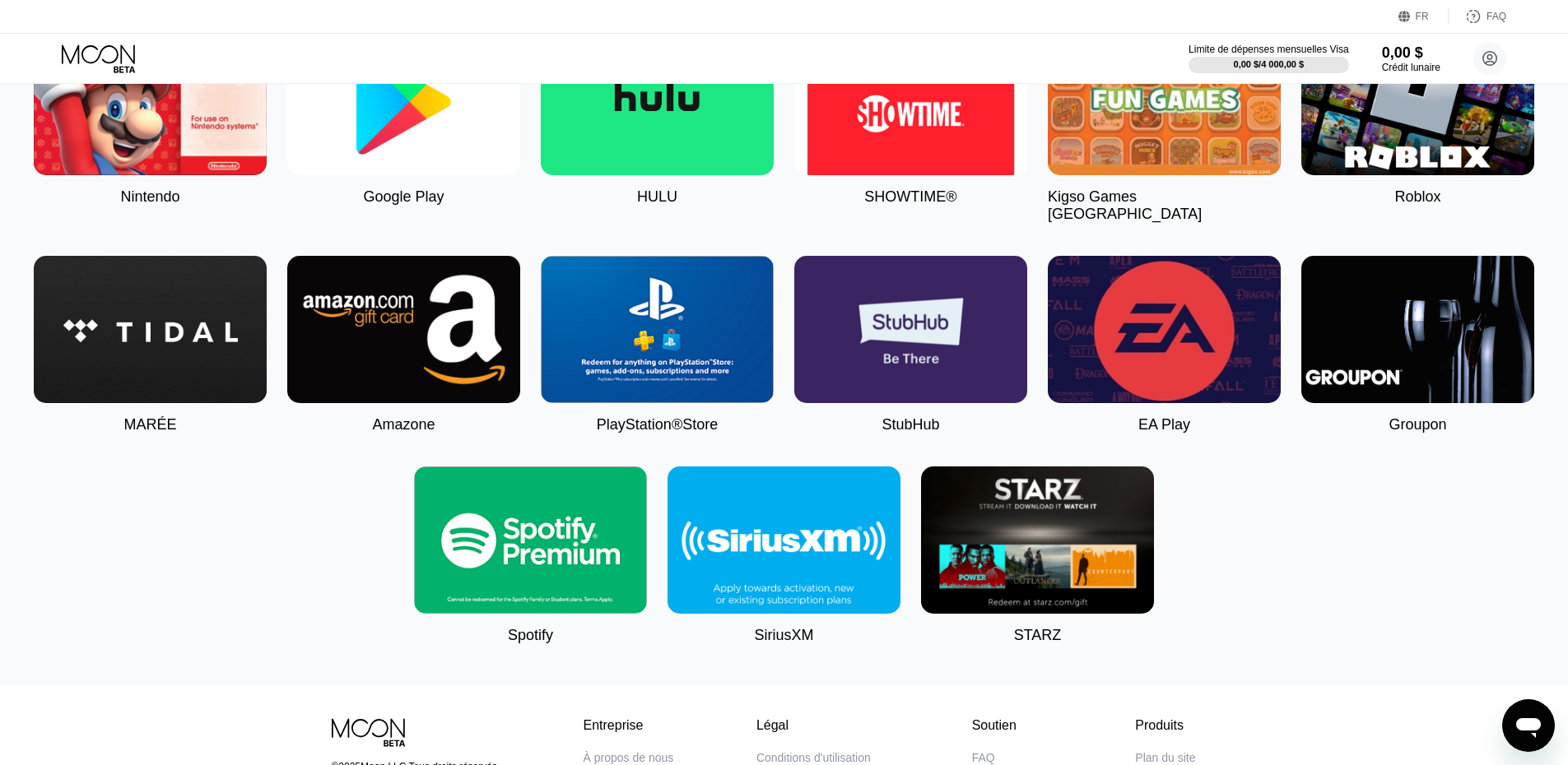
scroll to position [358, 0]
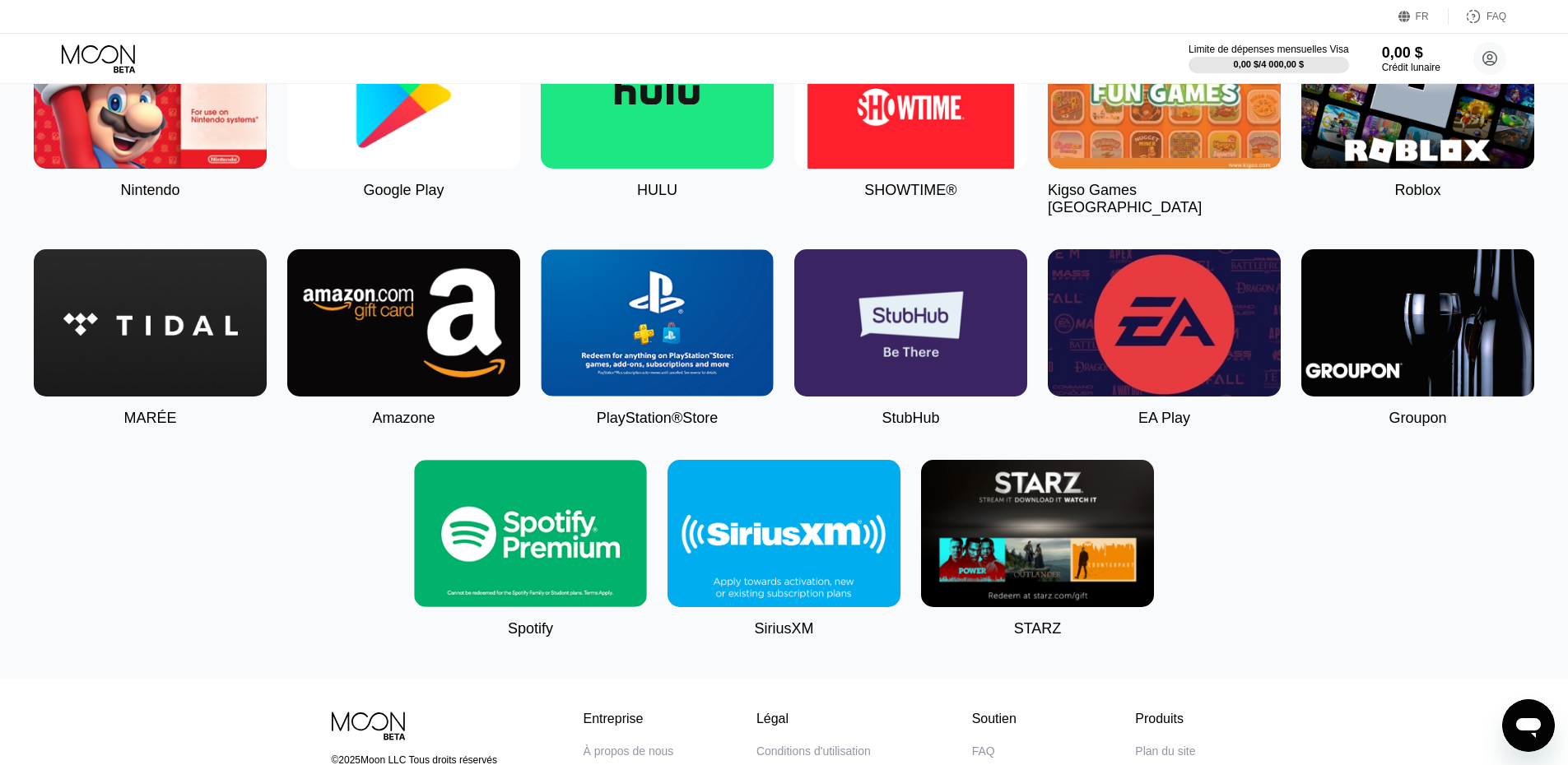
click at [1258, 559] on div "Nintendo Google Play HULU SHOWTIME® Kigso Games États-Unis Roblox MARÉE Amazone…" at bounding box center [784, 330] width 1531 height 616
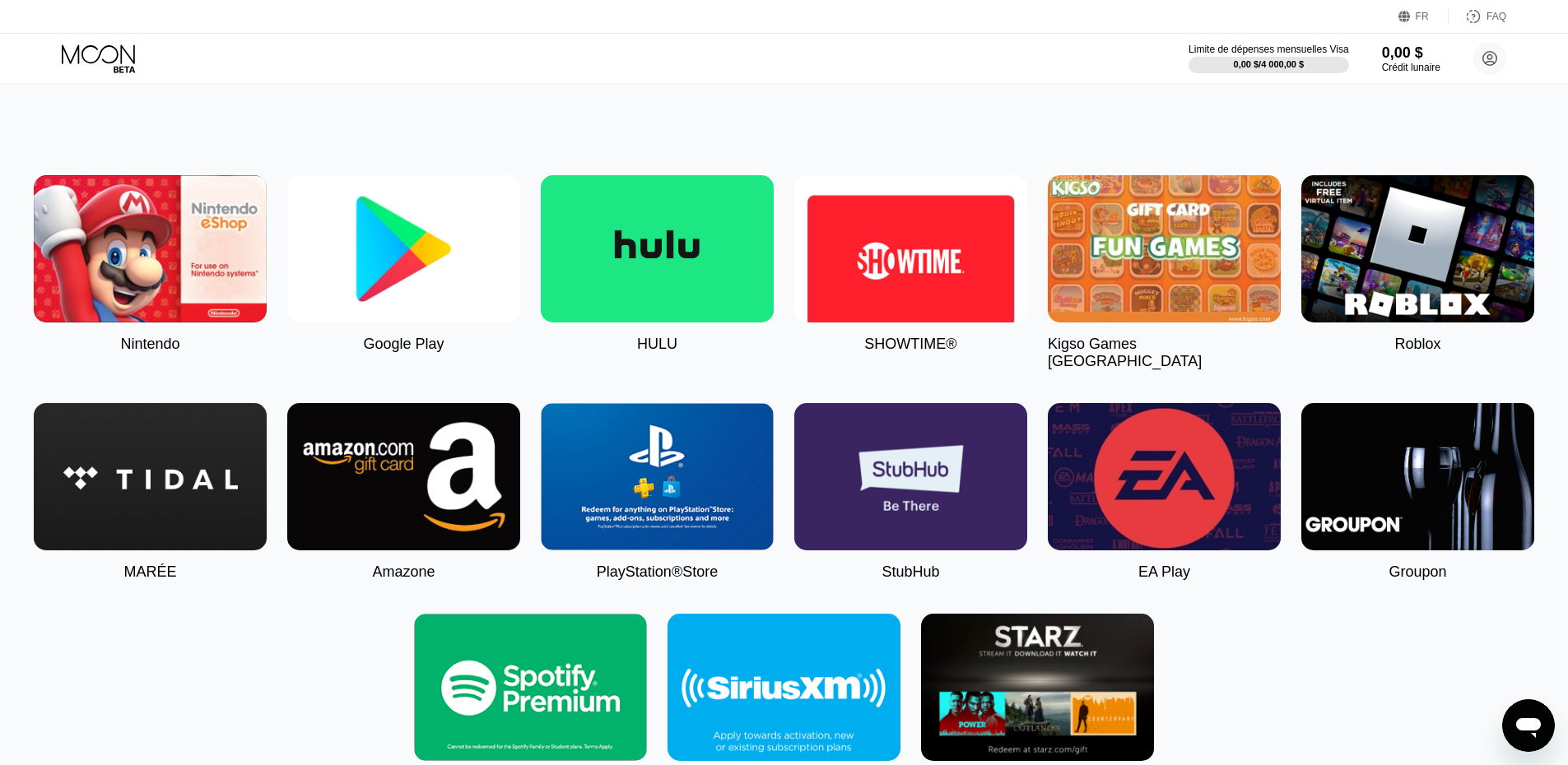
scroll to position [111, 0]
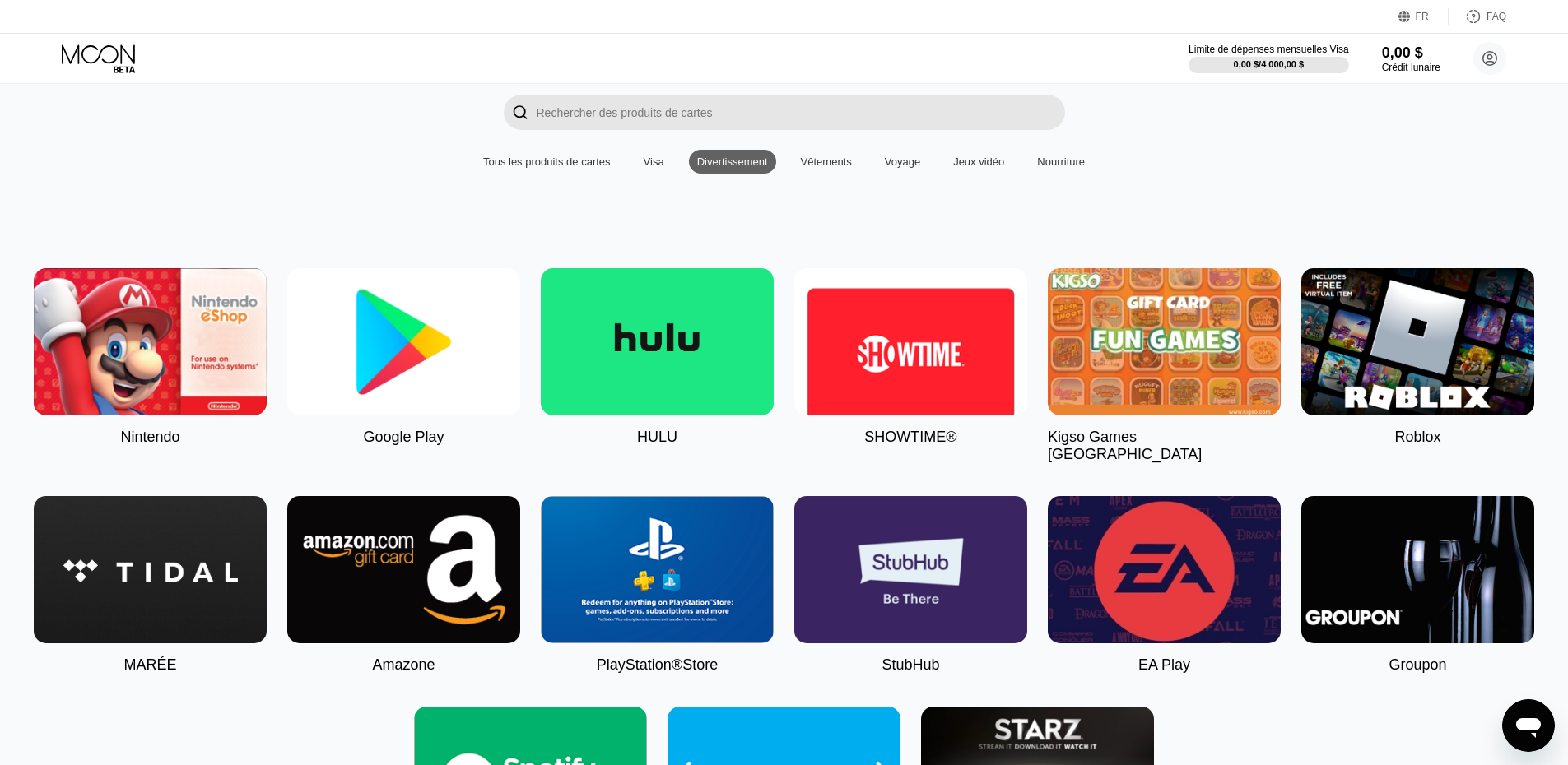
click at [541, 239] on div "Acheter des cartes numériques  Tous les produits de cartes Visa Divertissement…" at bounding box center [784, 457] width 1531 height 853
click at [662, 167] on font "Visa" at bounding box center [654, 161] width 21 height 12
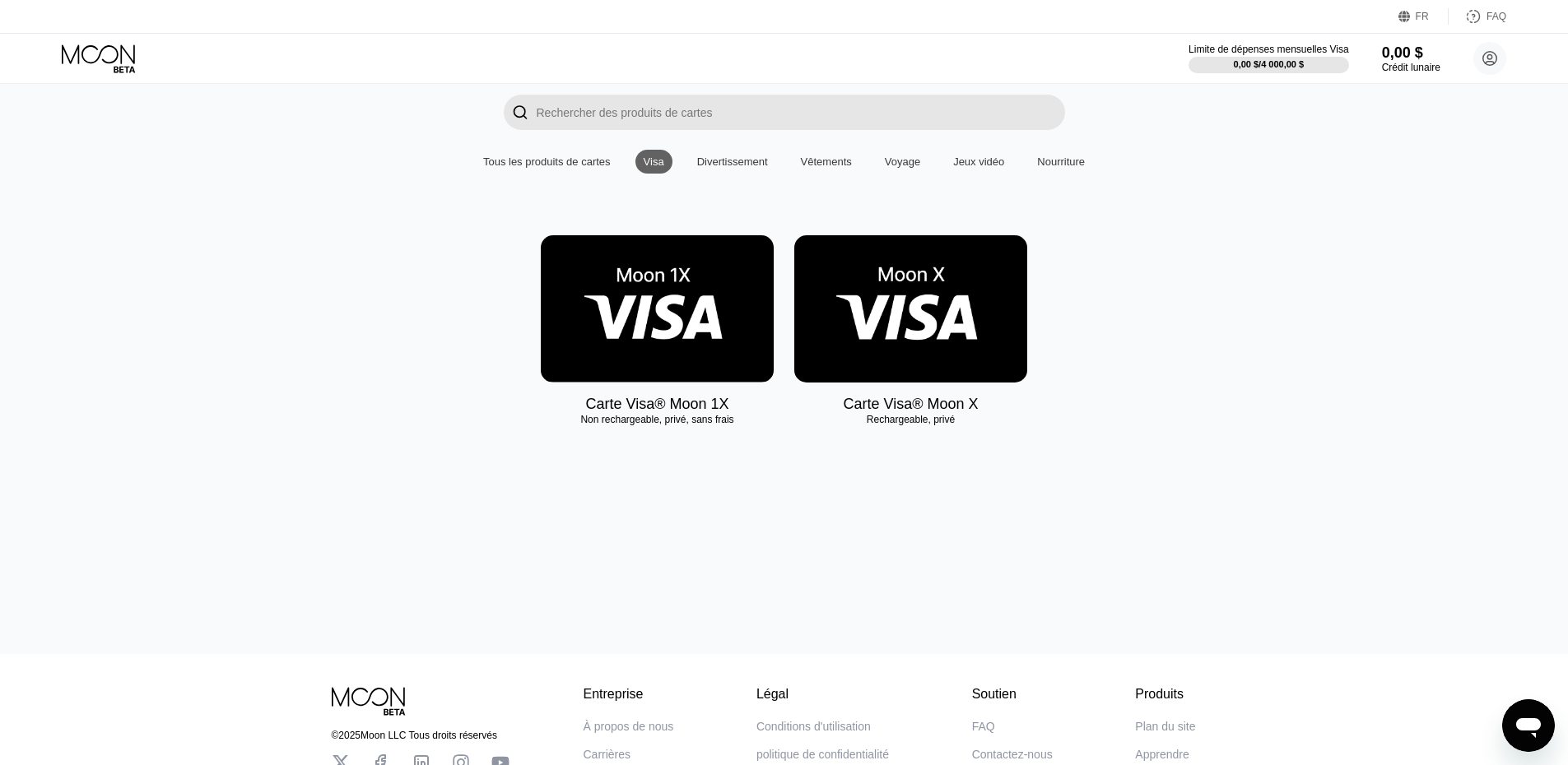
click at [587, 167] on font "Tous les produits de cartes" at bounding box center [547, 161] width 128 height 12
